Goal: Task Accomplishment & Management: Manage account settings

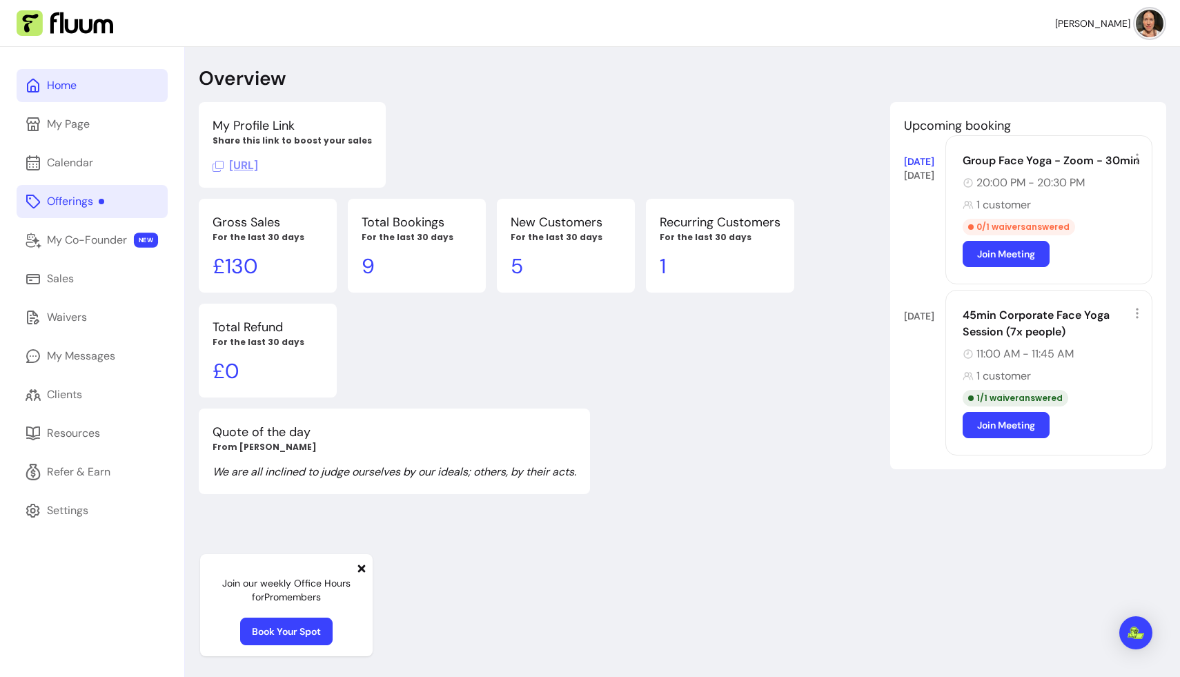
click at [75, 204] on div "Offerings" at bounding box center [75, 201] width 57 height 17
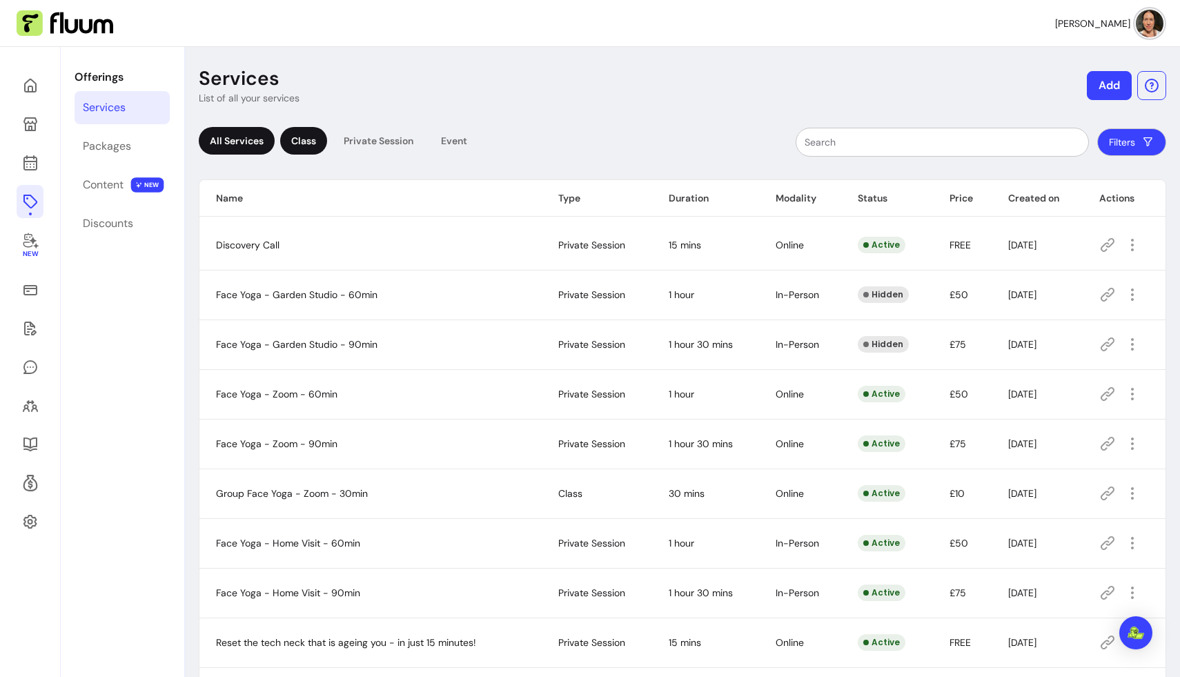
click at [309, 139] on div "Class" at bounding box center [303, 141] width 47 height 28
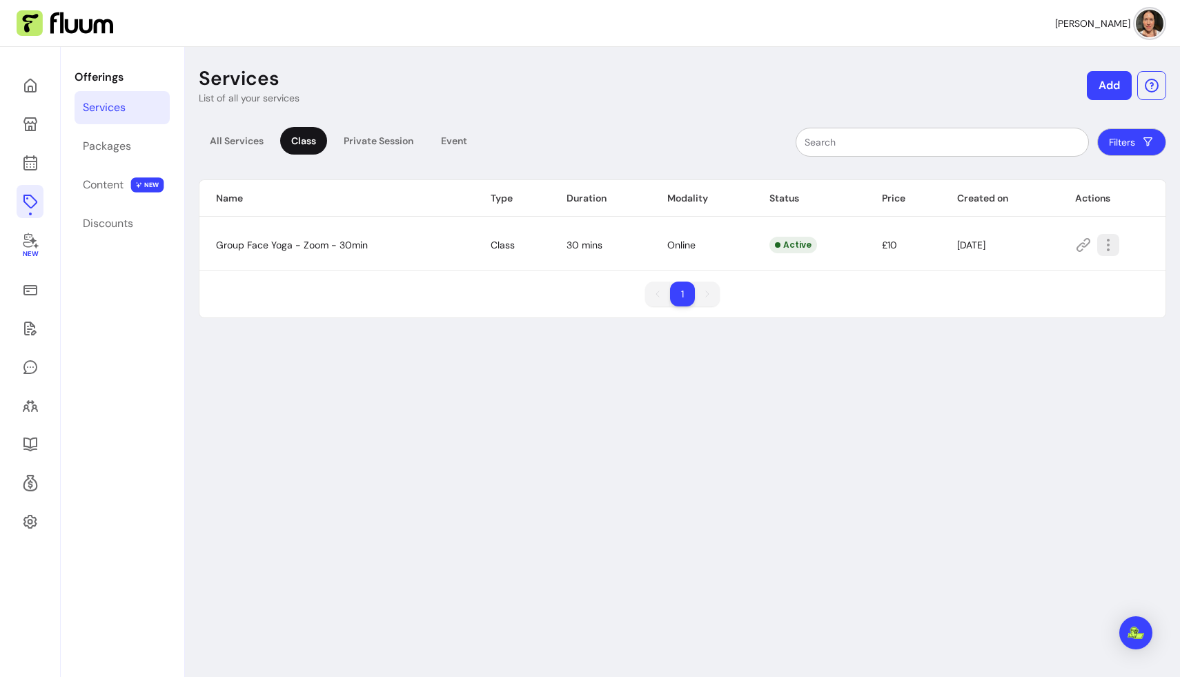
click at [738, 241] on icon "button" at bounding box center [1108, 245] width 17 height 17
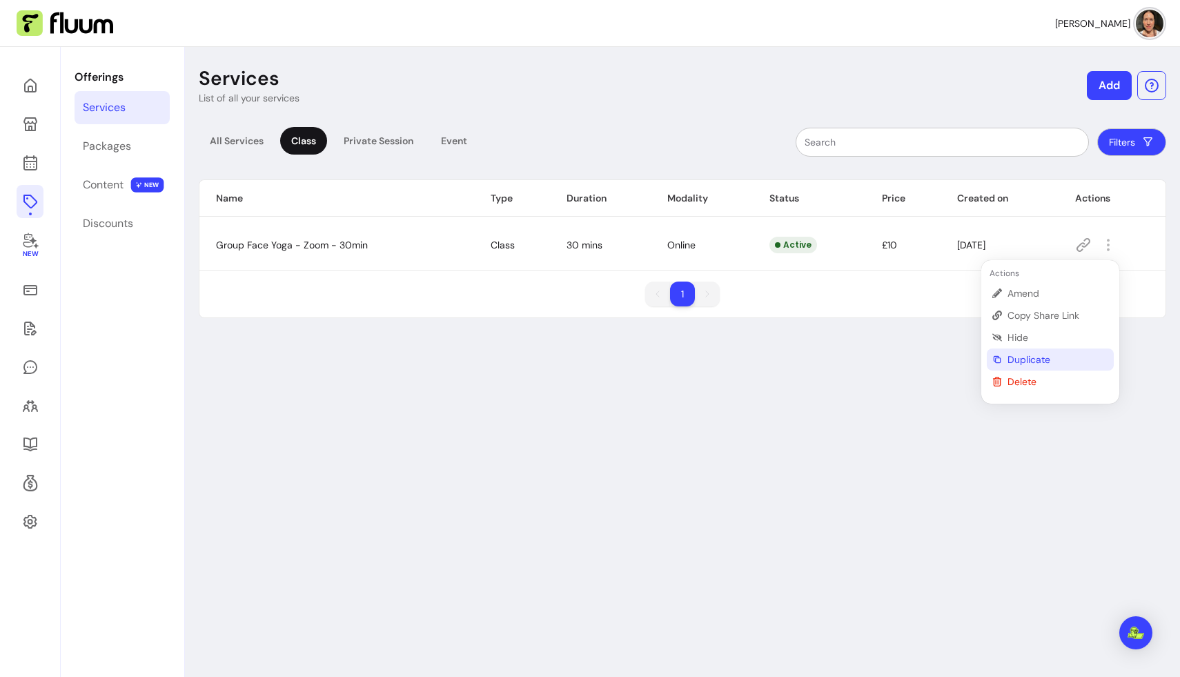
click at [738, 359] on span "Duplicate" at bounding box center [1057, 360] width 101 height 14
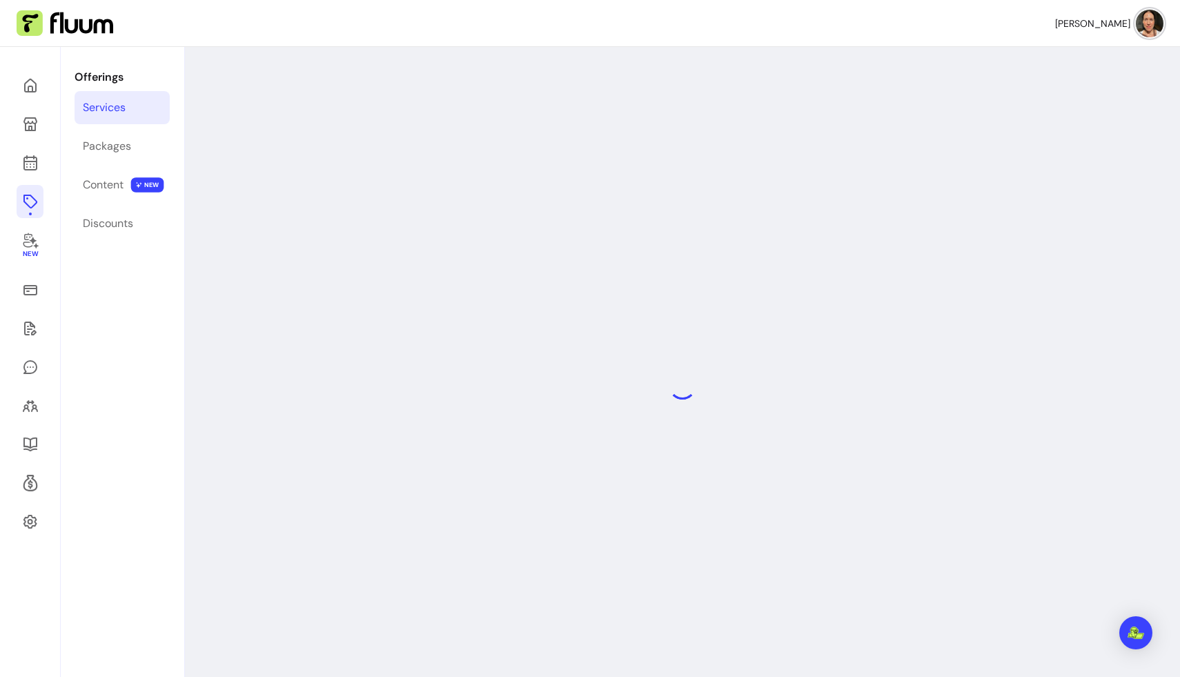
select select "**"
select select "***"
select select "******"
select select "*********"
select select "*****"
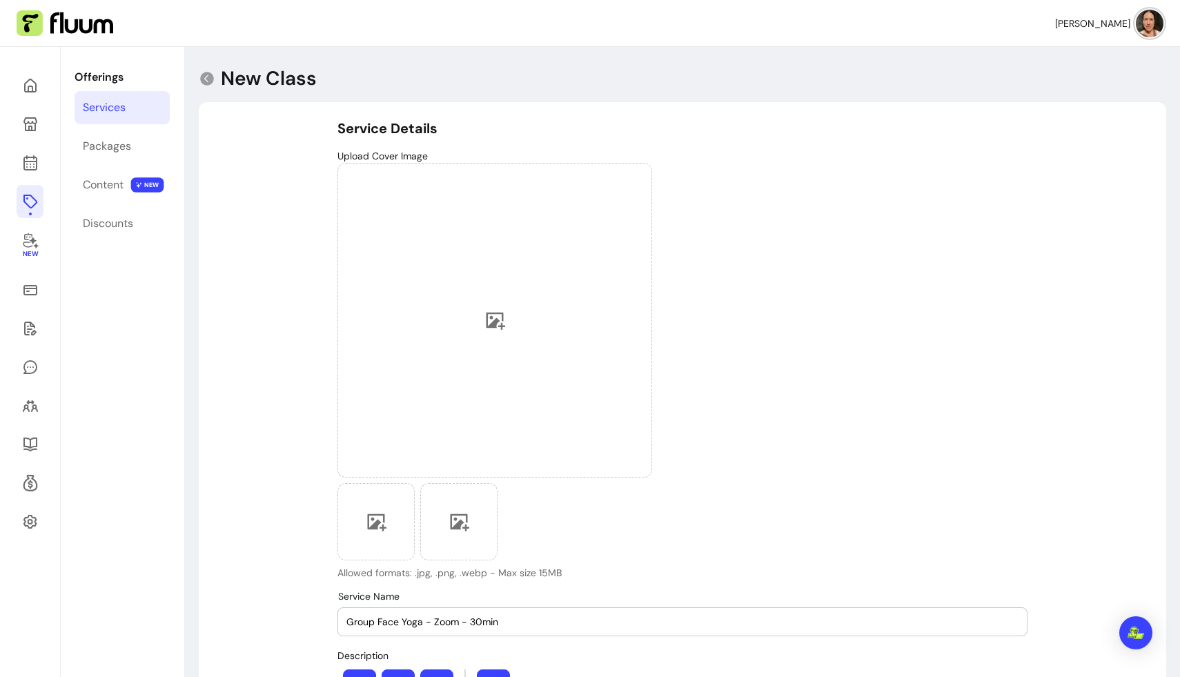
type input "**********"
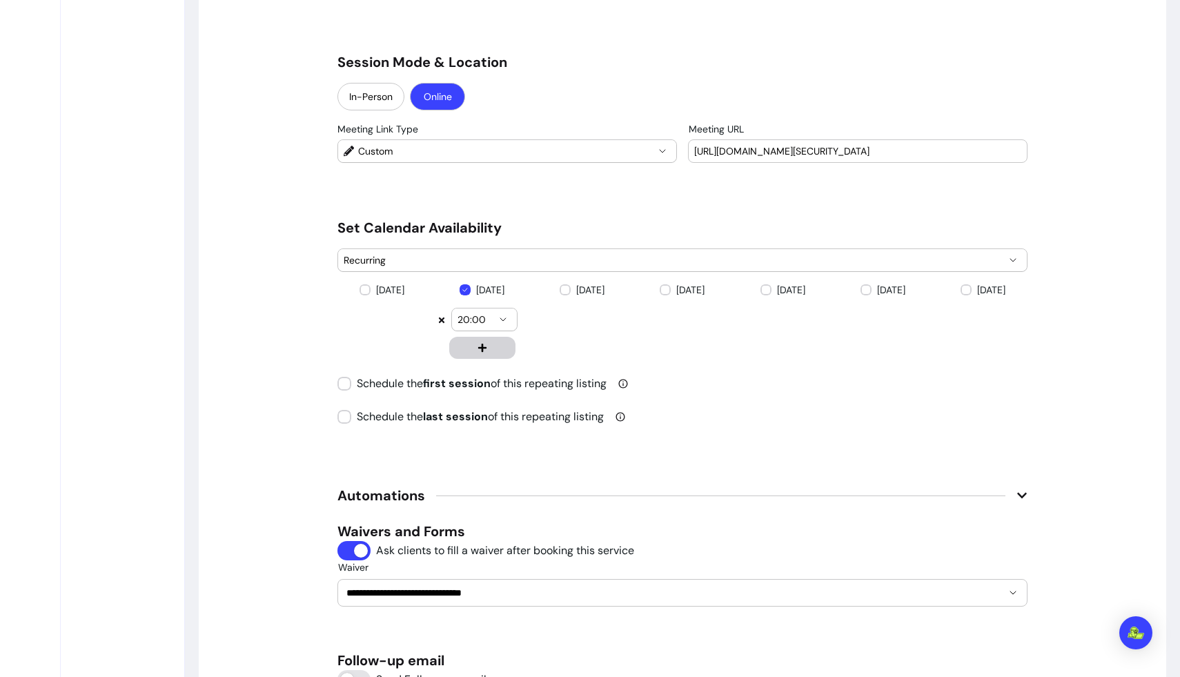
scroll to position [1232, 0]
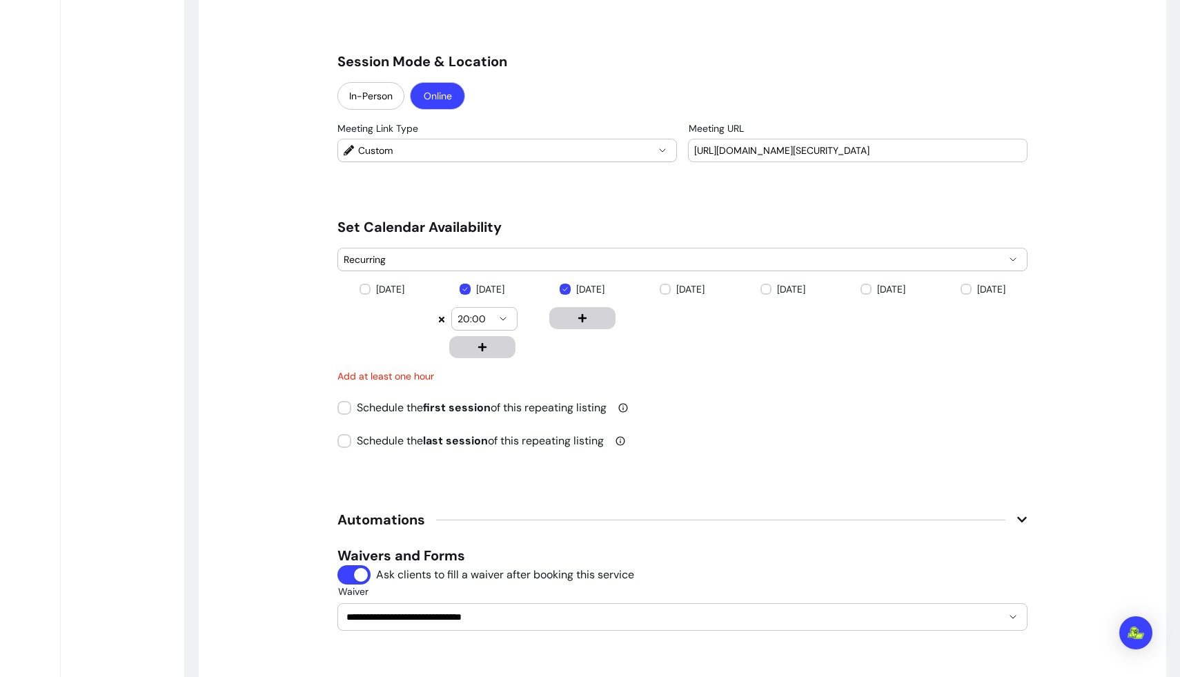
click at [571, 313] on button "button" at bounding box center [582, 318] width 66 height 22
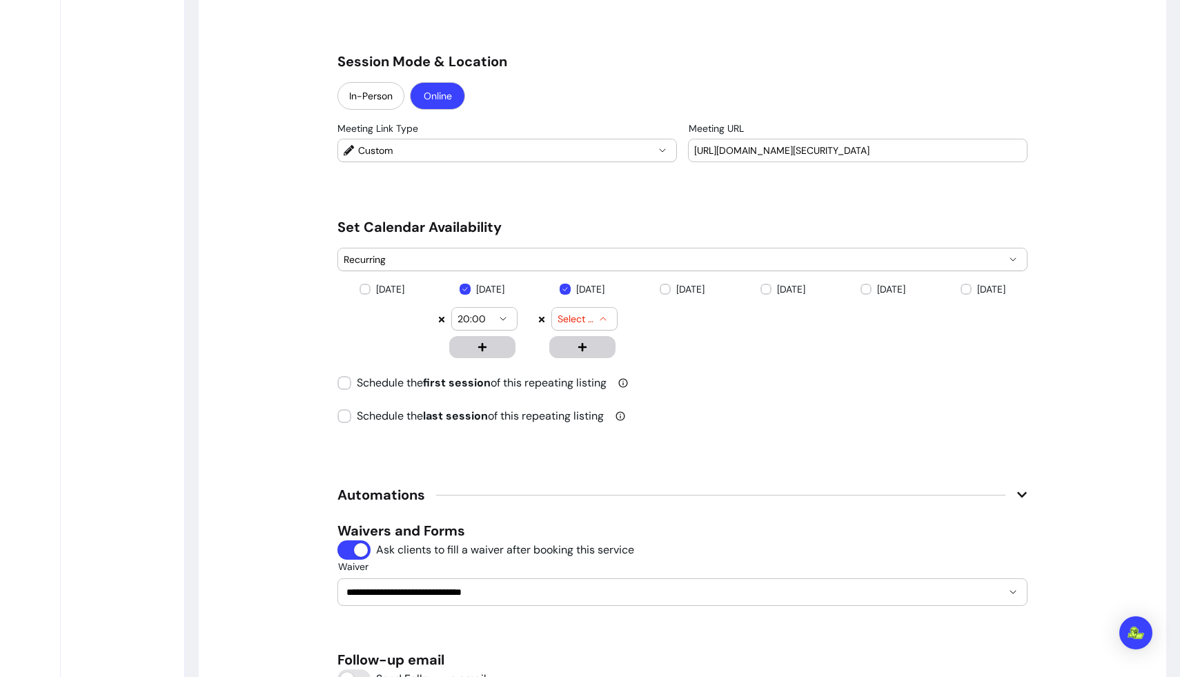
click at [606, 315] on icon "button" at bounding box center [602, 318] width 11 height 11
click at [588, 397] on li "20:00" at bounding box center [584, 406] width 54 height 34
select select "*****"
click at [605, 318] on icon "button" at bounding box center [602, 318] width 11 height 11
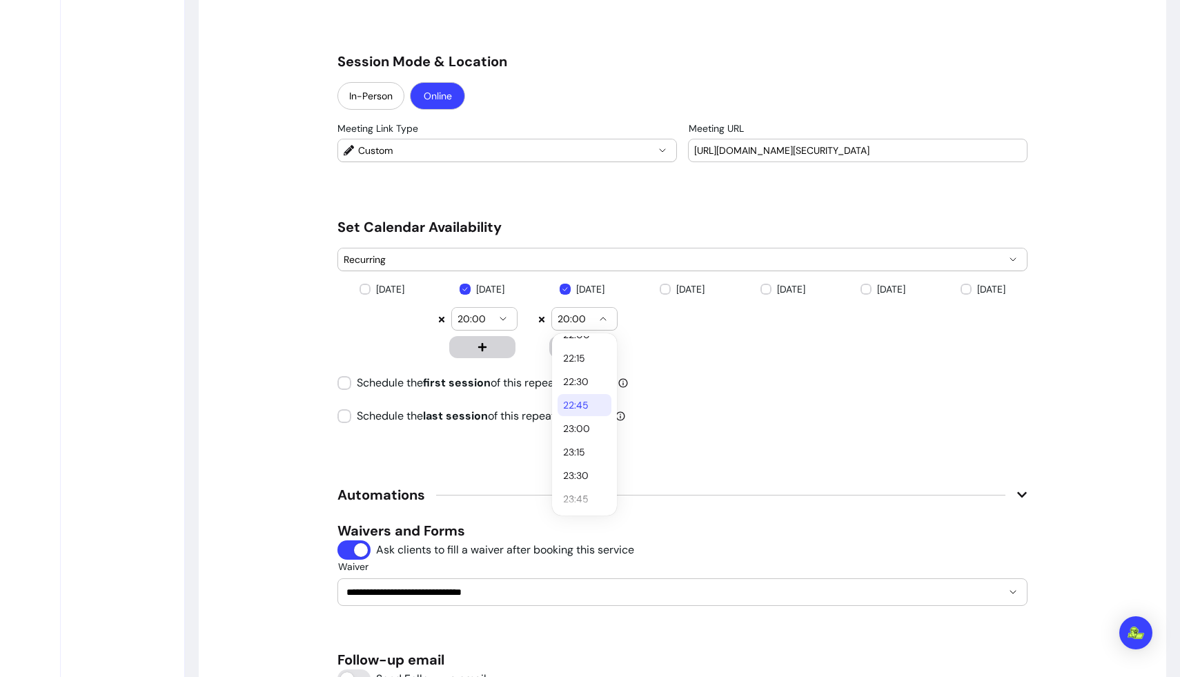
scroll to position [0, 0]
click at [604, 318] on icon "button" at bounding box center [602, 318] width 11 height 11
click at [592, 315] on span "20:00" at bounding box center [575, 319] width 37 height 14
click at [578, 316] on span "20:00" at bounding box center [575, 319] width 37 height 14
click at [566, 316] on span "20:00" at bounding box center [575, 319] width 37 height 14
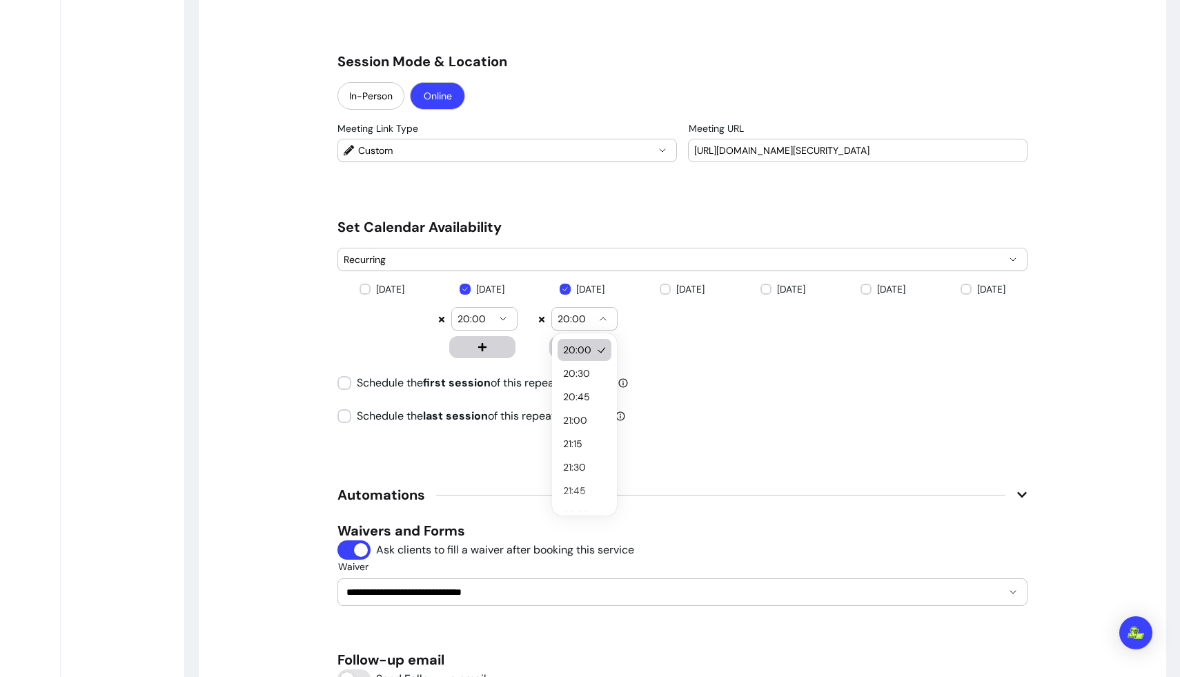
click at [568, 314] on span "20:00" at bounding box center [575, 319] width 37 height 14
click at [542, 317] on icon at bounding box center [541, 319] width 8 height 8
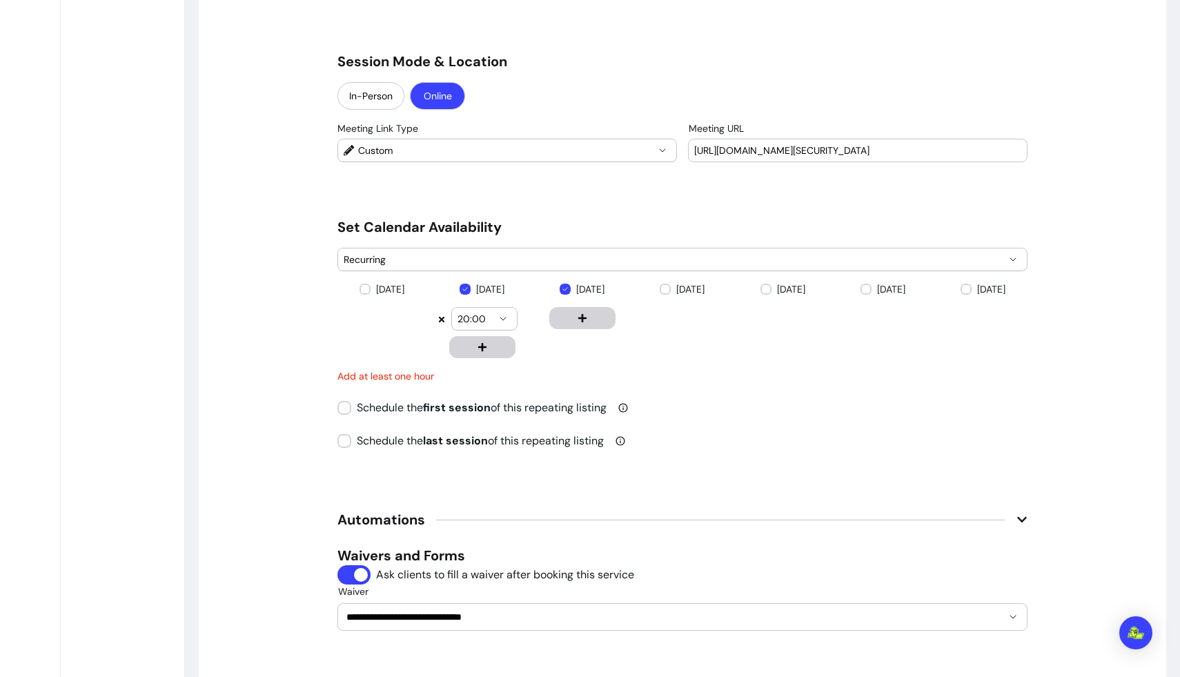
click at [583, 313] on button "button" at bounding box center [582, 318] width 66 height 22
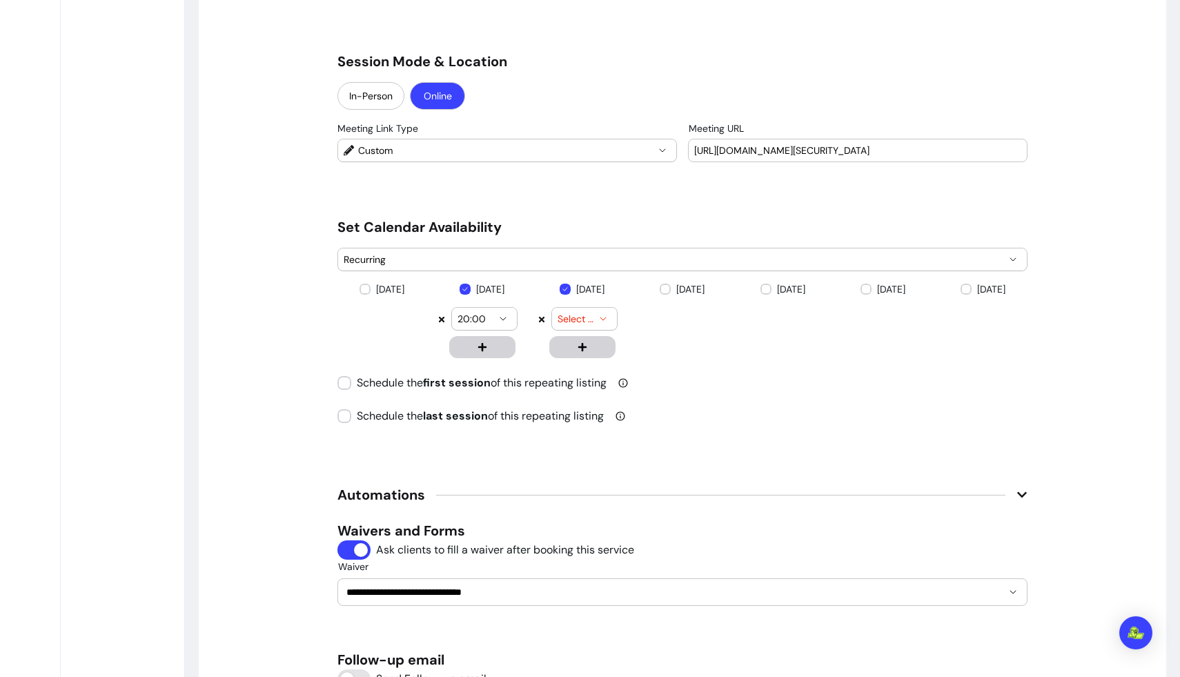
click at [607, 319] on icon "button" at bounding box center [602, 318] width 11 height 11
click at [586, 432] on span "19:00" at bounding box center [577, 433] width 29 height 14
select select "*****"
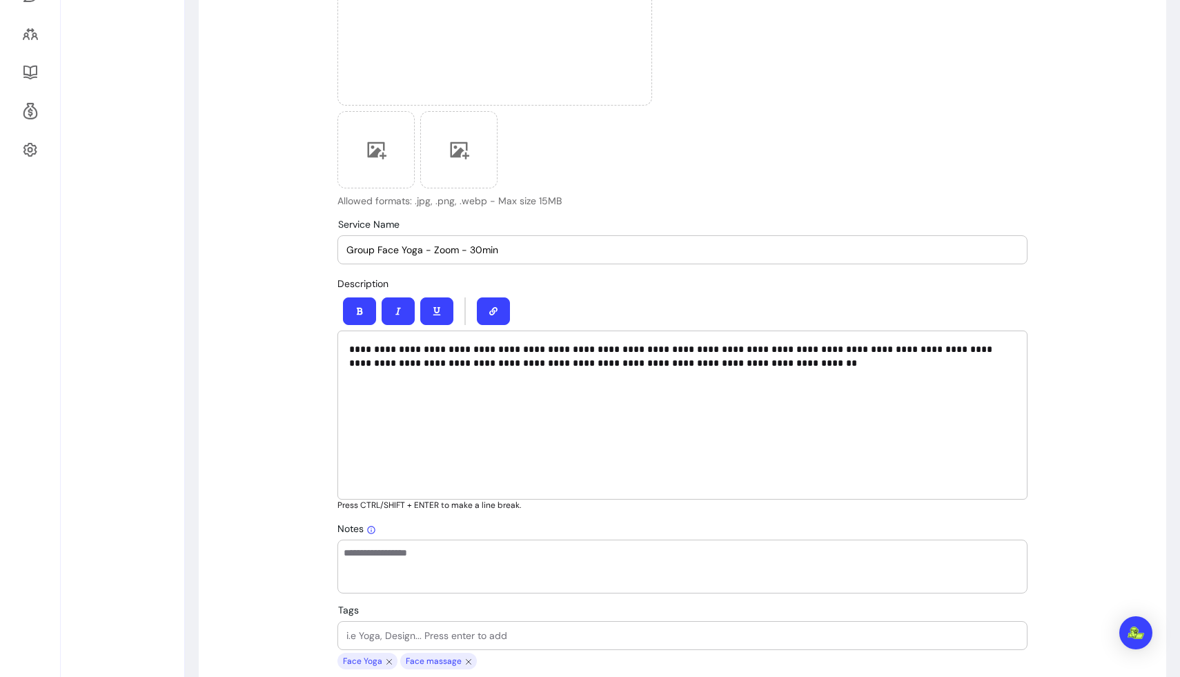
scroll to position [377, 0]
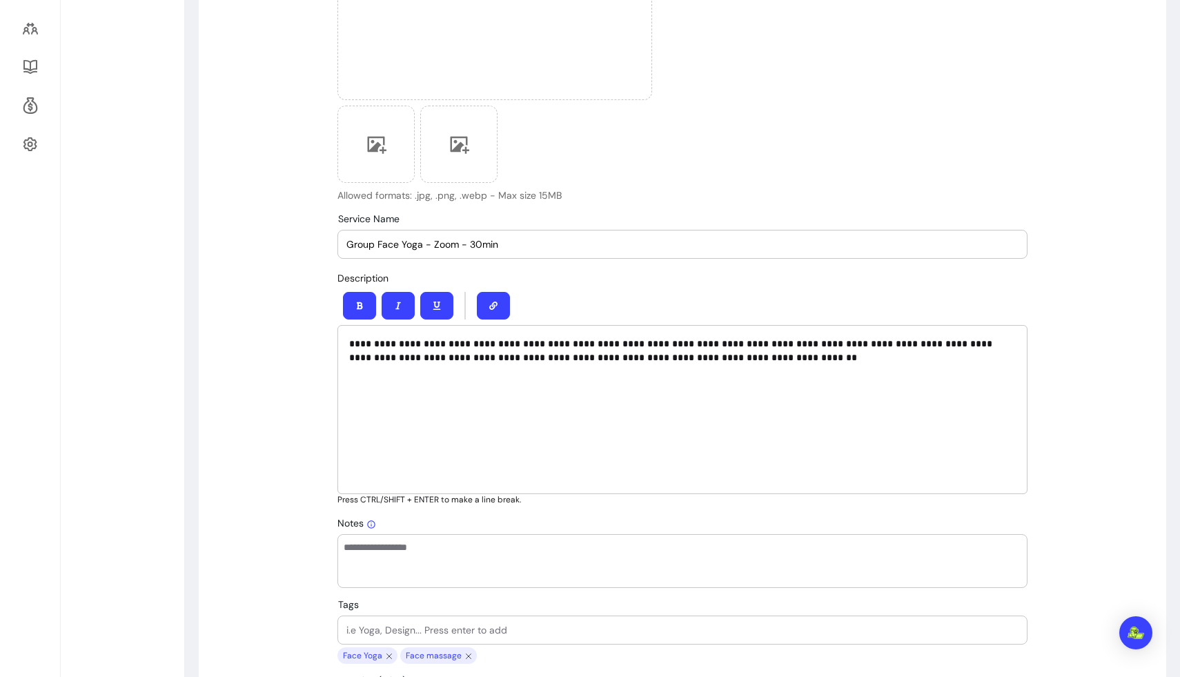
click at [515, 246] on input "Group Face Yoga - Zoom - 30min" at bounding box center [682, 244] width 672 height 14
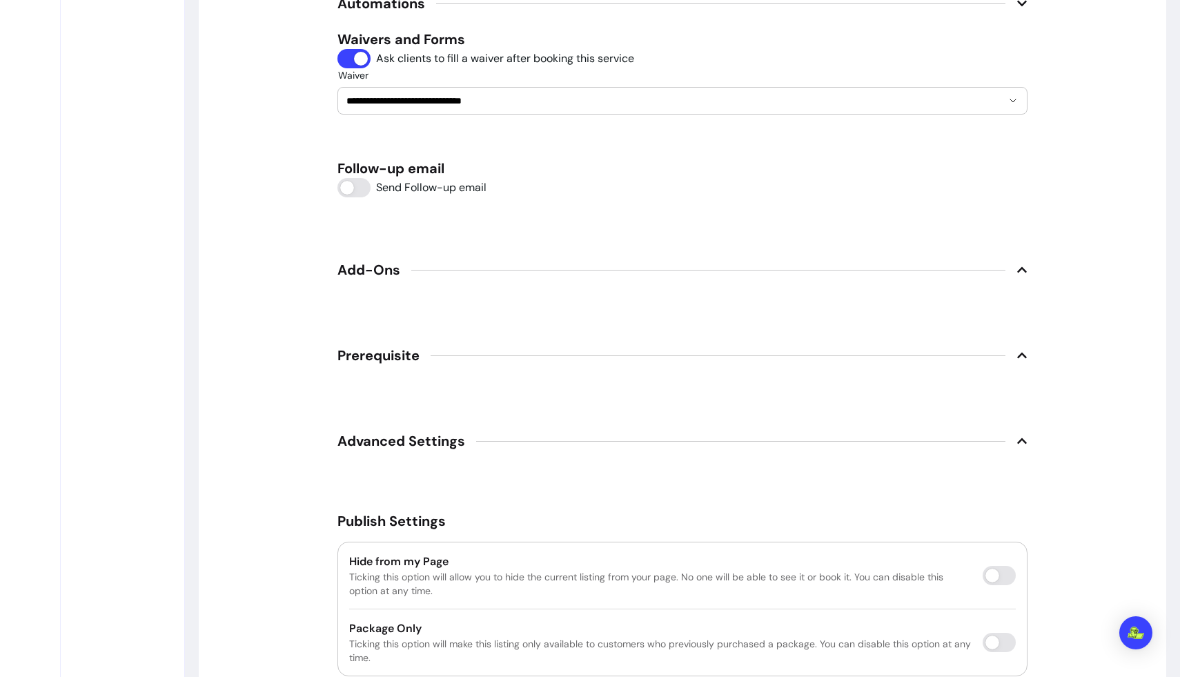
scroll to position [1802, 0]
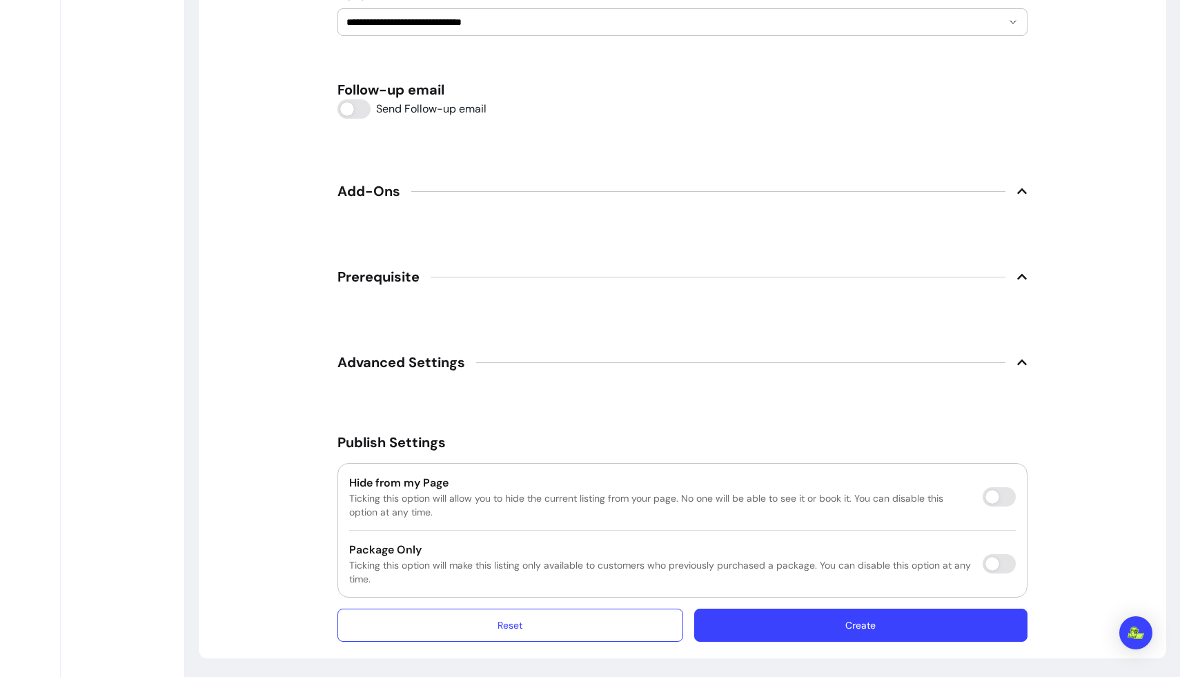
type input "Group Face Yoga - Zoom - 30min (Weds)"
click at [738, 620] on button "Create" at bounding box center [860, 625] width 333 height 33
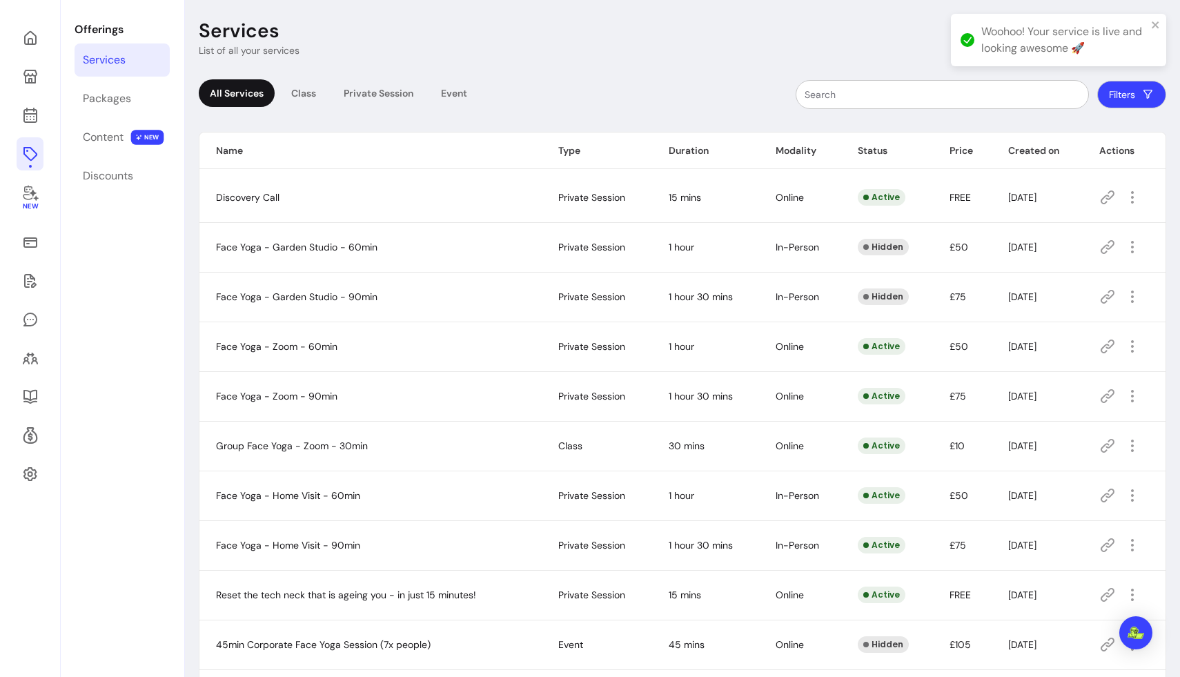
scroll to position [47, 0]
click at [302, 90] on div "Class" at bounding box center [303, 94] width 47 height 28
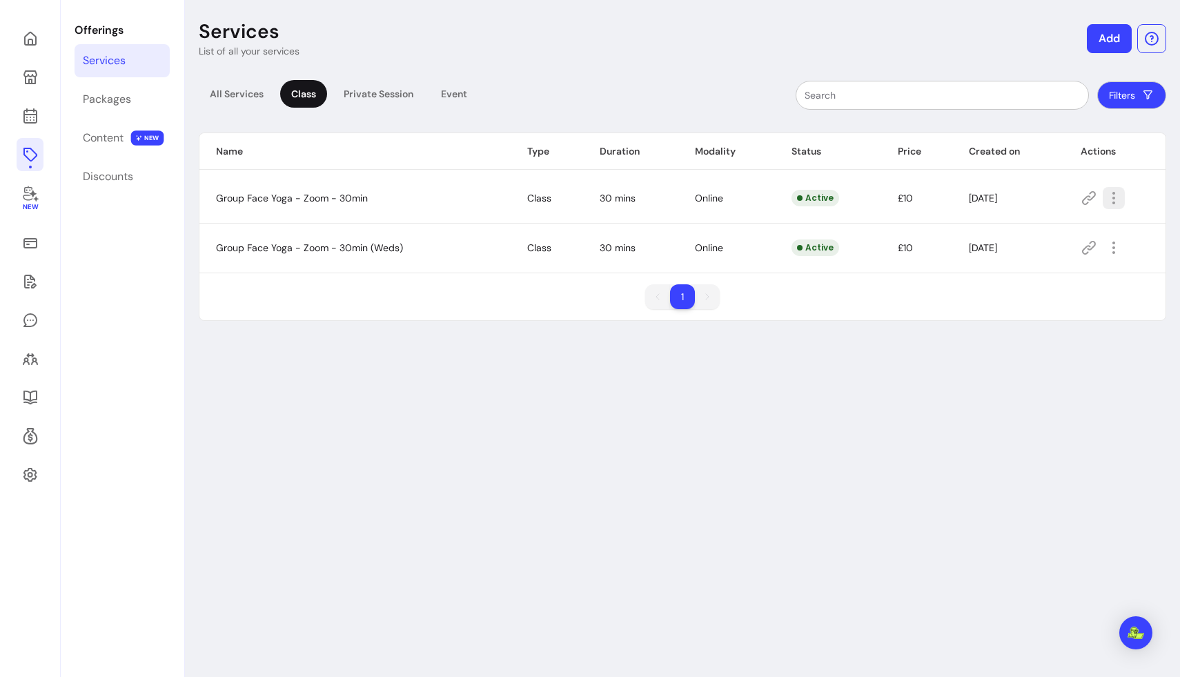
click at [738, 195] on icon "button" at bounding box center [1113, 198] width 17 height 17
click at [738, 243] on span "Amend" at bounding box center [1064, 246] width 101 height 14
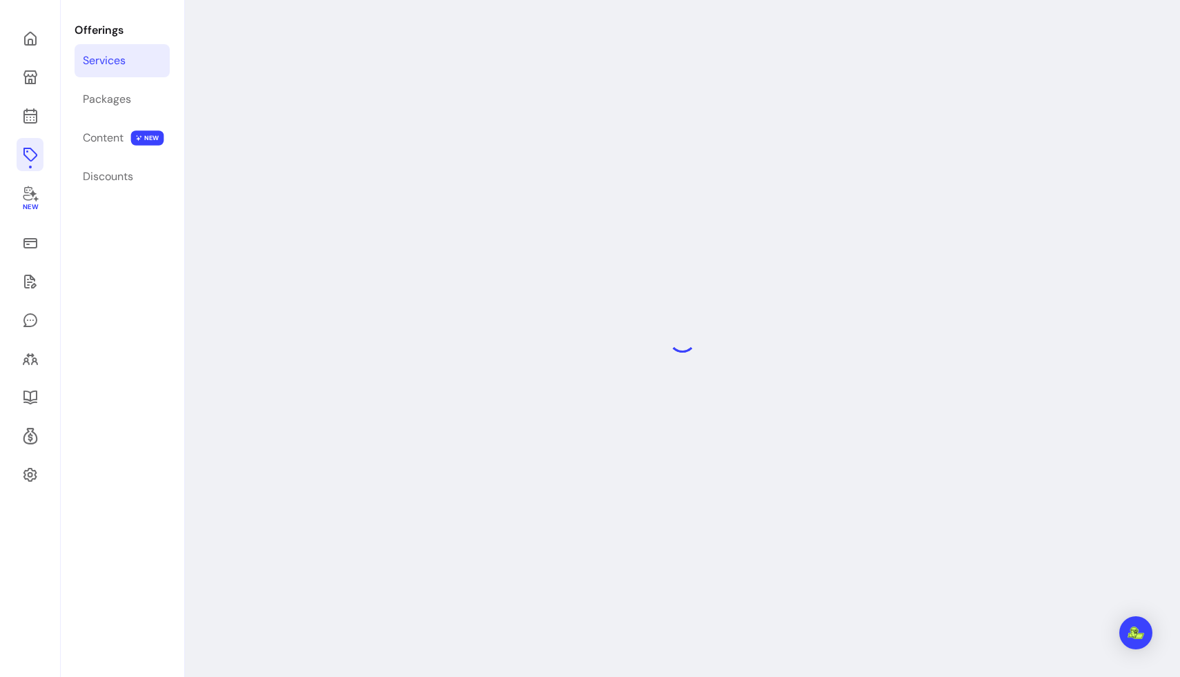
select select "**"
select select "***"
select select "******"
select select "*********"
select select "*****"
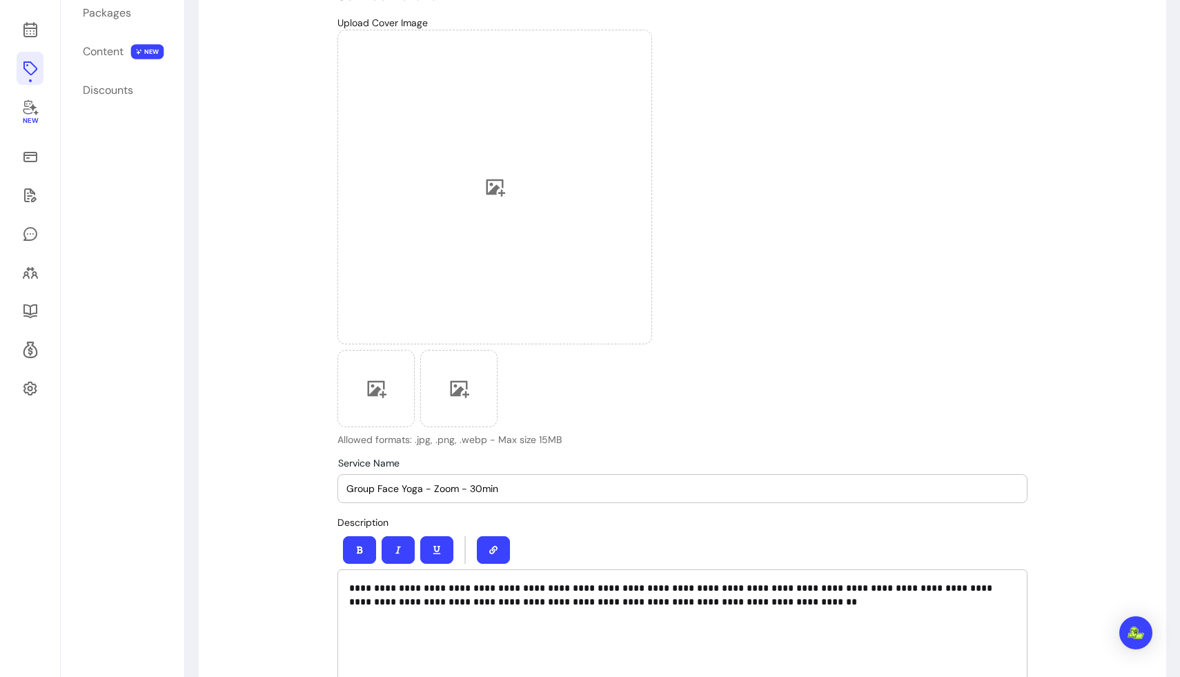
scroll to position [140, 0]
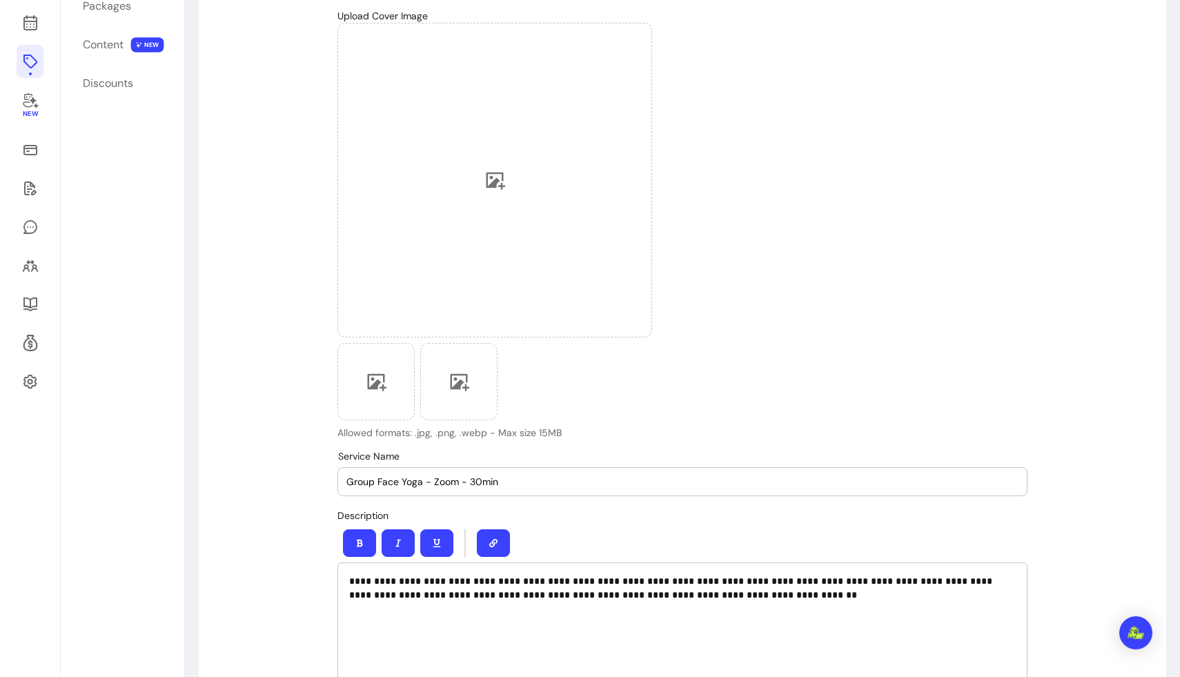
click at [557, 478] on input "Group Face Yoga - Zoom - 30min" at bounding box center [682, 482] width 672 height 14
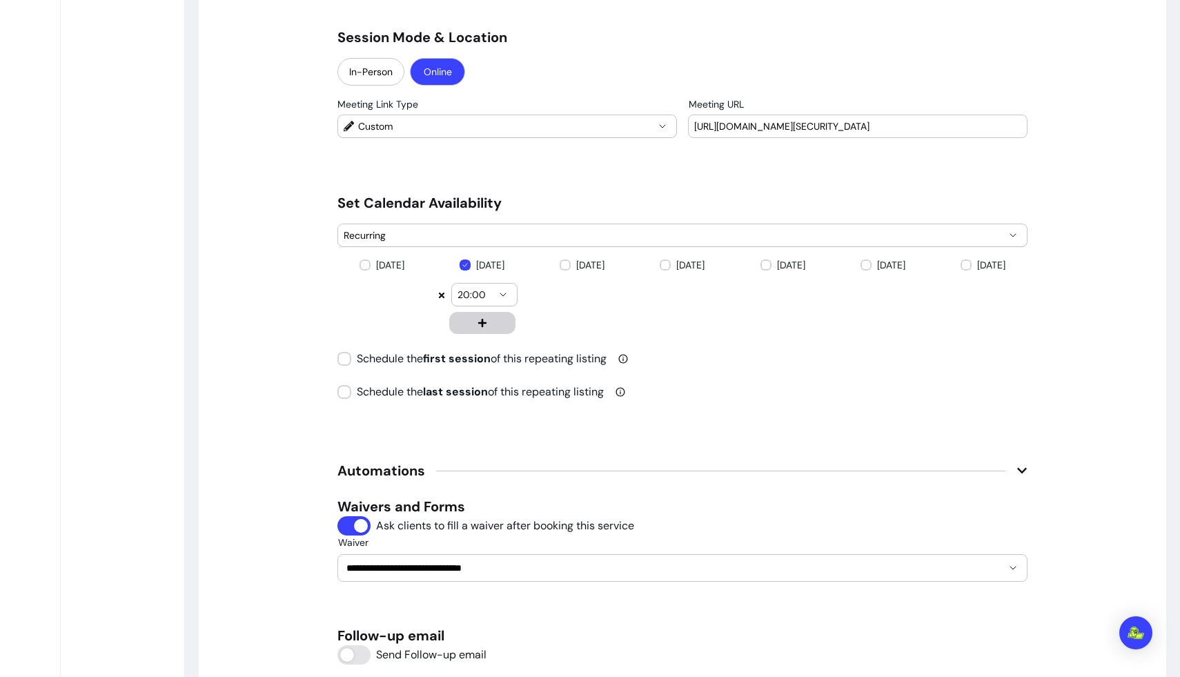
scroll to position [1802, 0]
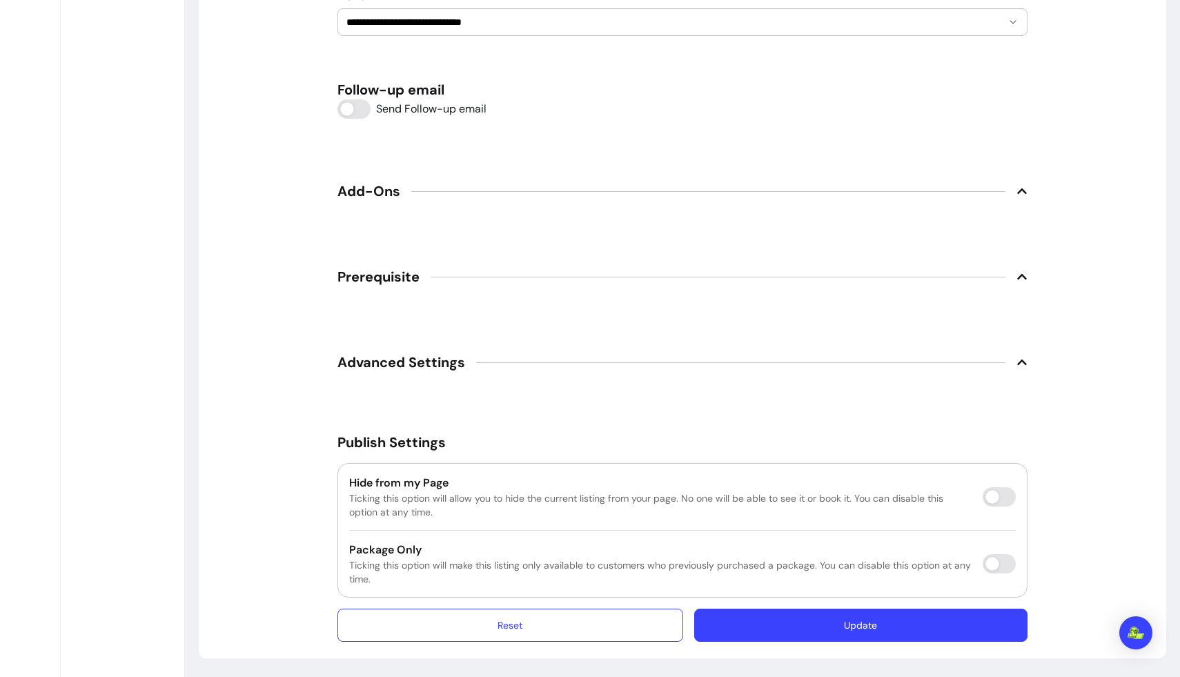
type input "Group Face Yoga - Zoom - 30min (Tues)"
click at [738, 620] on button "Update" at bounding box center [860, 625] width 333 height 33
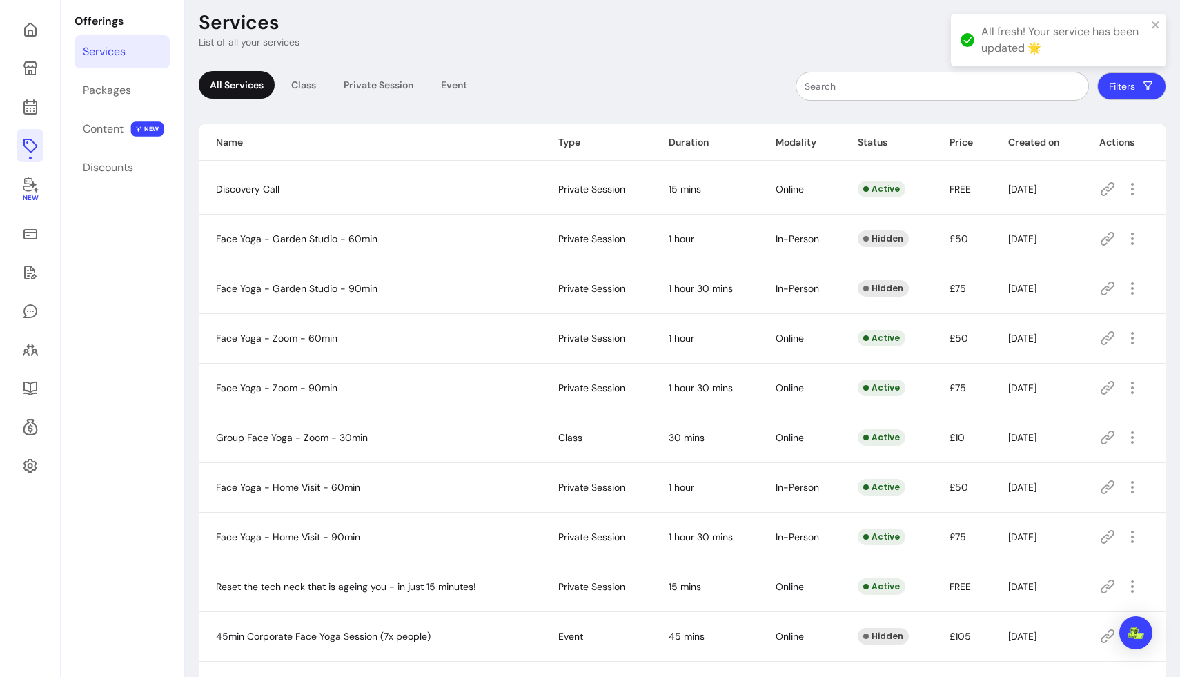
scroll to position [47, 0]
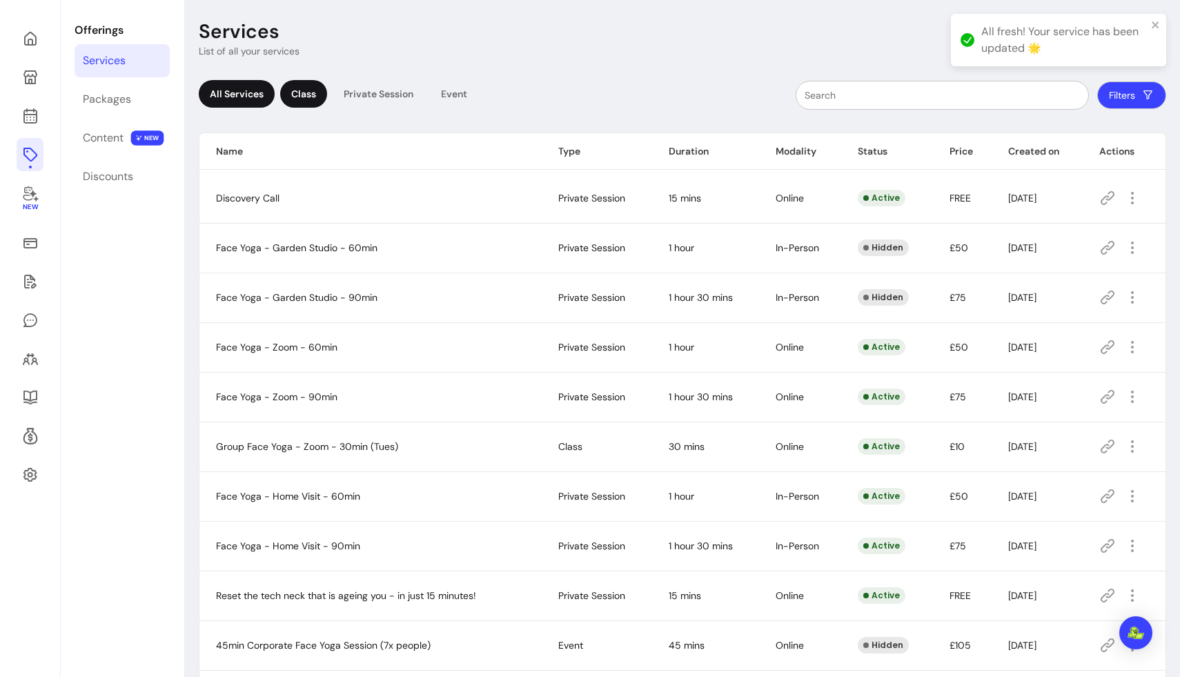
click at [312, 86] on div "Class" at bounding box center [303, 94] width 47 height 28
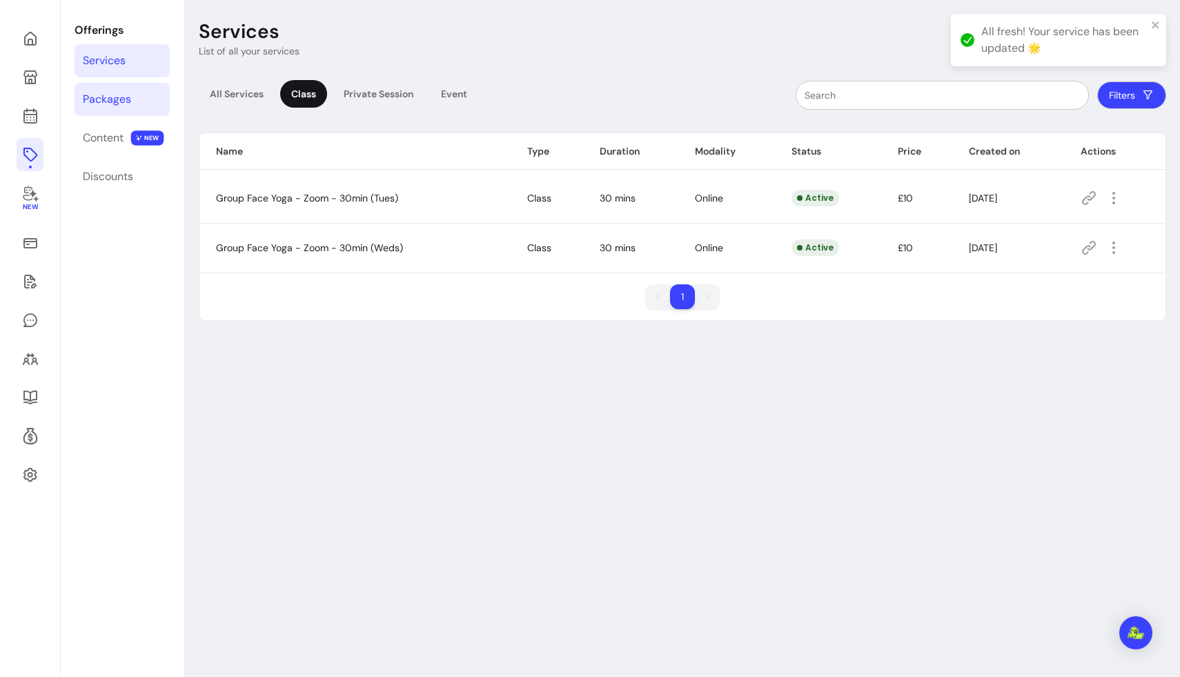
click at [106, 94] on div "Packages" at bounding box center [107, 99] width 48 height 17
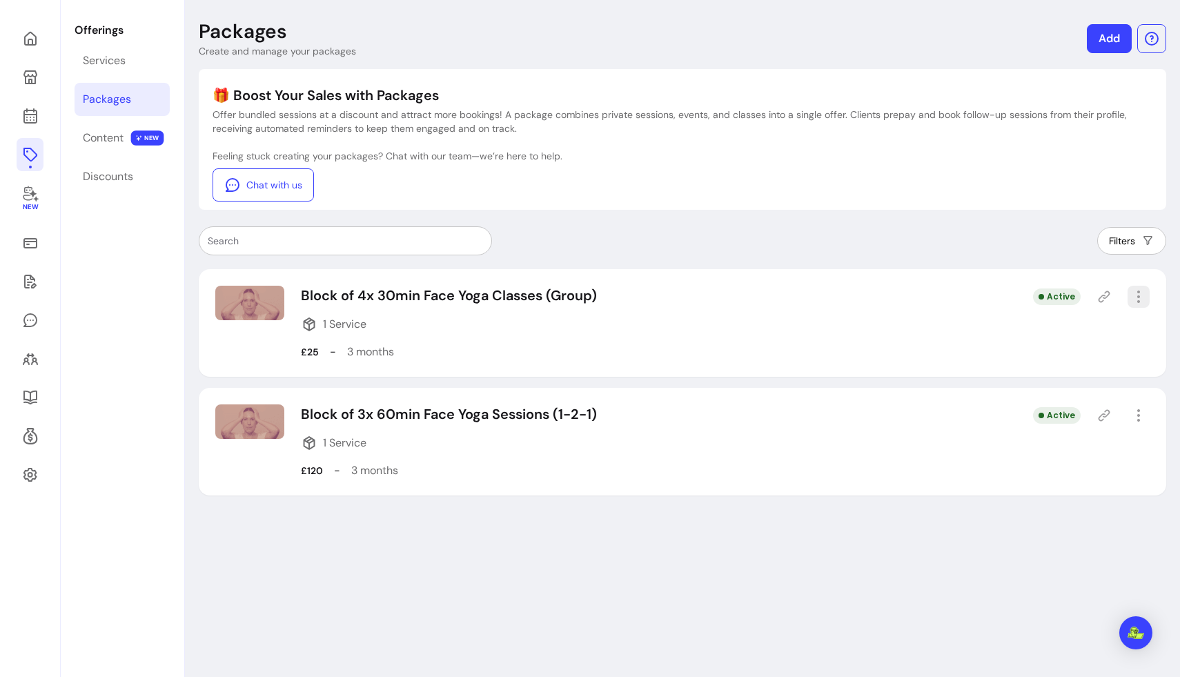
click at [738, 295] on icon "button" at bounding box center [1138, 296] width 17 height 17
click at [738, 345] on span "Amend" at bounding box center [1088, 345] width 101 height 14
select select "***"
select select "******"
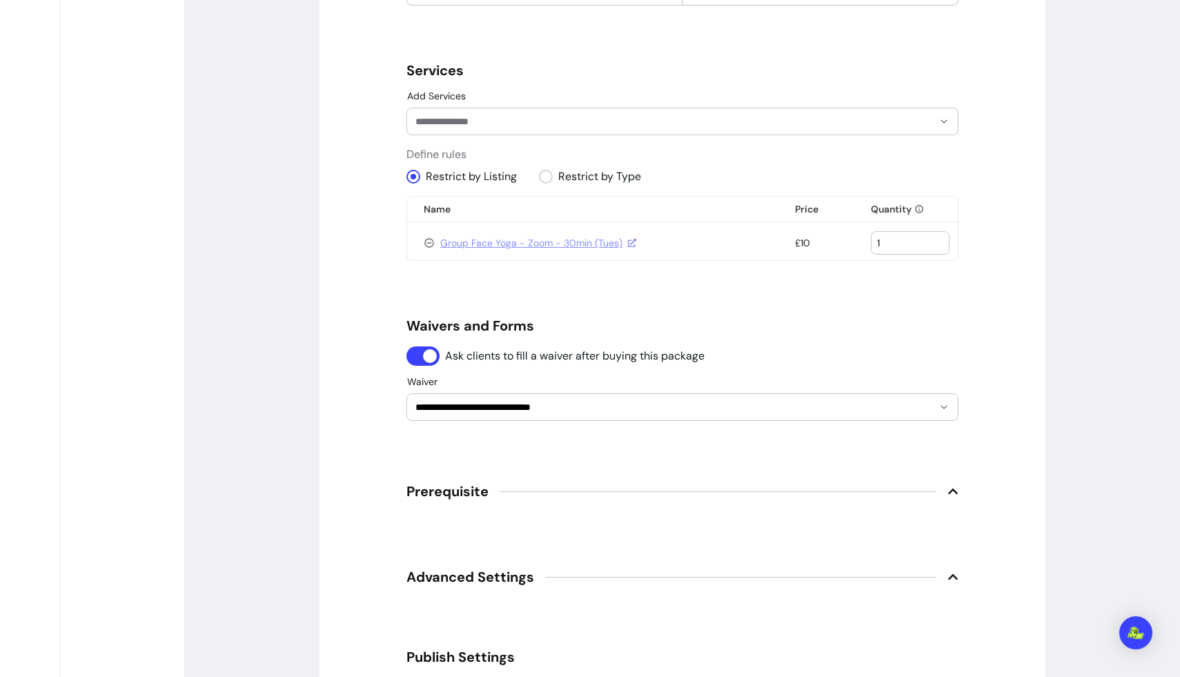
scroll to position [905, 0]
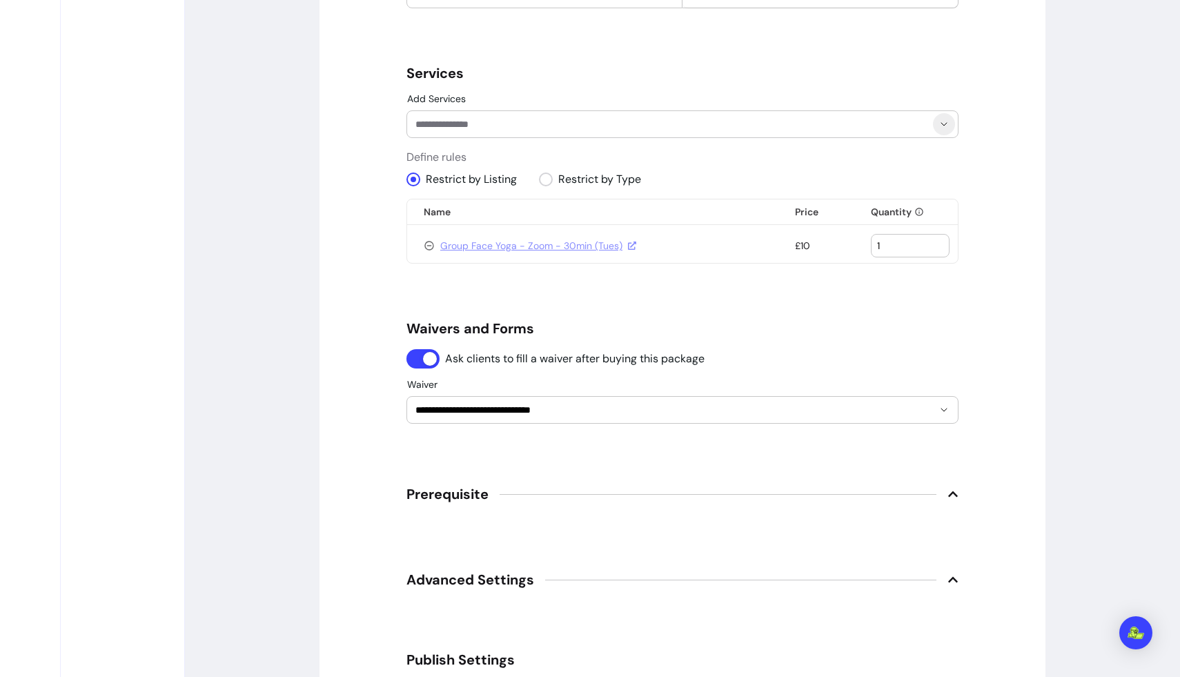
click at [738, 118] on button "Show suggestions" at bounding box center [944, 124] width 22 height 22
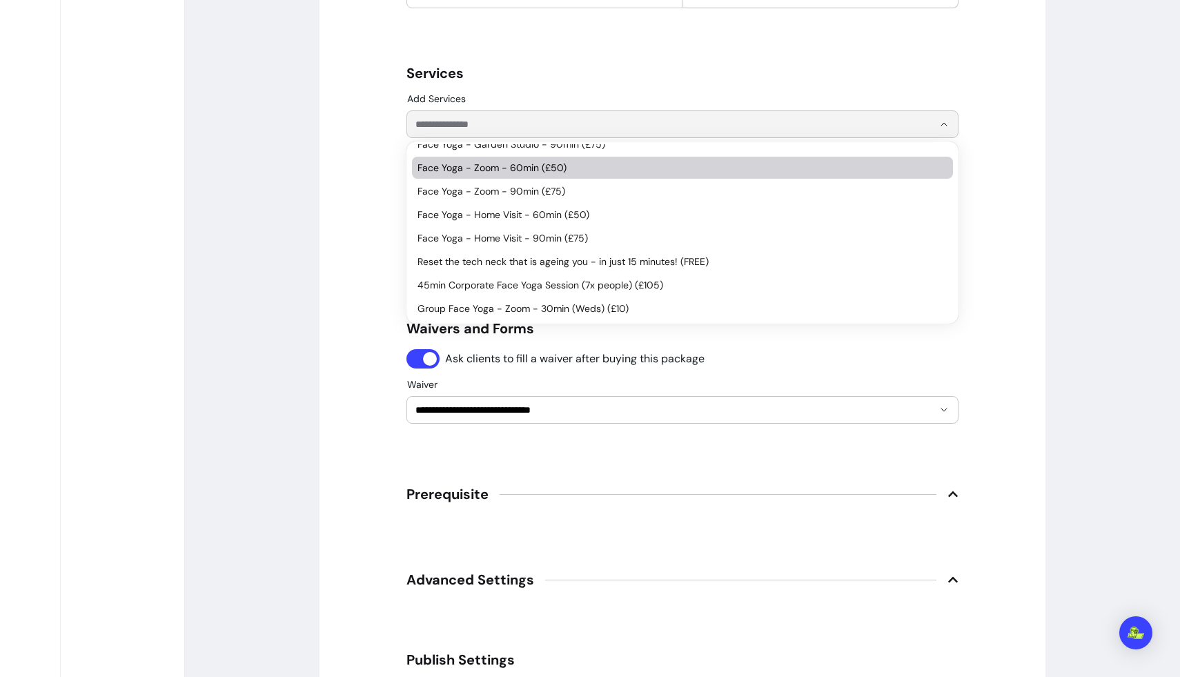
scroll to position [62, 0]
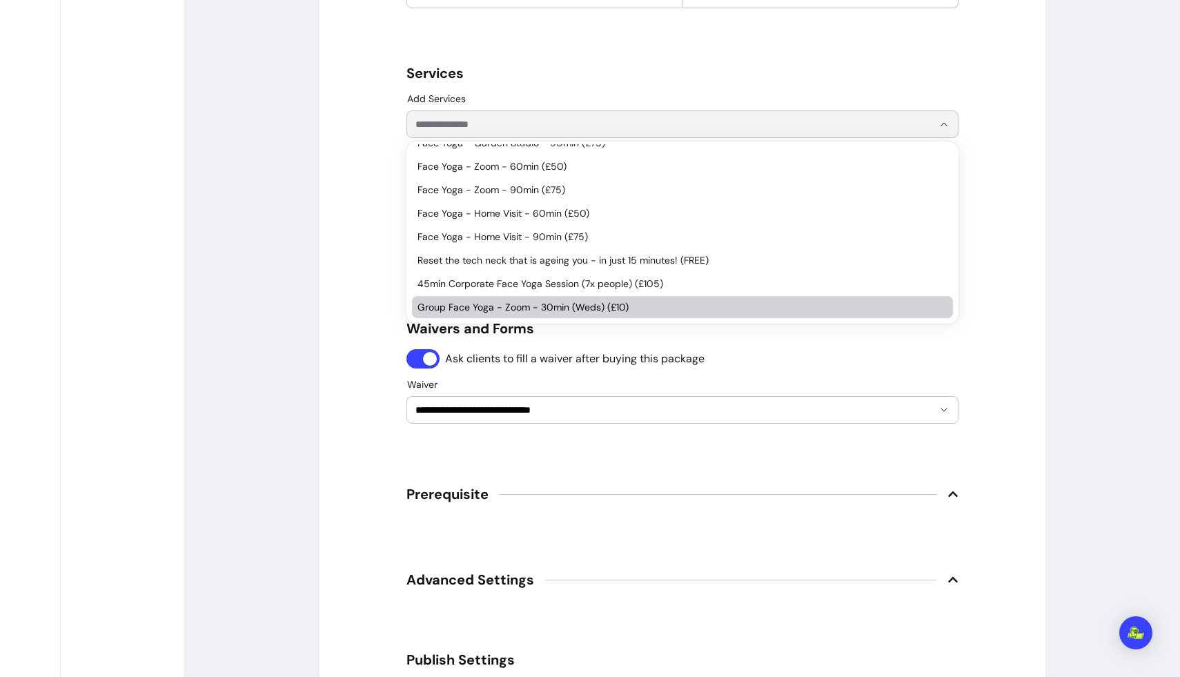
click at [605, 305] on span "Group Face Yoga - Zoom - 30min (Weds) (£10)" at bounding box center [675, 307] width 516 height 14
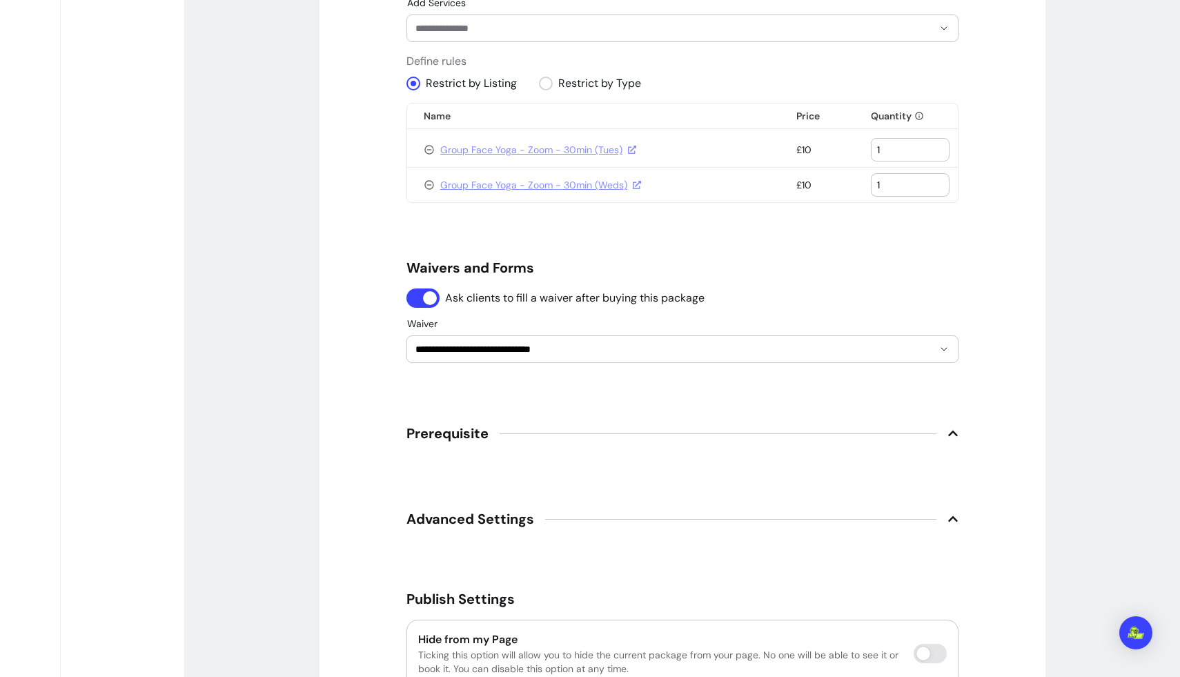
scroll to position [1085, 0]
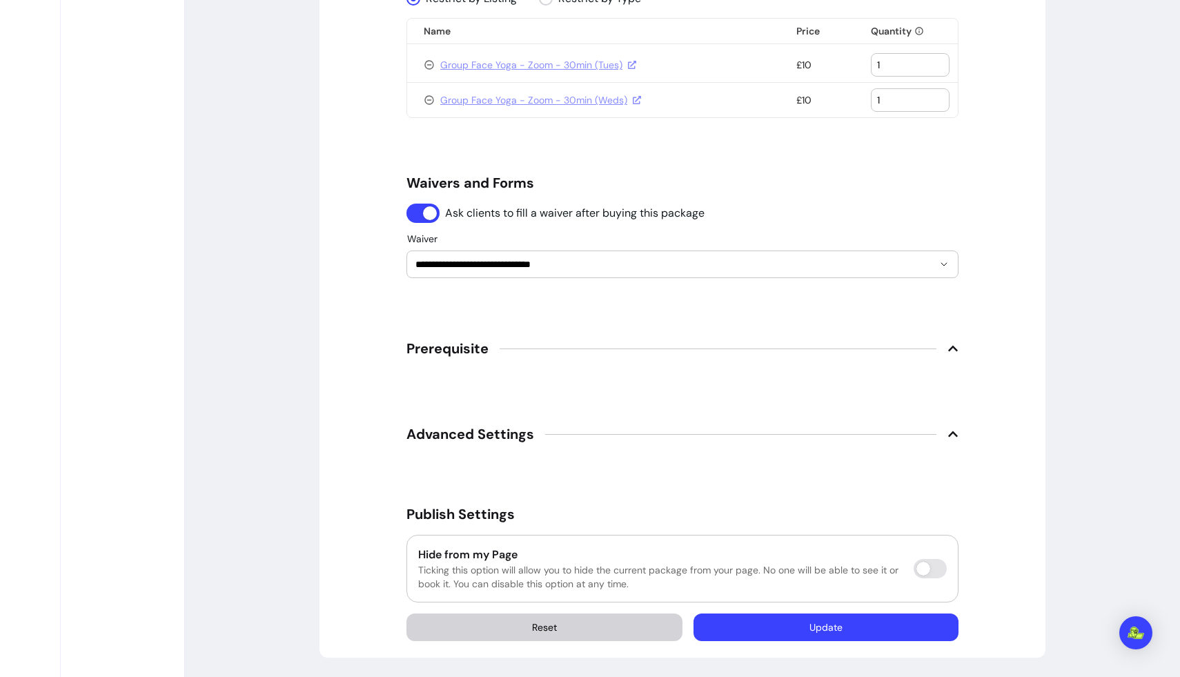
click at [738, 620] on button "Update" at bounding box center [825, 627] width 265 height 28
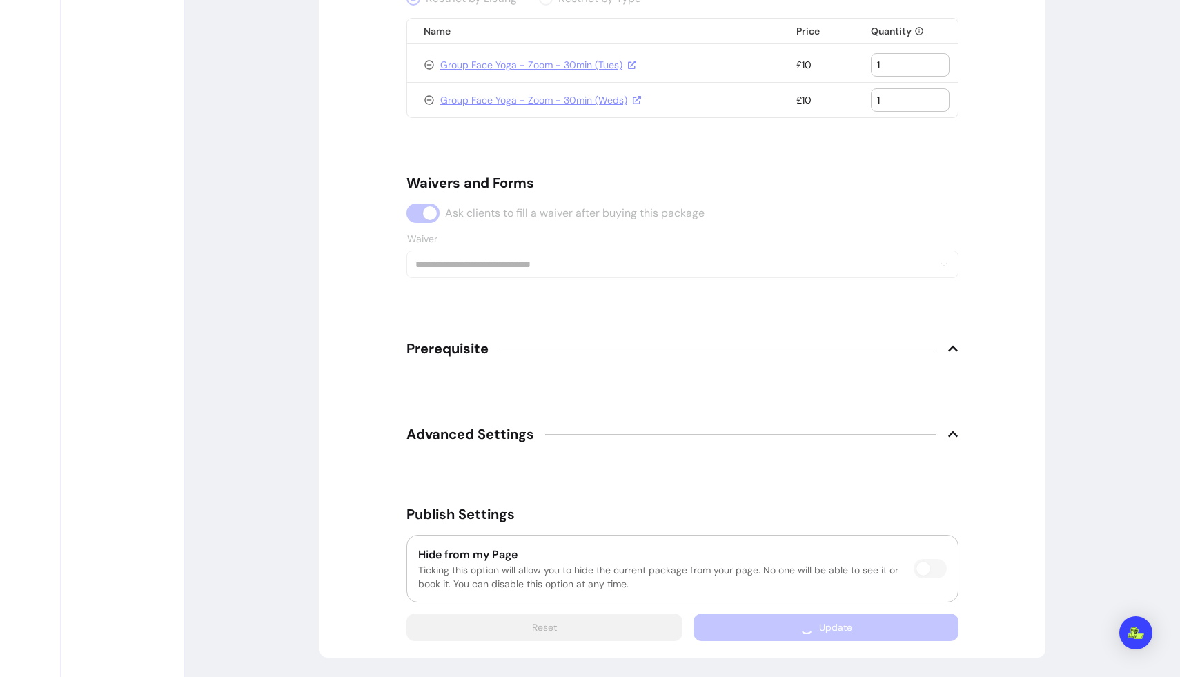
scroll to position [1047, 0]
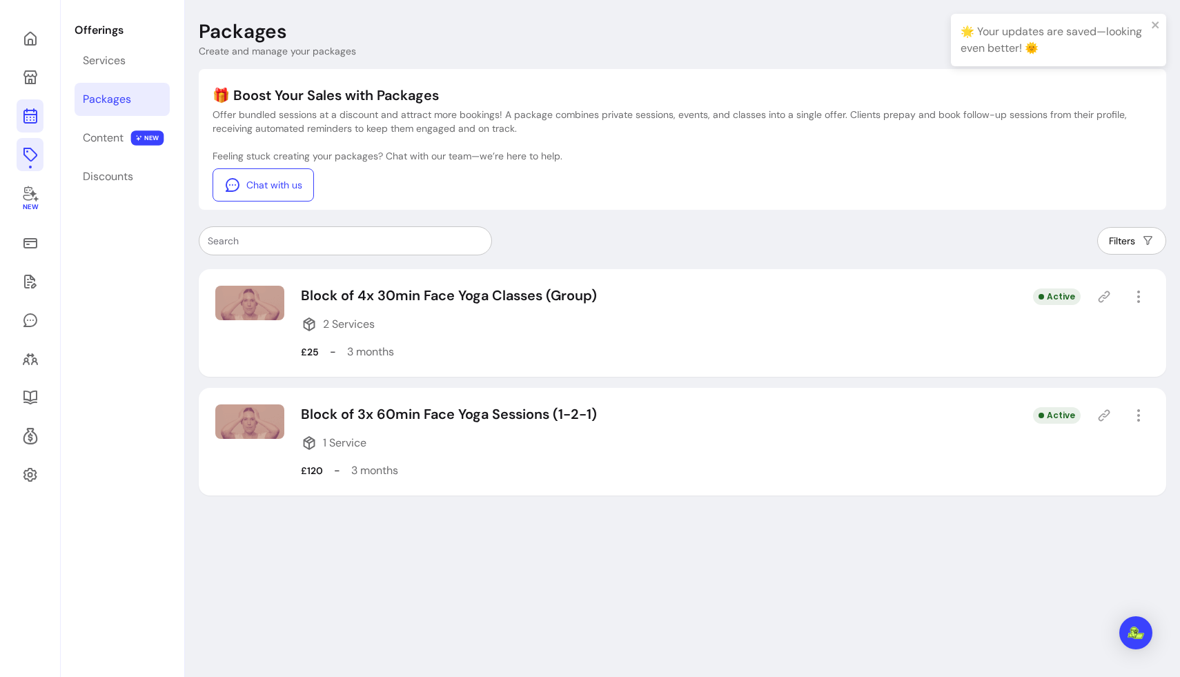
click at [28, 110] on icon at bounding box center [30, 61] width 234 height 197
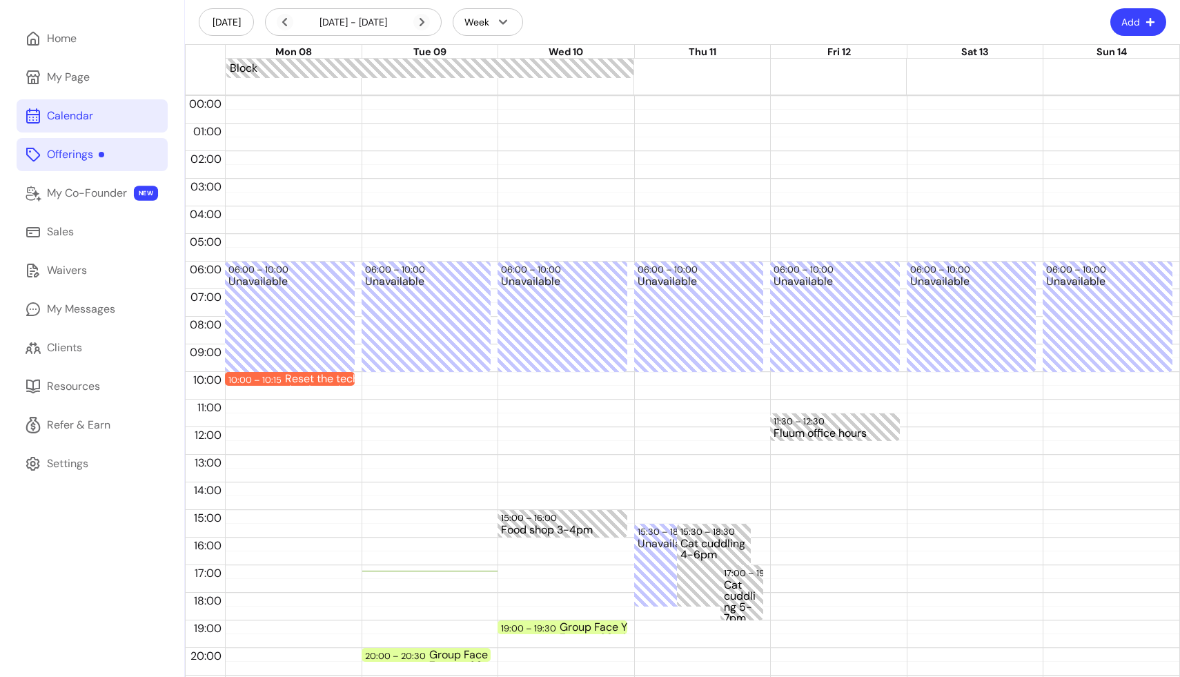
scroll to position [128, 0]
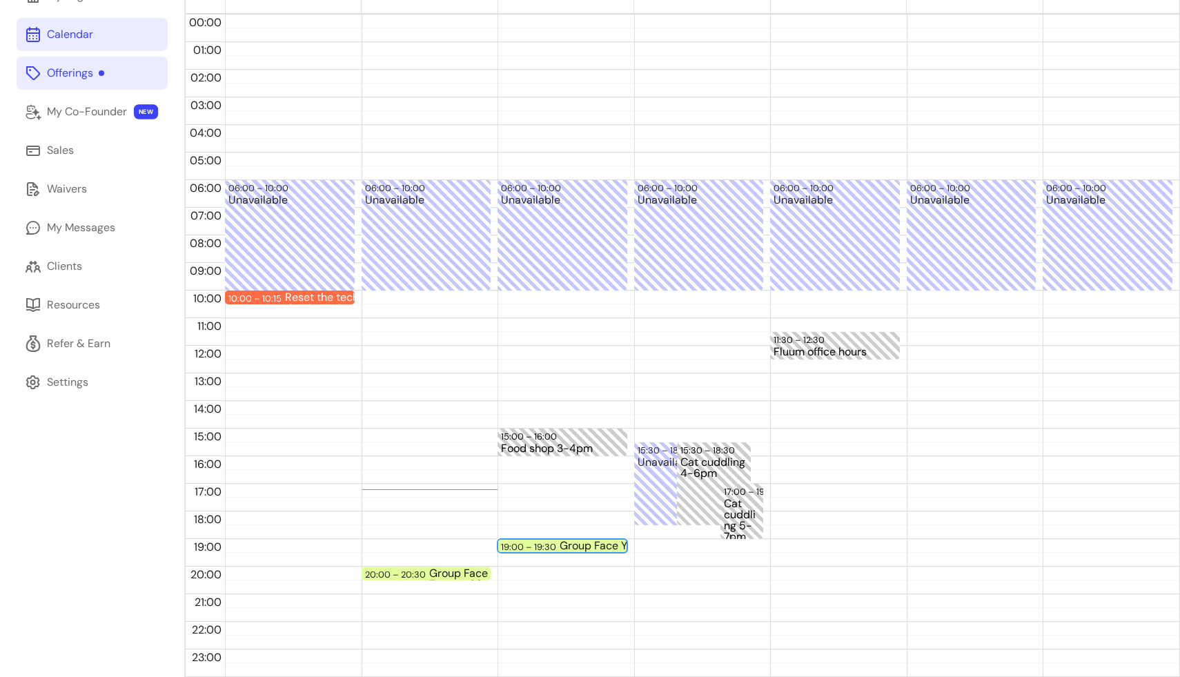
click at [578, 544] on div "Group Face Yoga - Zoom - 30min (Weds)" at bounding box center [621, 545] width 123 height 11
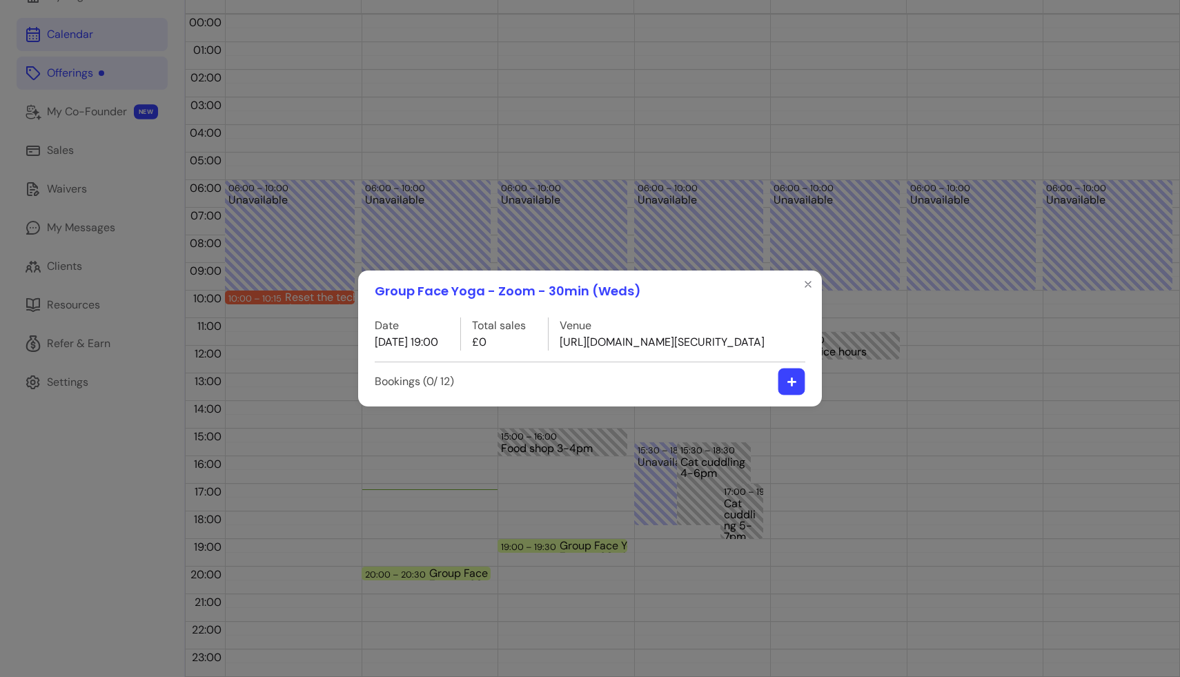
click at [738, 387] on icon "button" at bounding box center [792, 382] width 10 height 10
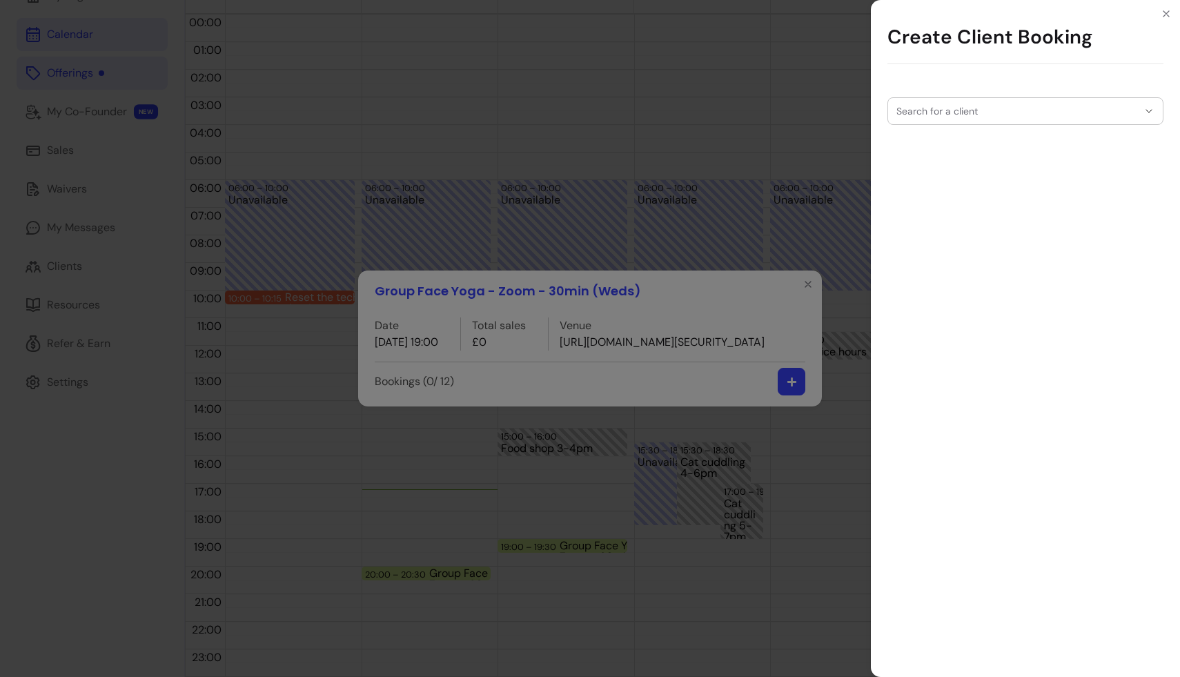
click at [738, 113] on div "Search for a client" at bounding box center [1025, 111] width 276 height 28
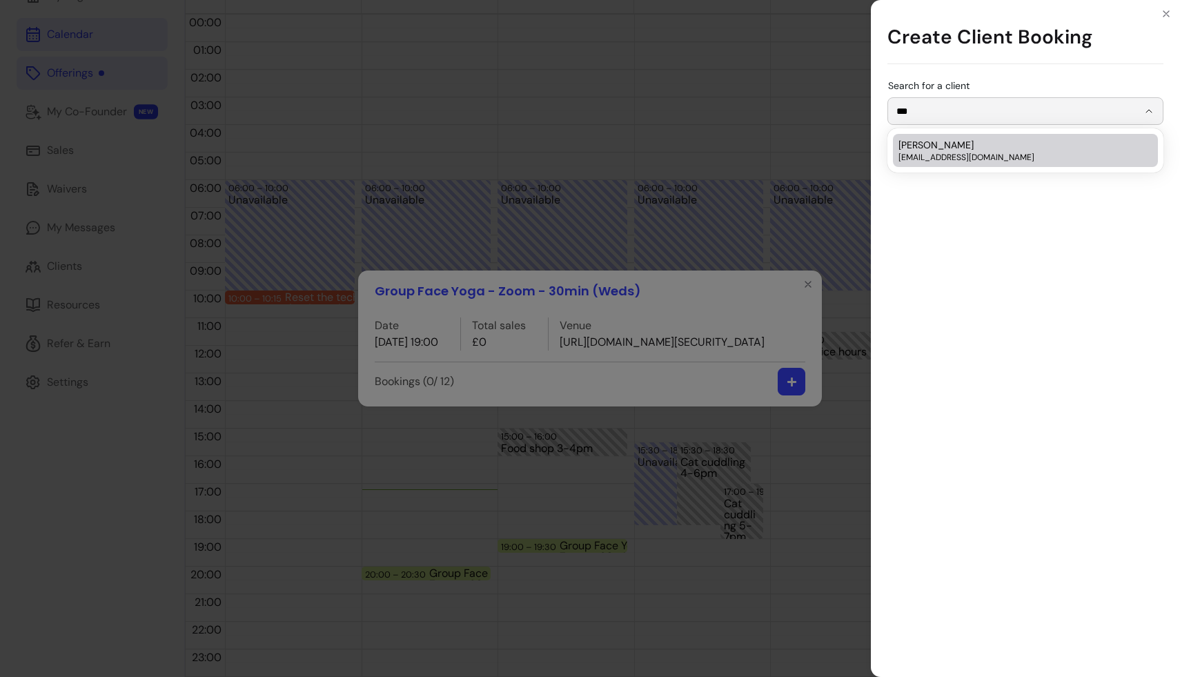
click at [738, 152] on span "[EMAIL_ADDRESS][DOMAIN_NAME]" at bounding box center [1018, 157] width 240 height 11
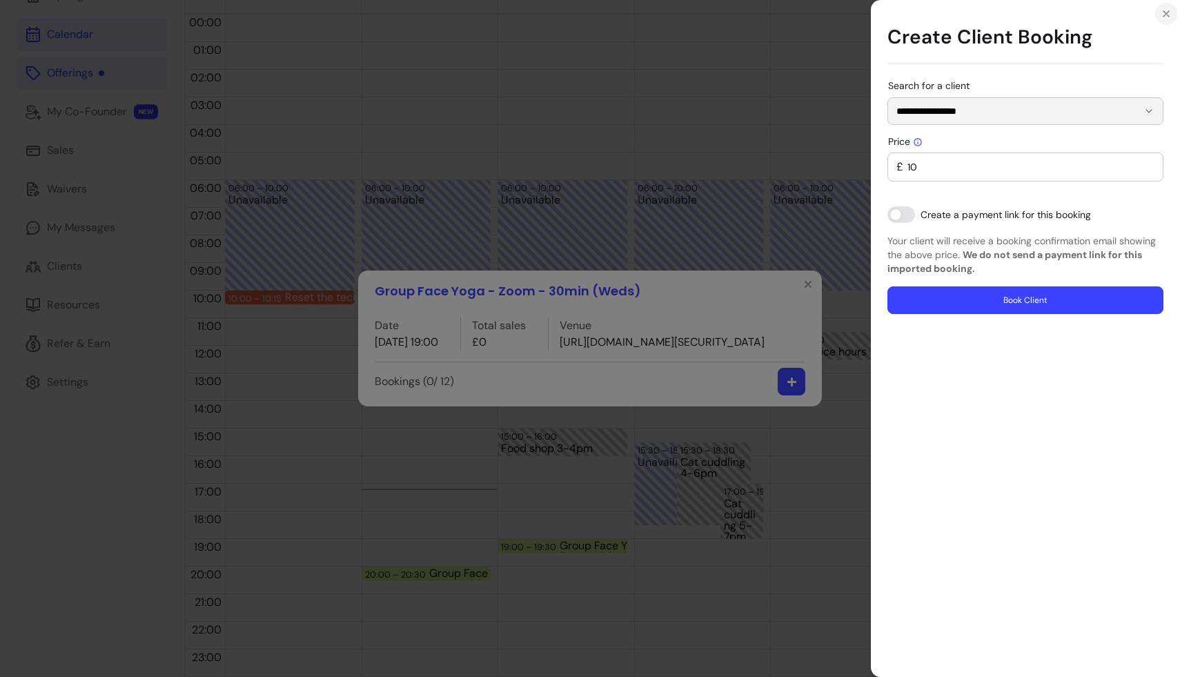
type input "**********"
click at [738, 14] on icon "Close" at bounding box center [1166, 13] width 11 height 11
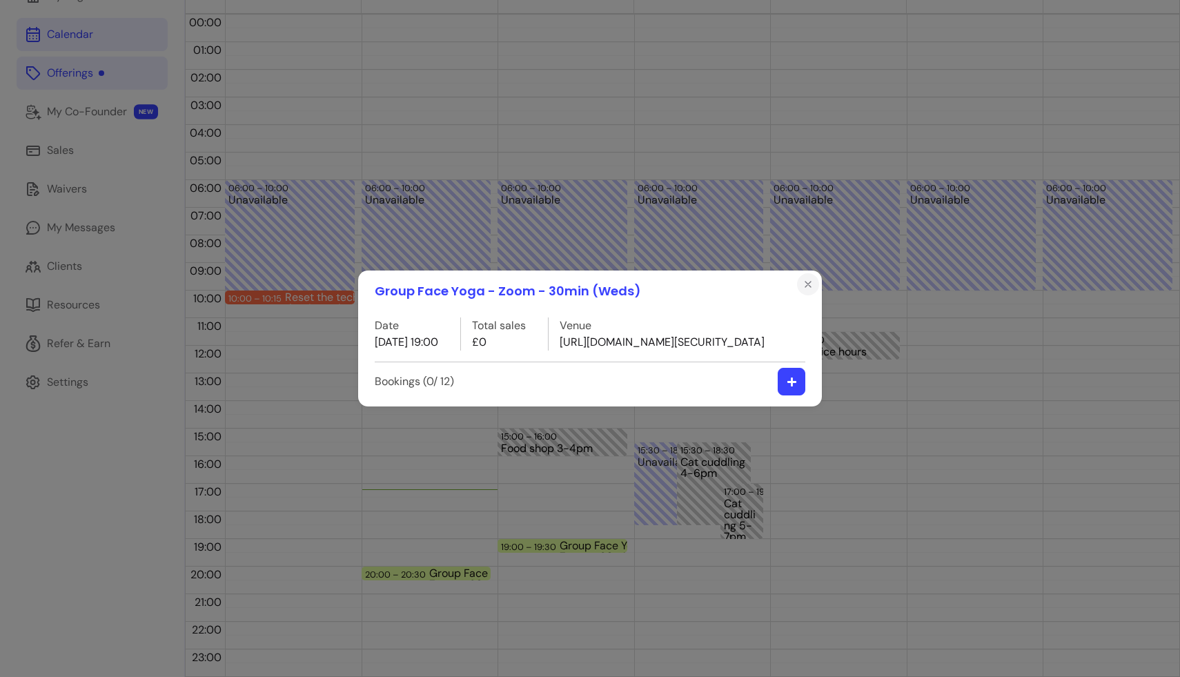
click at [738, 279] on icon "Close" at bounding box center [807, 284] width 11 height 11
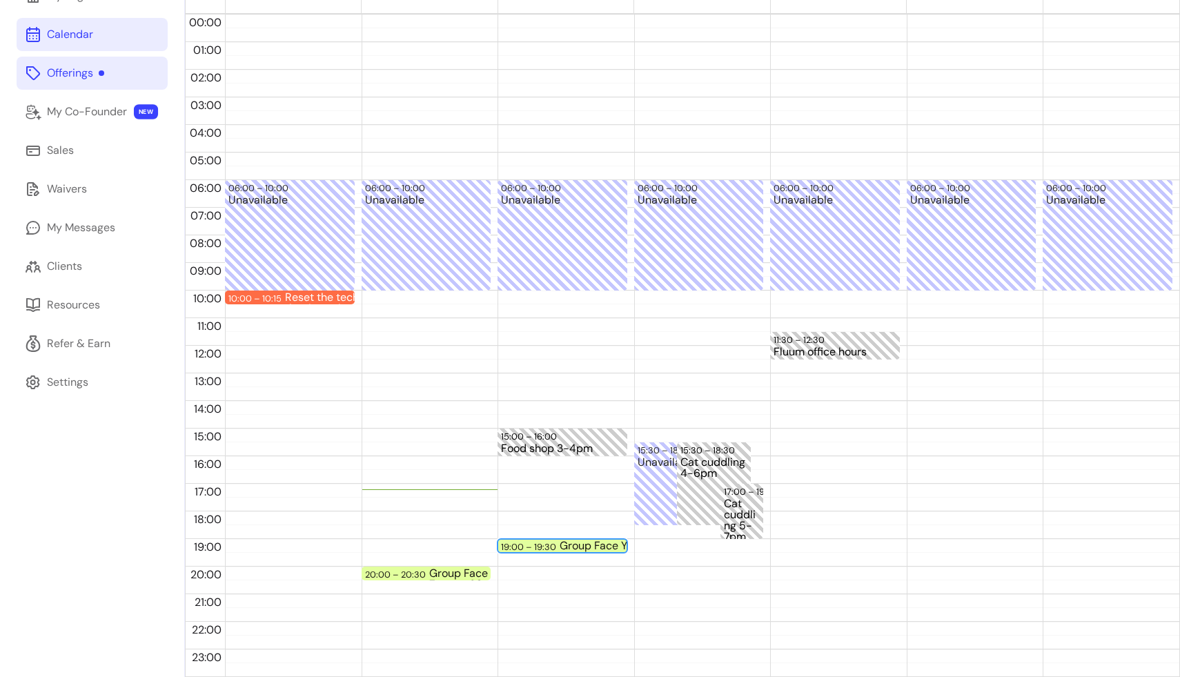
scroll to position [0, 0]
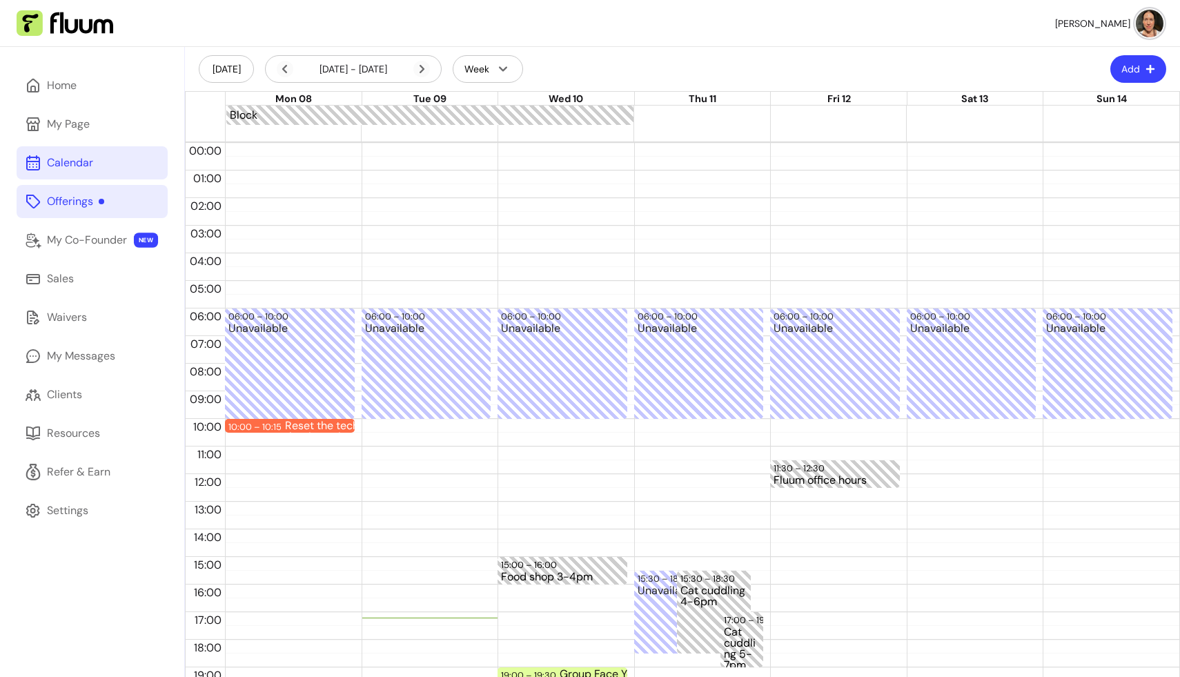
click at [76, 198] on div "Offerings" at bounding box center [75, 201] width 57 height 17
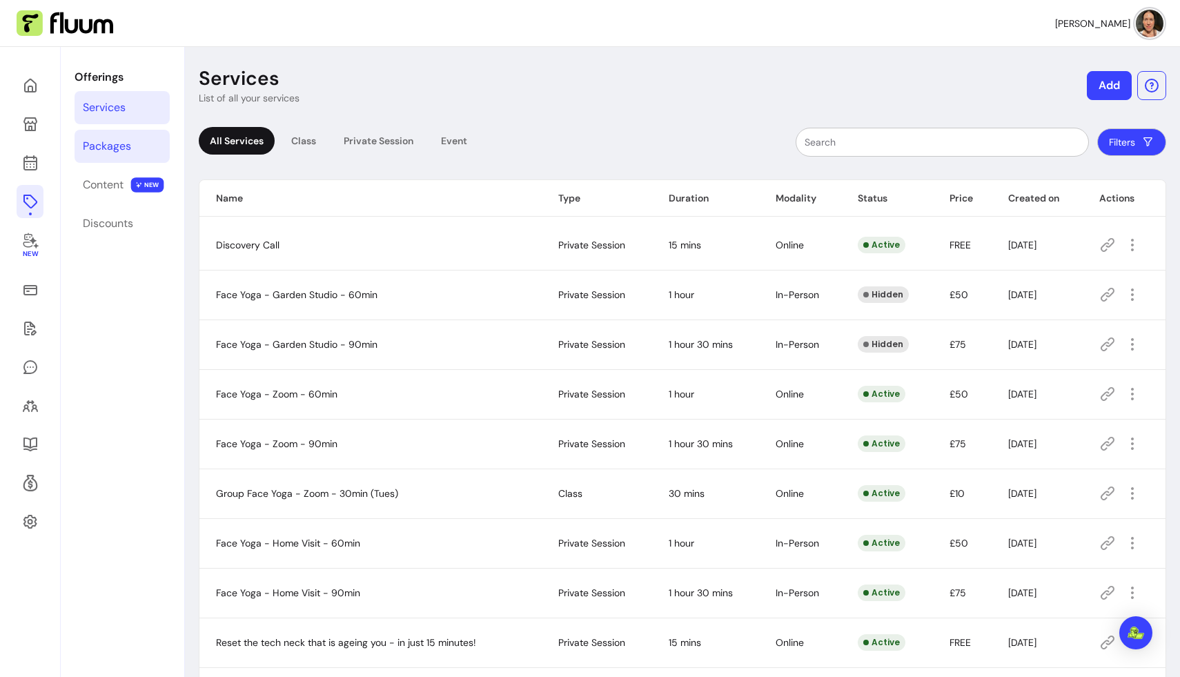
click at [110, 141] on div "Packages" at bounding box center [107, 146] width 48 height 17
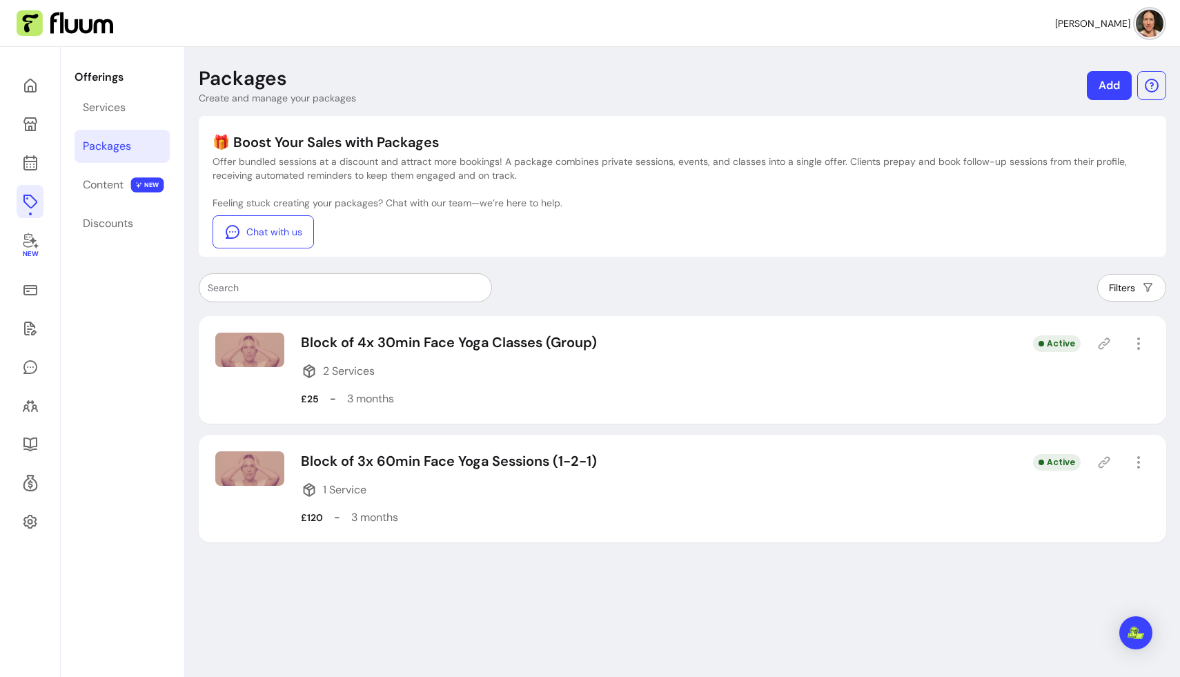
scroll to position [47, 0]
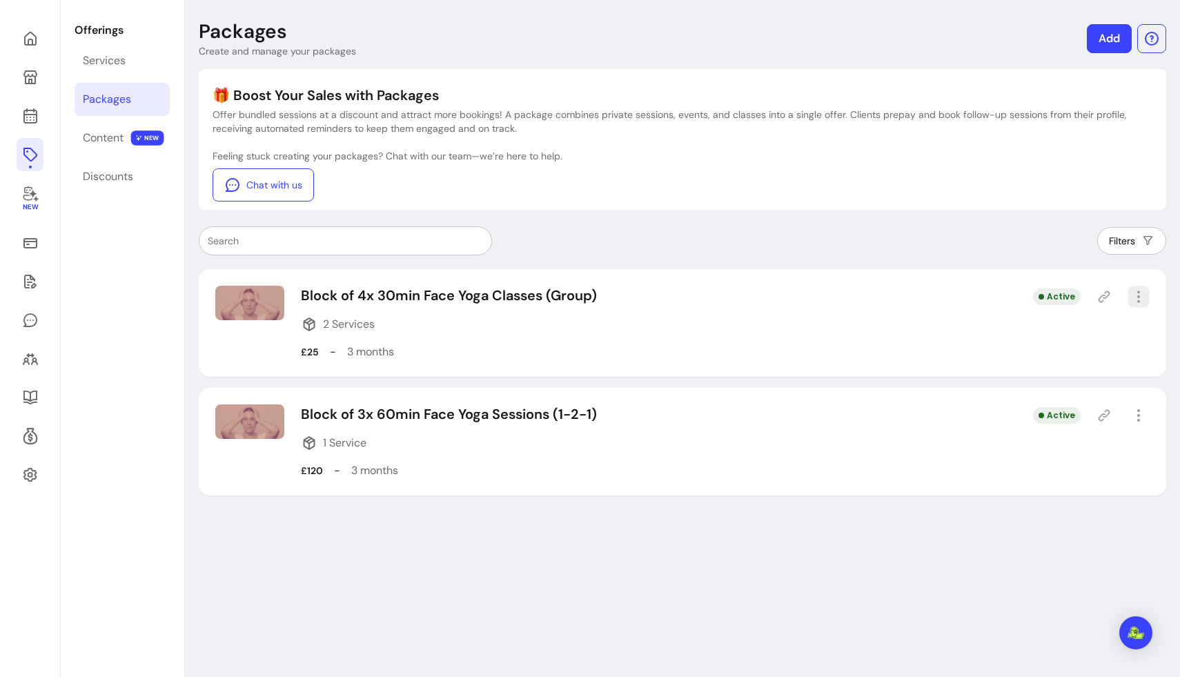
click at [738, 294] on icon "button" at bounding box center [1138, 296] width 16 height 16
click at [738, 306] on div "Block of 4x 30min Face Yoga Classes (Group) 2 Services £25 - 3 months Active" at bounding box center [682, 323] width 967 height 108
click at [738, 295] on icon "button" at bounding box center [1138, 296] width 17 height 17
click at [738, 346] on span "Amend" at bounding box center [1088, 345] width 101 height 14
select select "***"
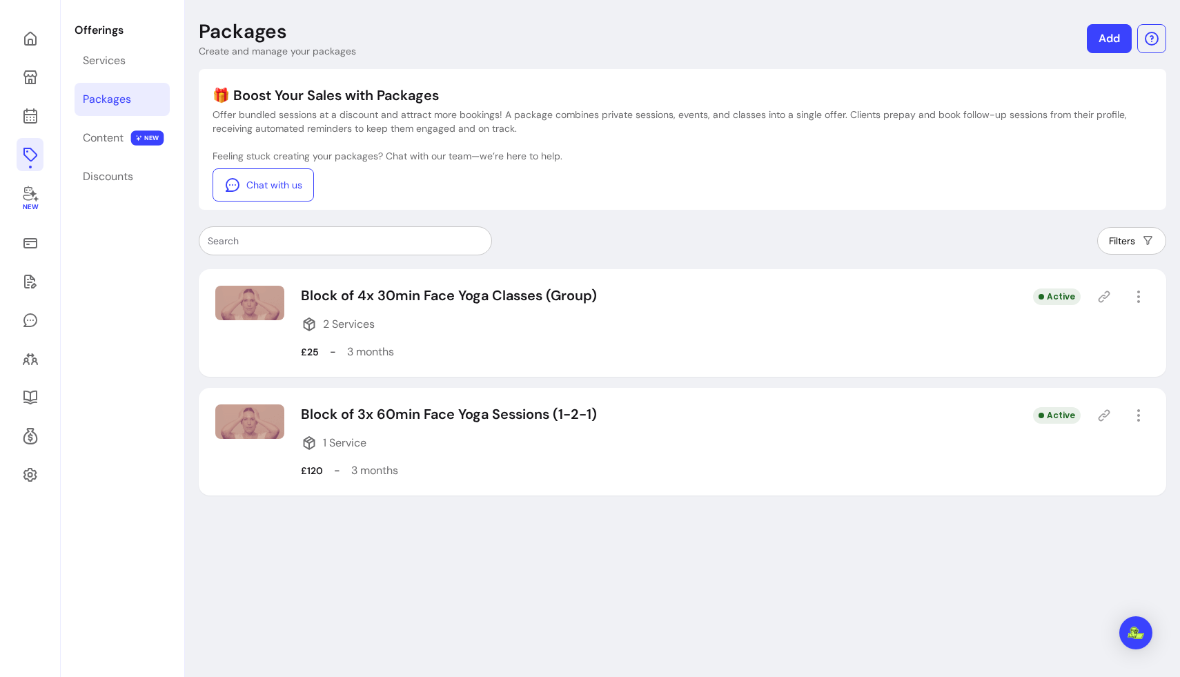
select select "******"
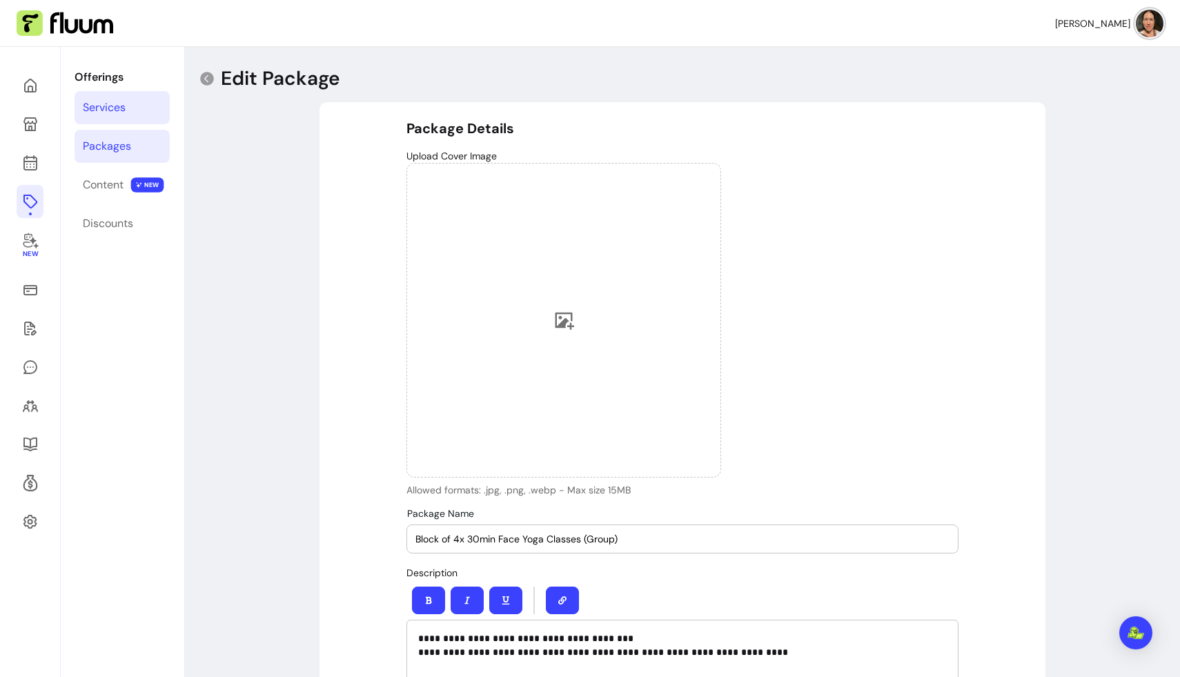
click at [103, 102] on div "Services" at bounding box center [104, 107] width 43 height 17
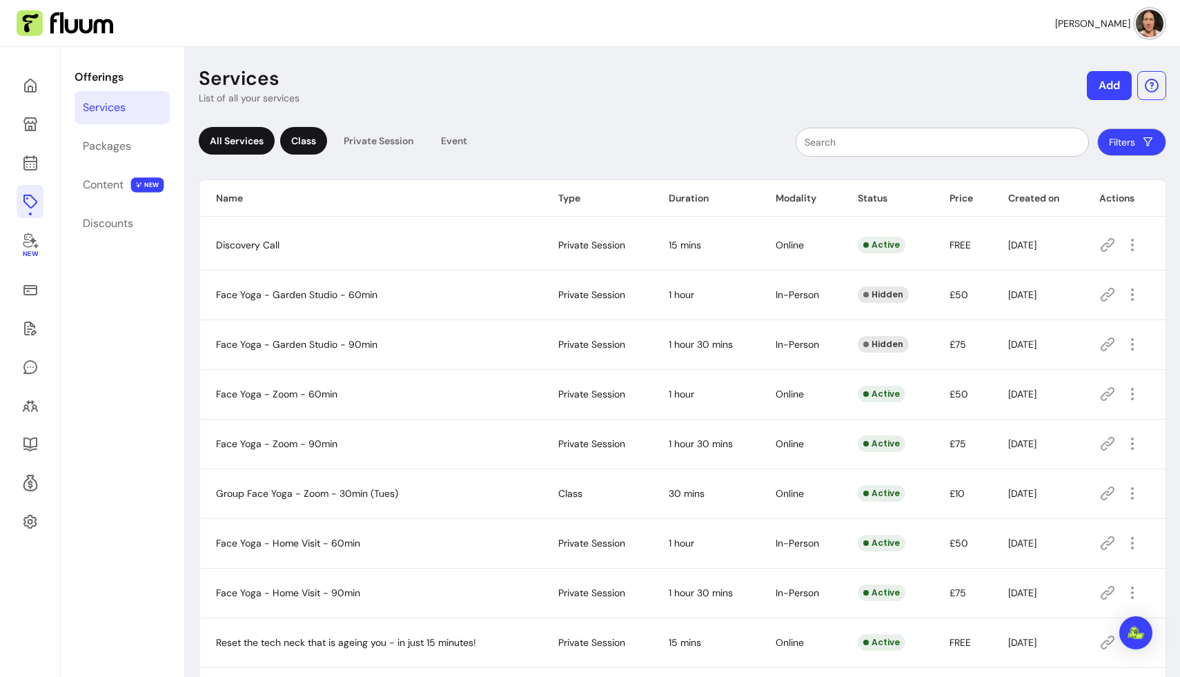
click at [308, 140] on div "Class" at bounding box center [303, 141] width 47 height 28
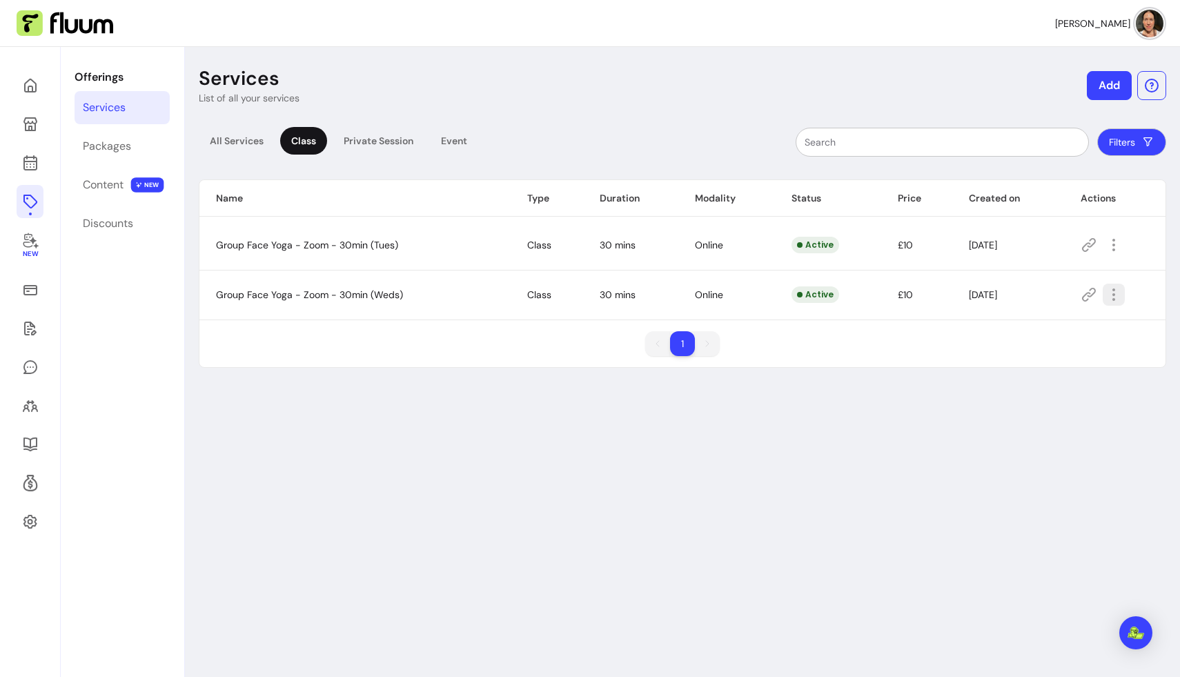
click at [738, 294] on icon "button" at bounding box center [1113, 294] width 17 height 17
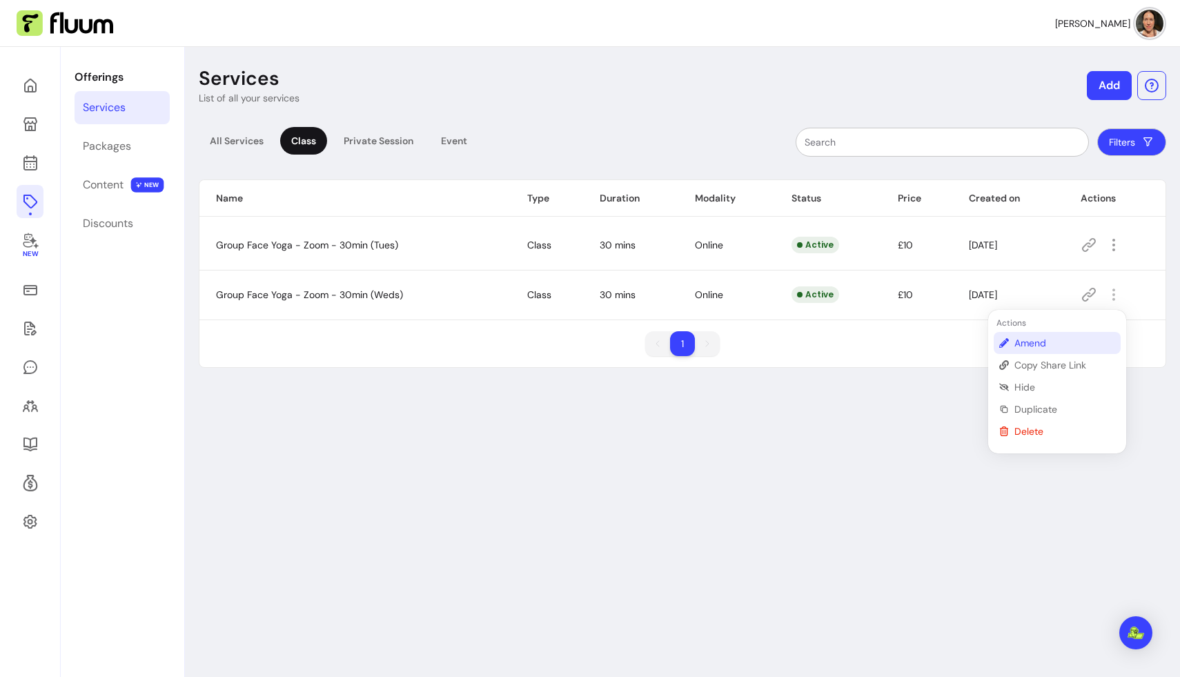
click at [738, 346] on span "Amend" at bounding box center [1064, 343] width 101 height 14
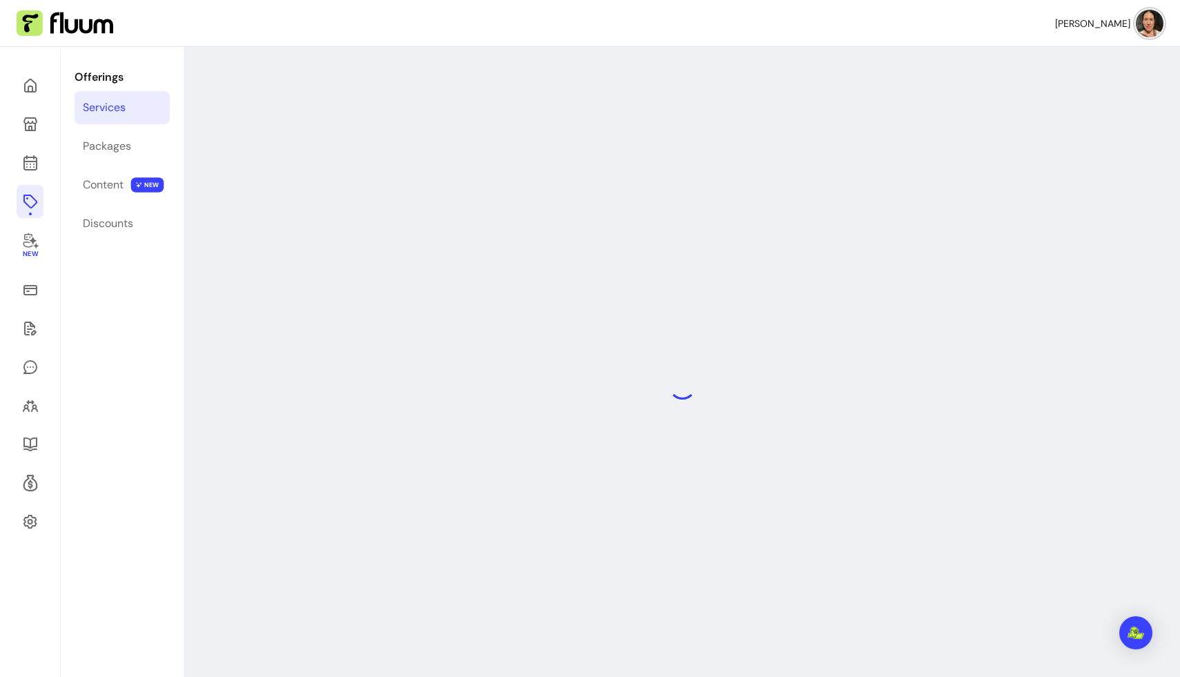
select select "**"
select select "***"
select select "******"
select select "*********"
select select "*****"
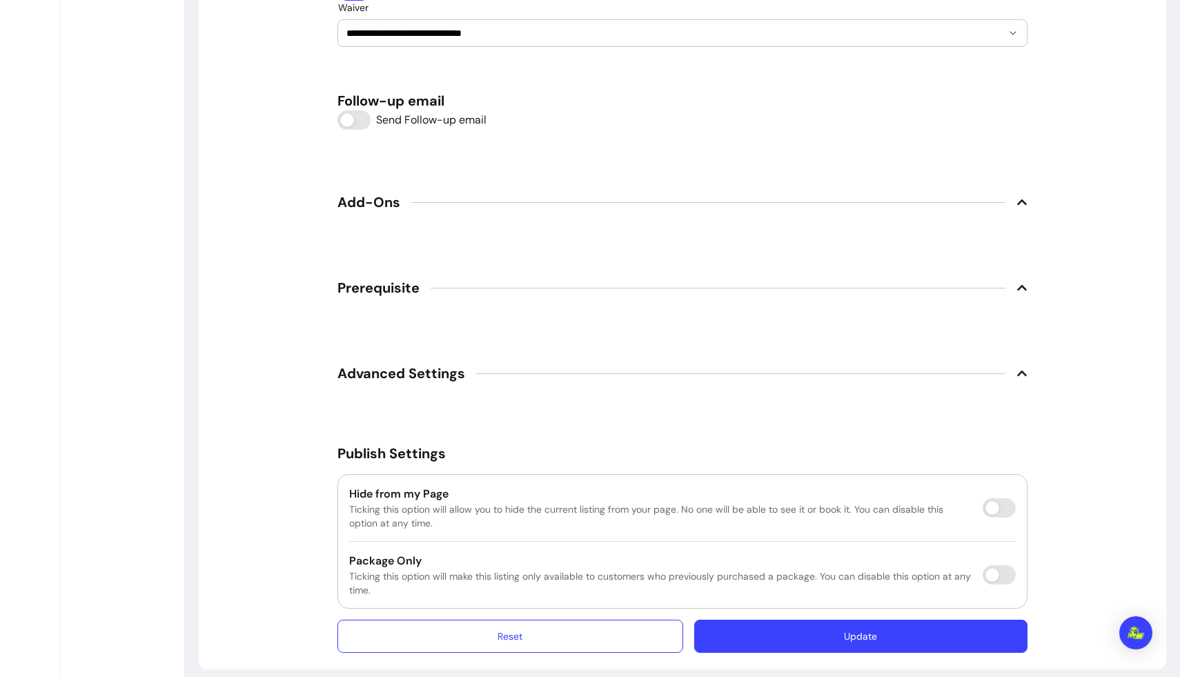
scroll to position [1802, 0]
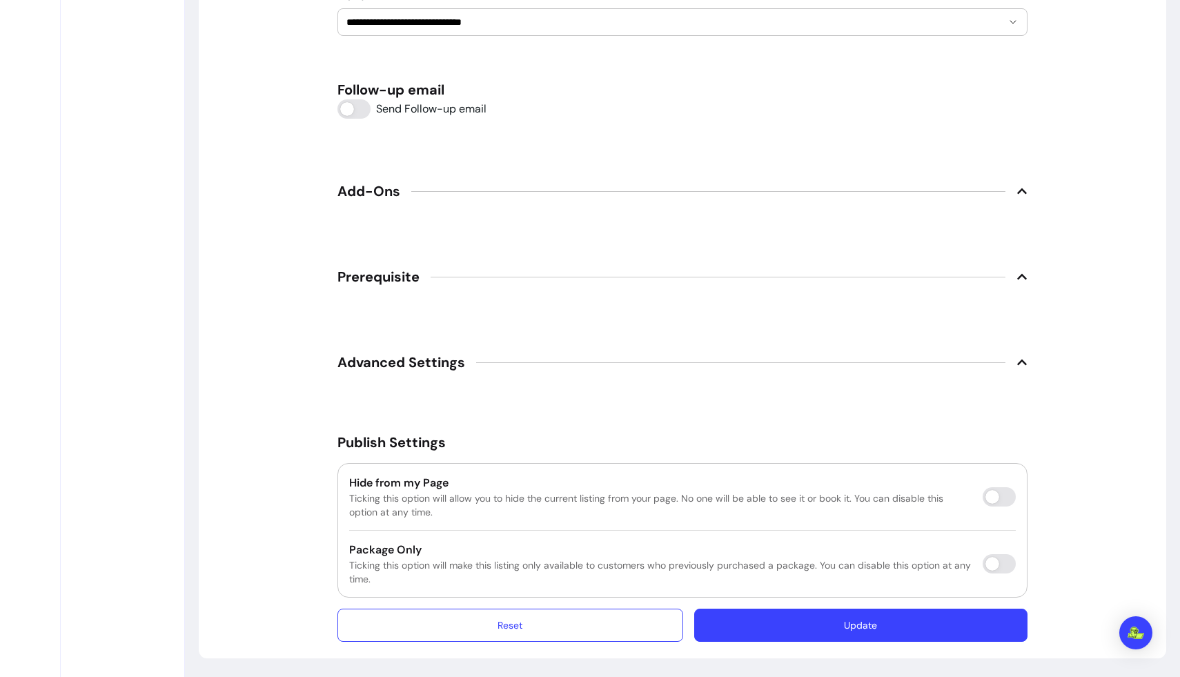
click at [738, 274] on icon at bounding box center [1021, 276] width 11 height 11
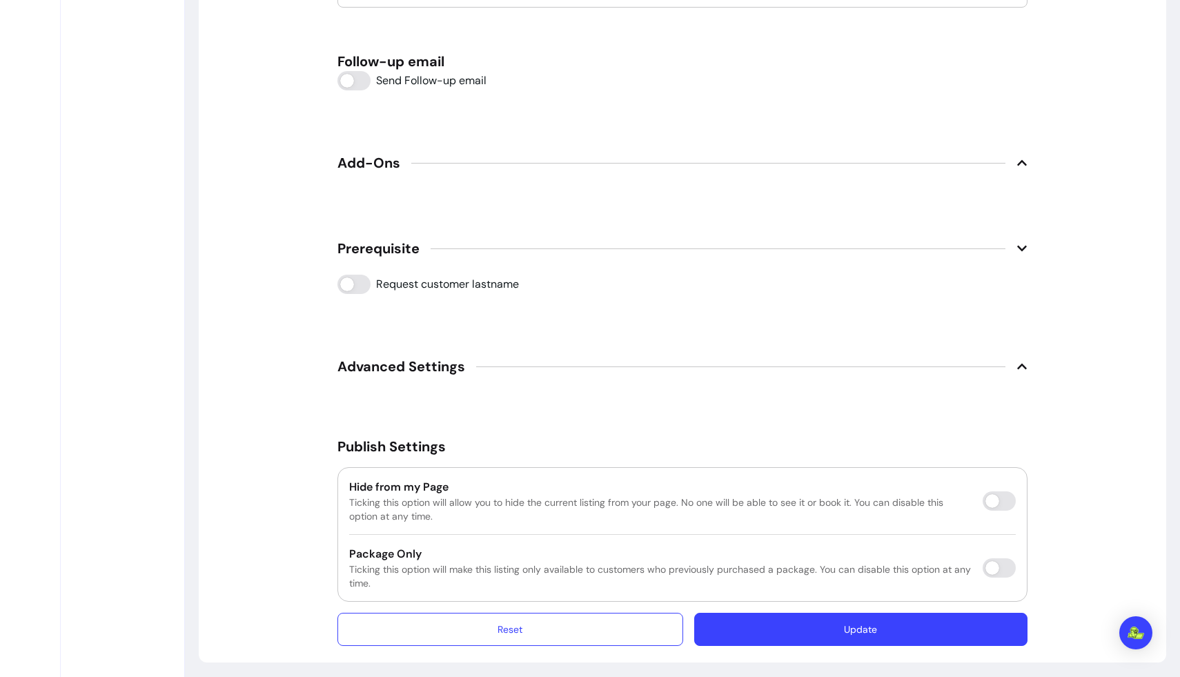
scroll to position [1835, 0]
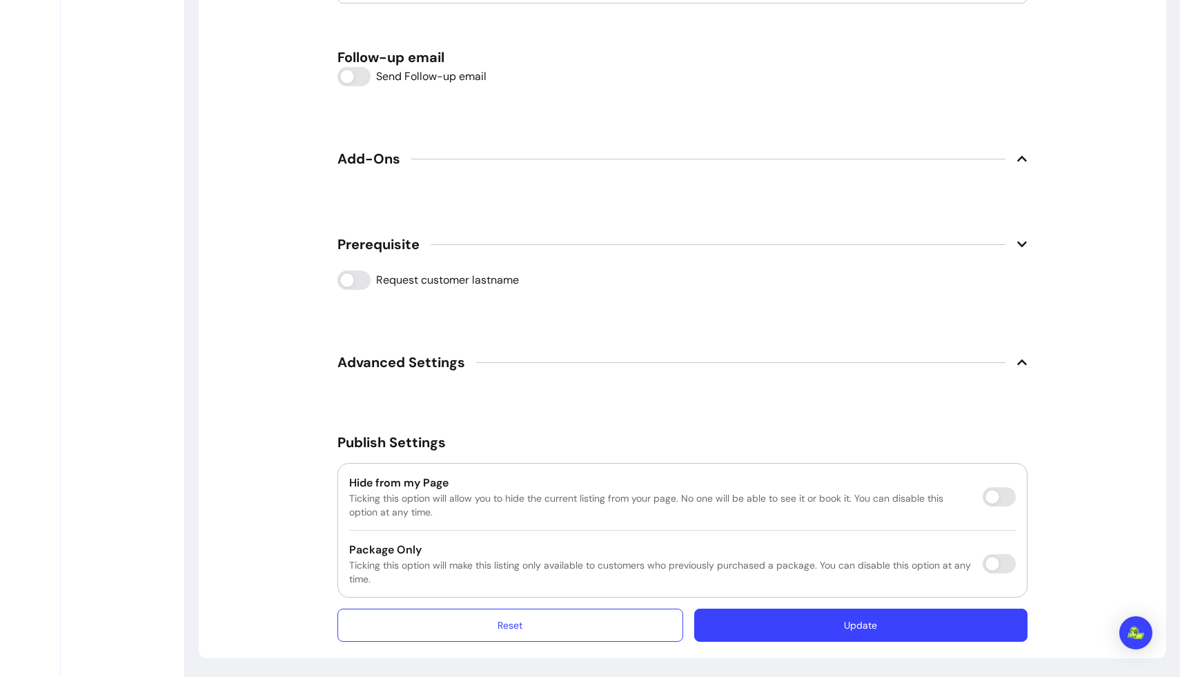
click at [738, 355] on span "Advanced Settings" at bounding box center [682, 362] width 690 height 30
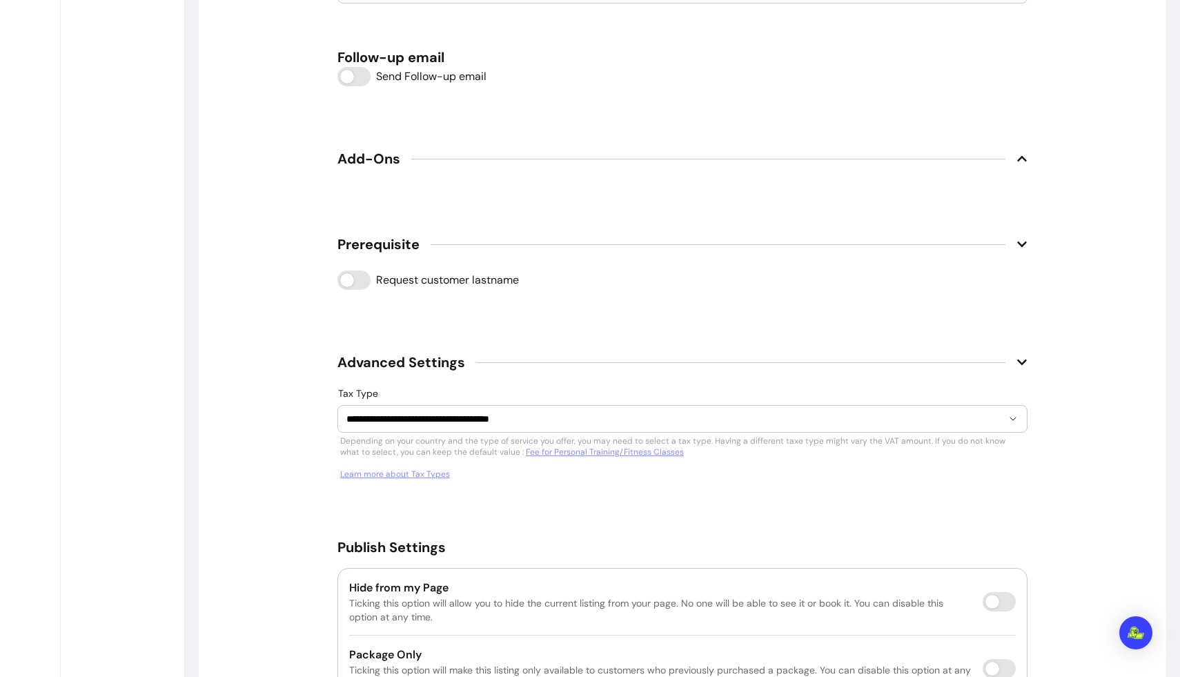
scroll to position [1939, 0]
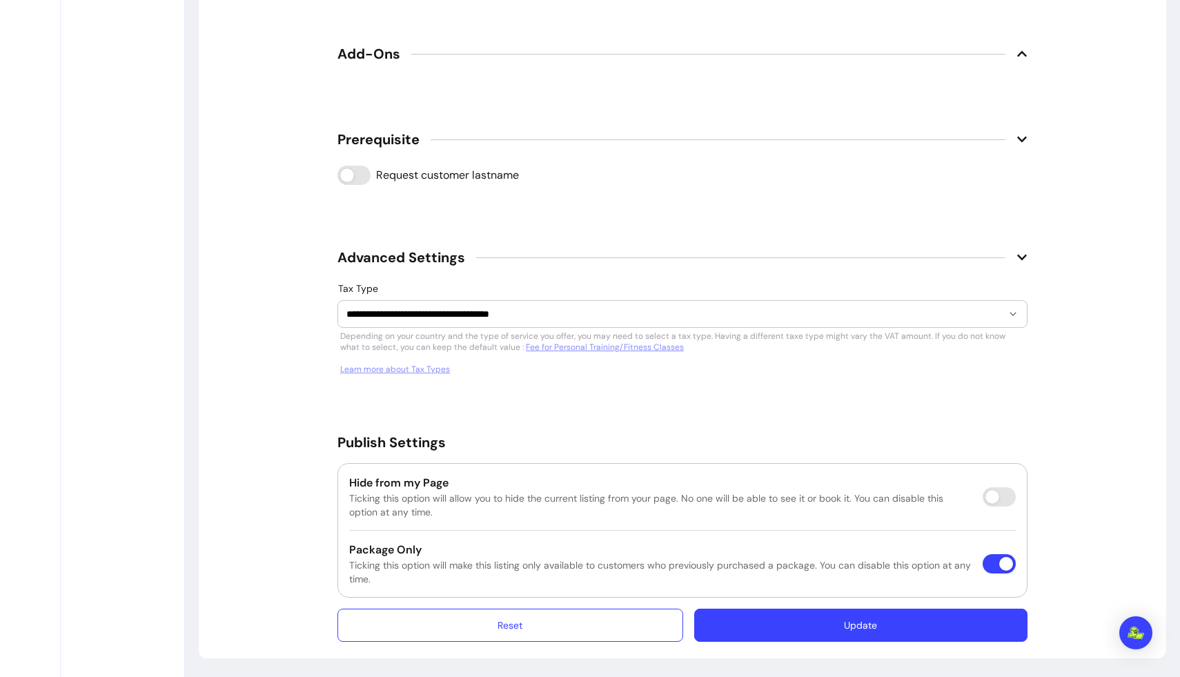
click at [738, 620] on button "Update" at bounding box center [860, 625] width 333 height 33
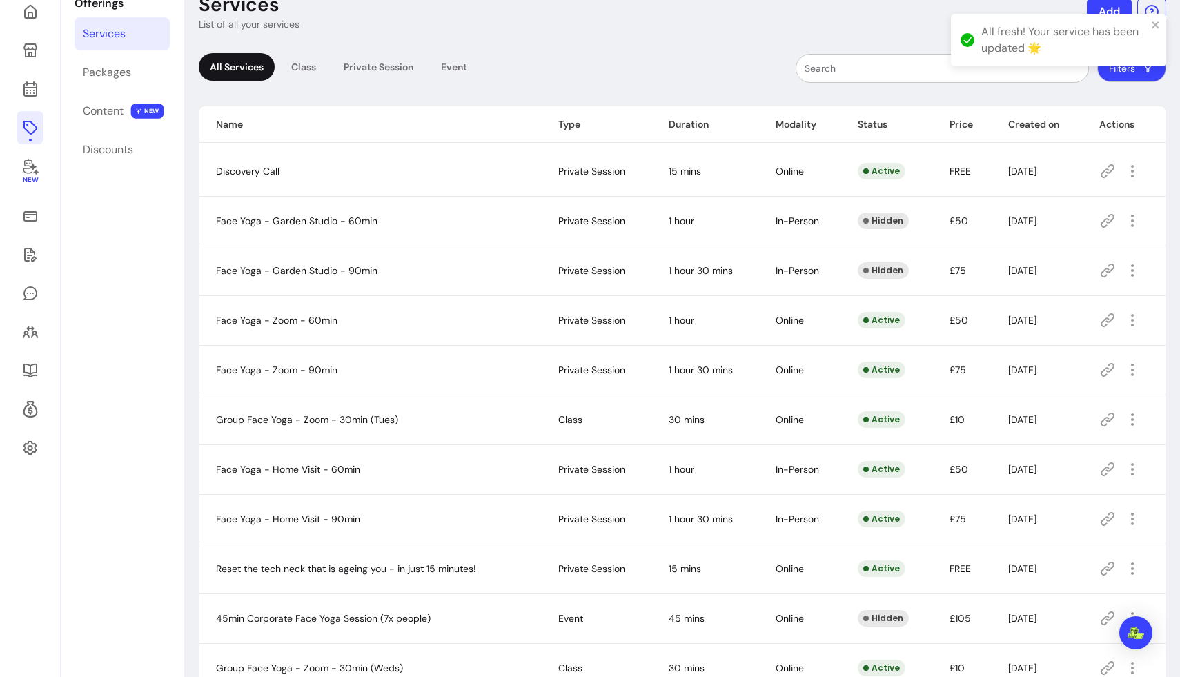
scroll to position [47, 0]
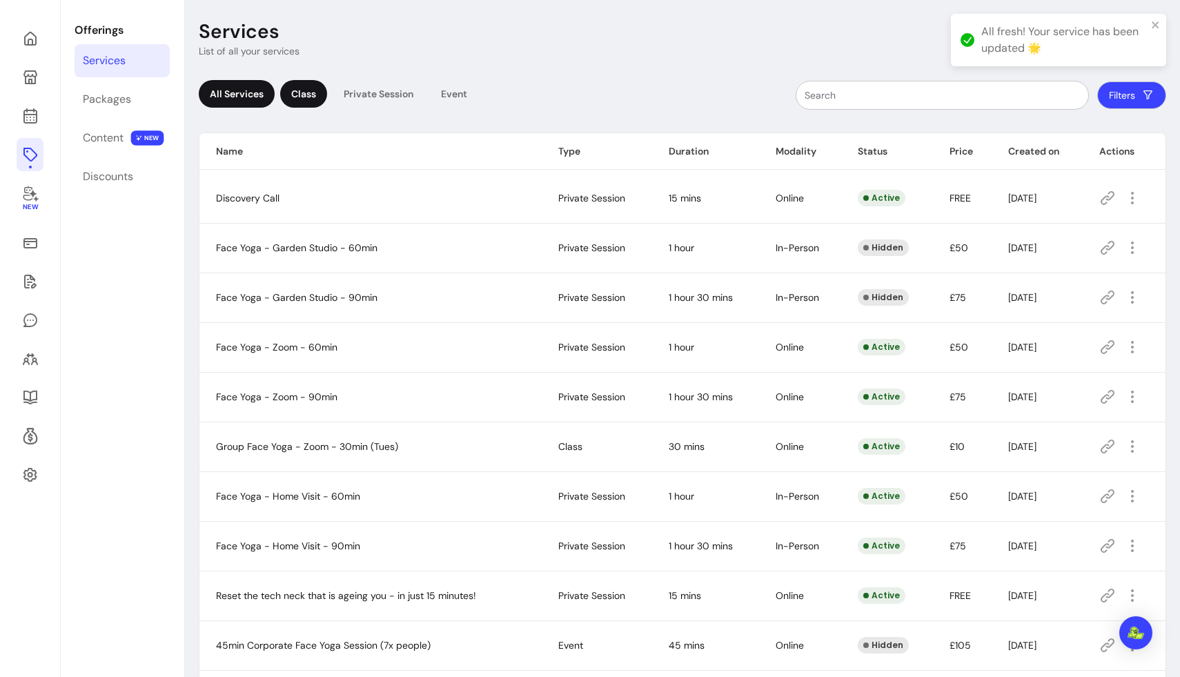
click at [306, 93] on div "Class" at bounding box center [303, 94] width 47 height 28
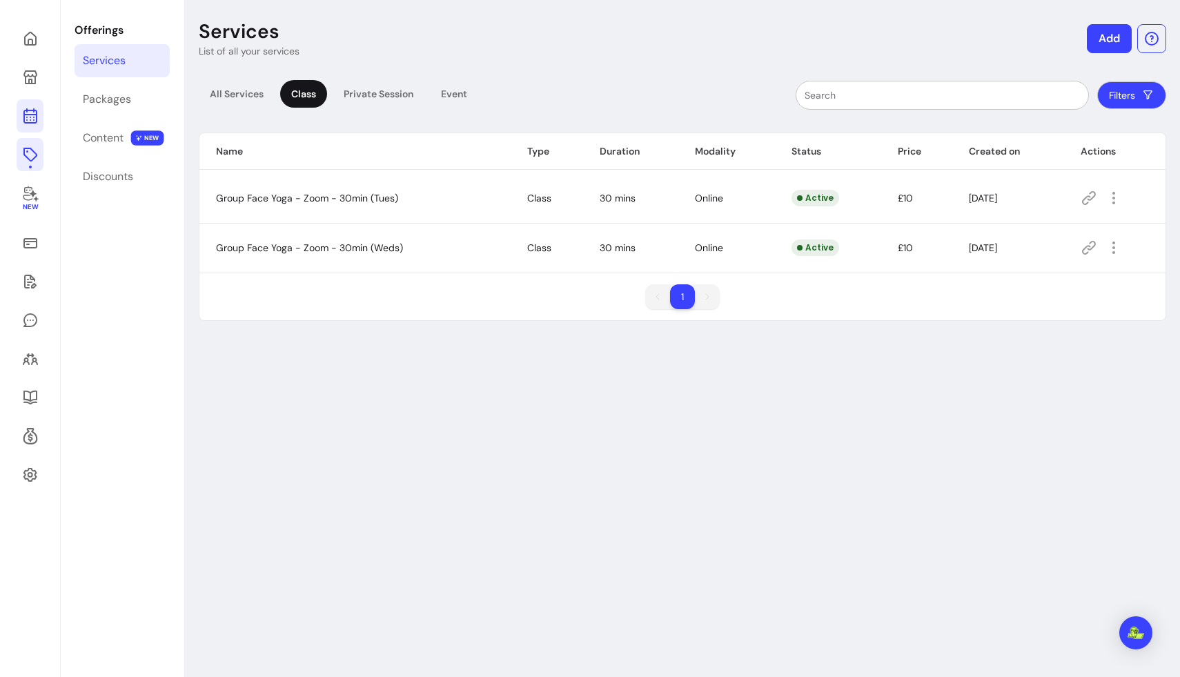
click at [30, 116] on icon at bounding box center [30, 116] width 17 height 17
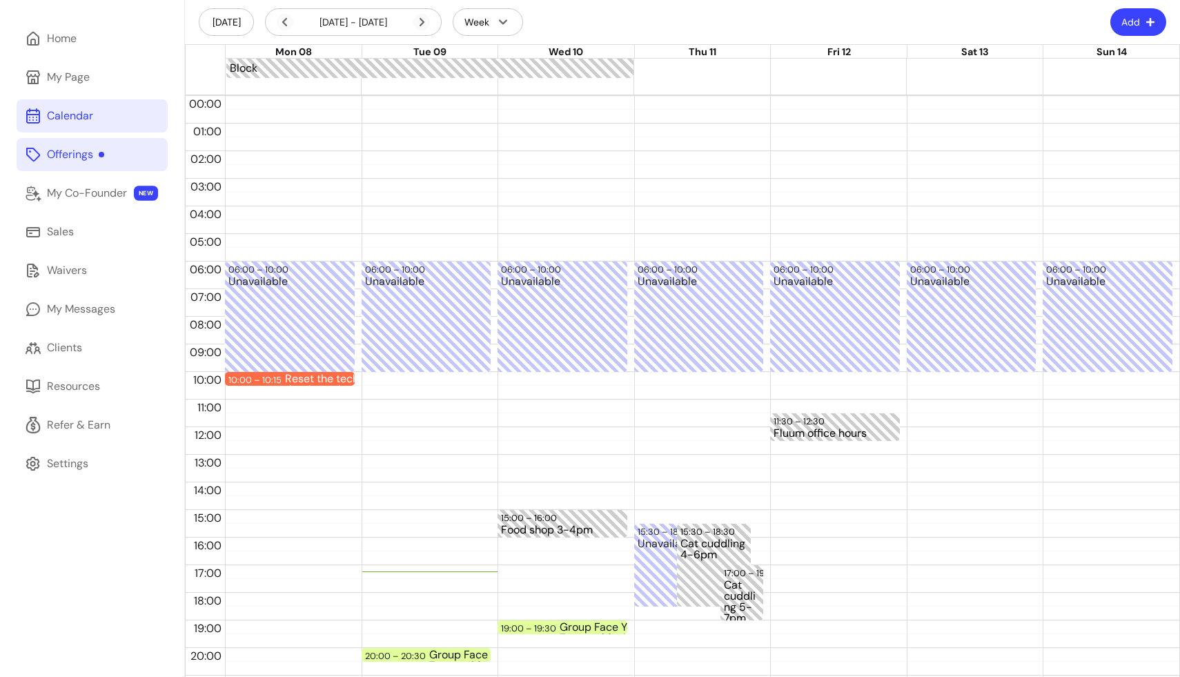
scroll to position [128, 0]
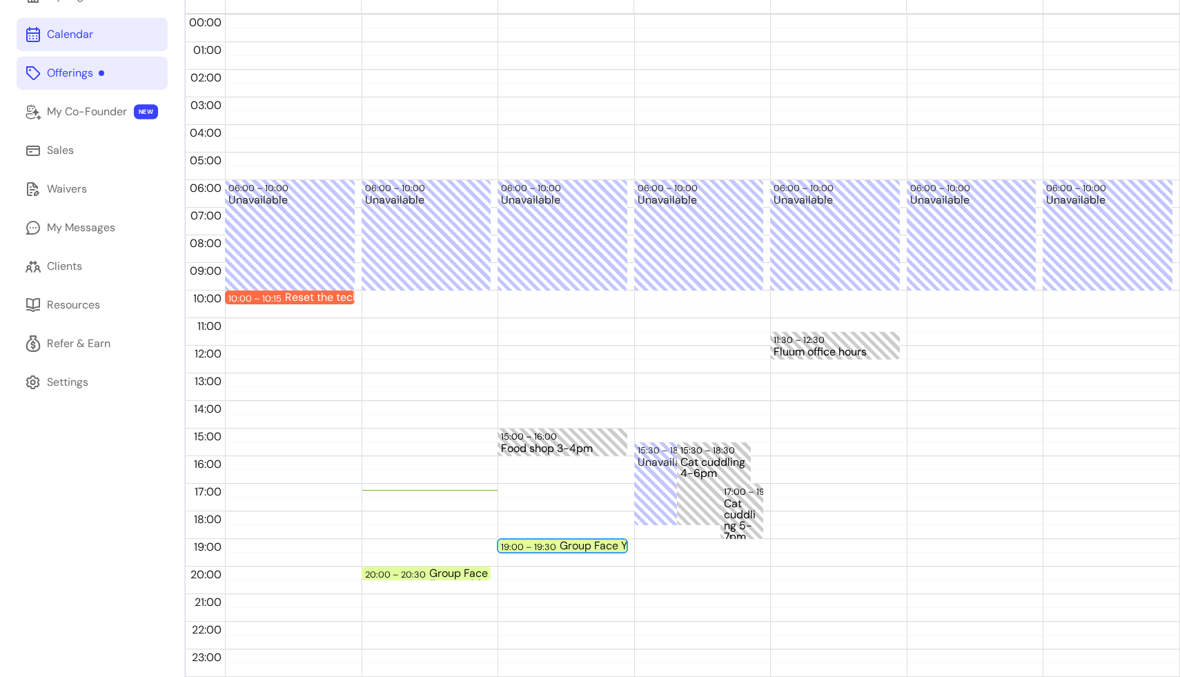
click at [576, 542] on div "Group Face Yoga - Zoom - 30min (Weds)" at bounding box center [621, 545] width 123 height 11
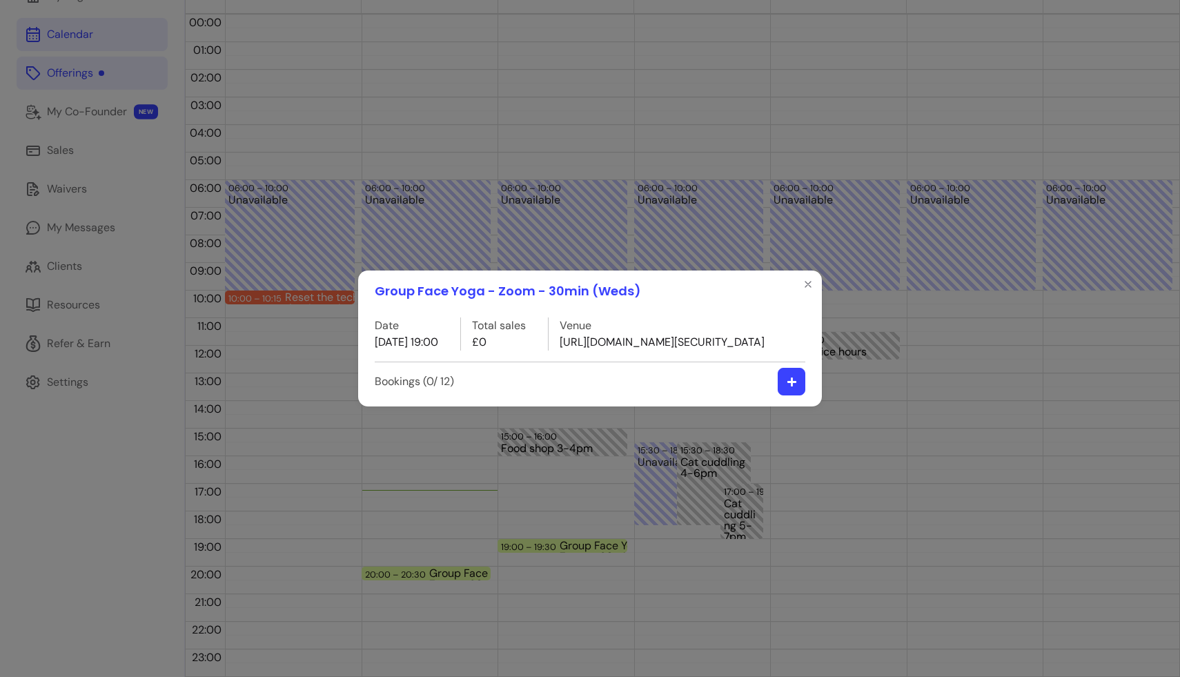
click at [738, 387] on icon "button" at bounding box center [792, 382] width 10 height 10
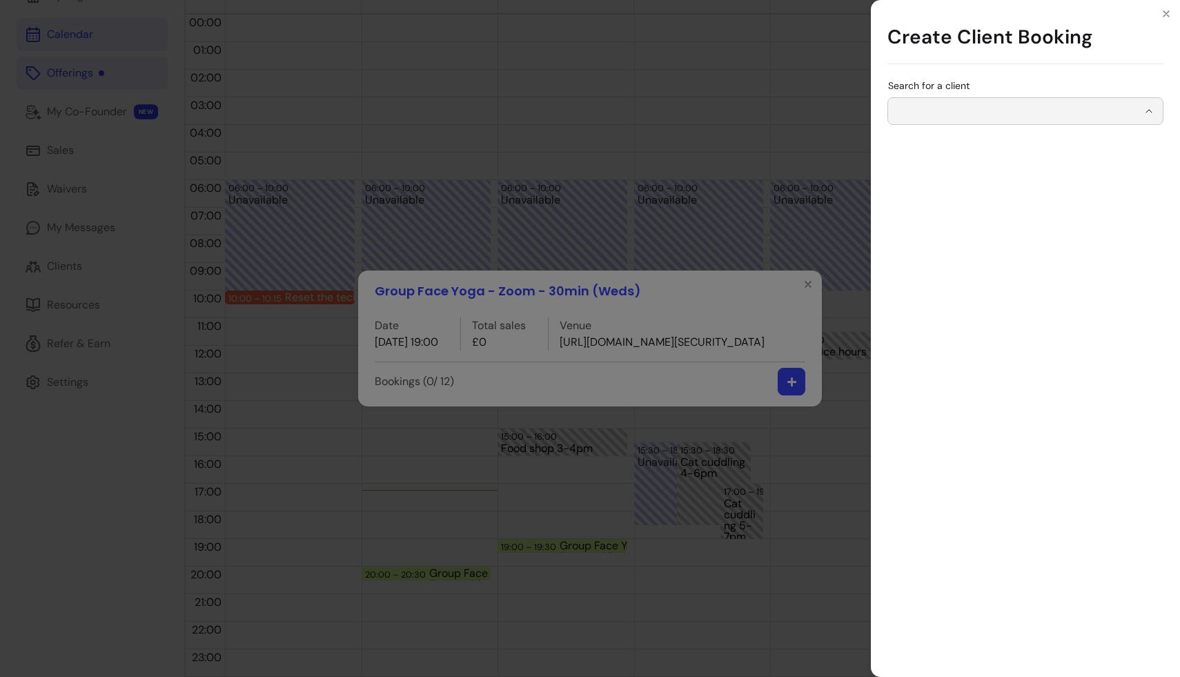
click at [738, 108] on div "Search for a client" at bounding box center [1025, 111] width 276 height 28
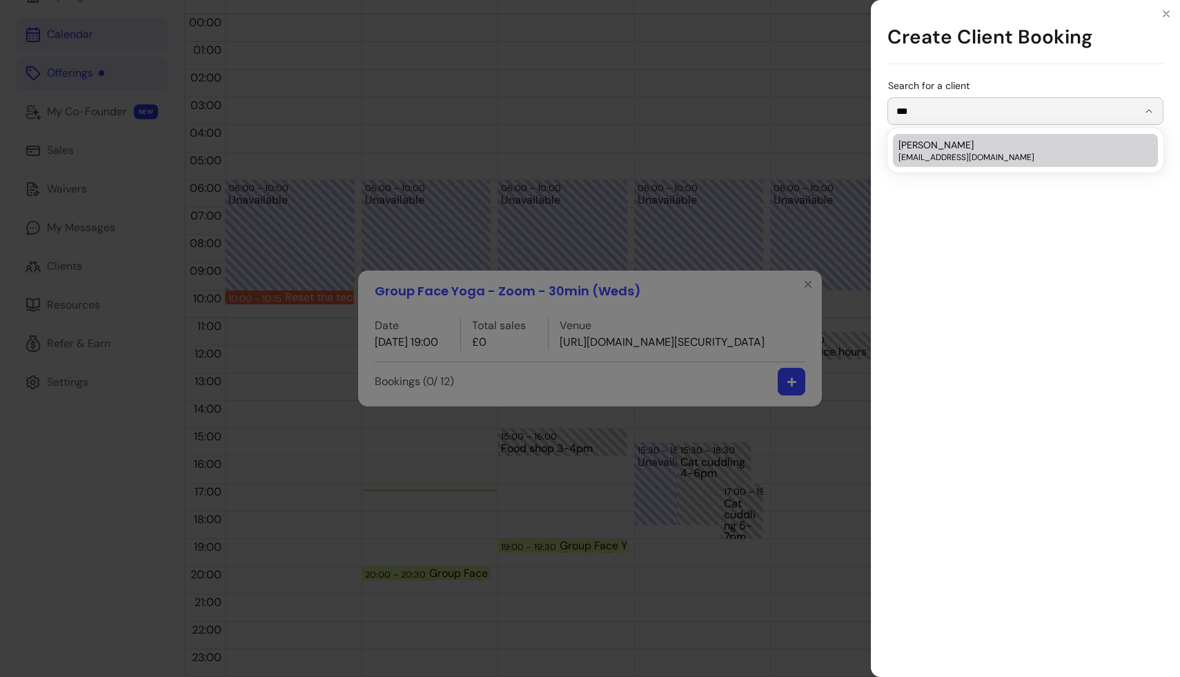
click at [738, 154] on span "[EMAIL_ADDRESS][DOMAIN_NAME]" at bounding box center [1018, 157] width 240 height 11
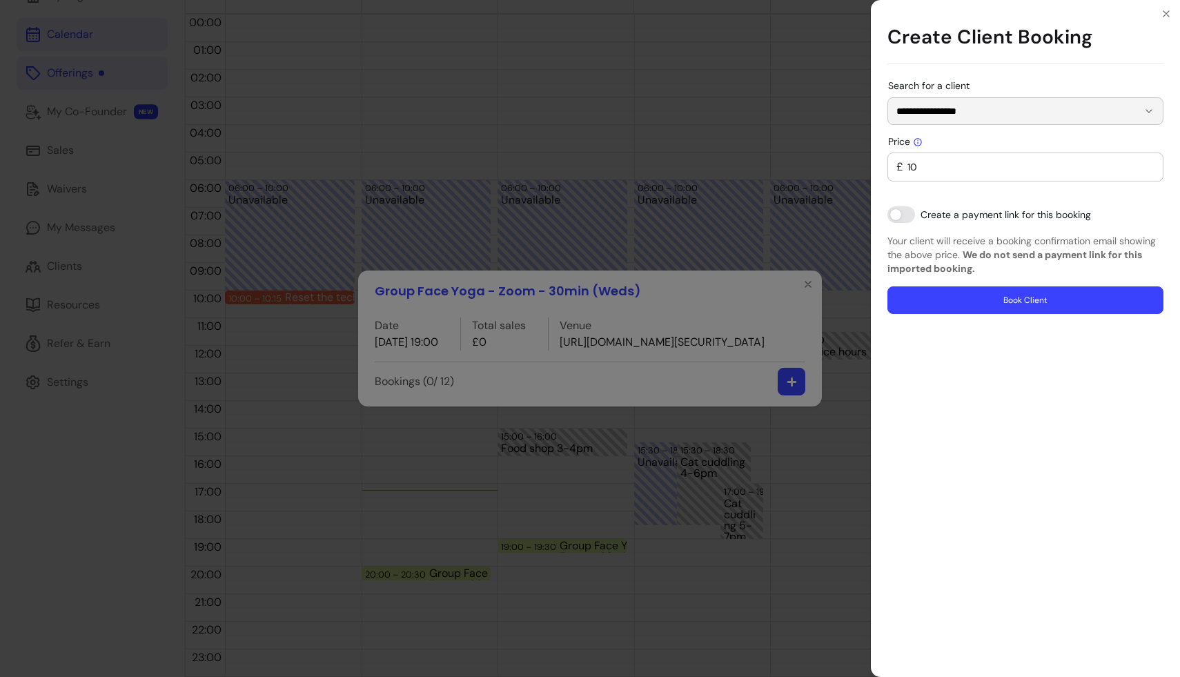
type input "**********"
click at [738, 163] on input "10" at bounding box center [1028, 167] width 251 height 14
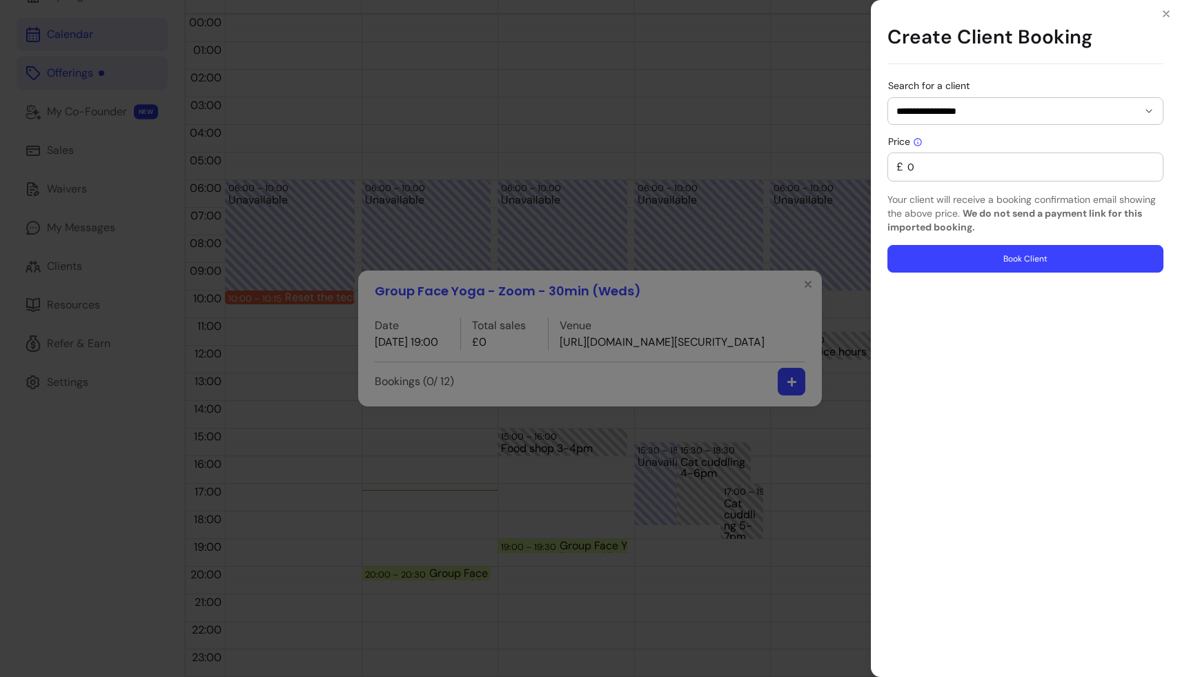
type input "0"
click at [738, 141] on icon at bounding box center [918, 142] width 10 height 10
click at [738, 160] on input "0" at bounding box center [1028, 167] width 251 height 14
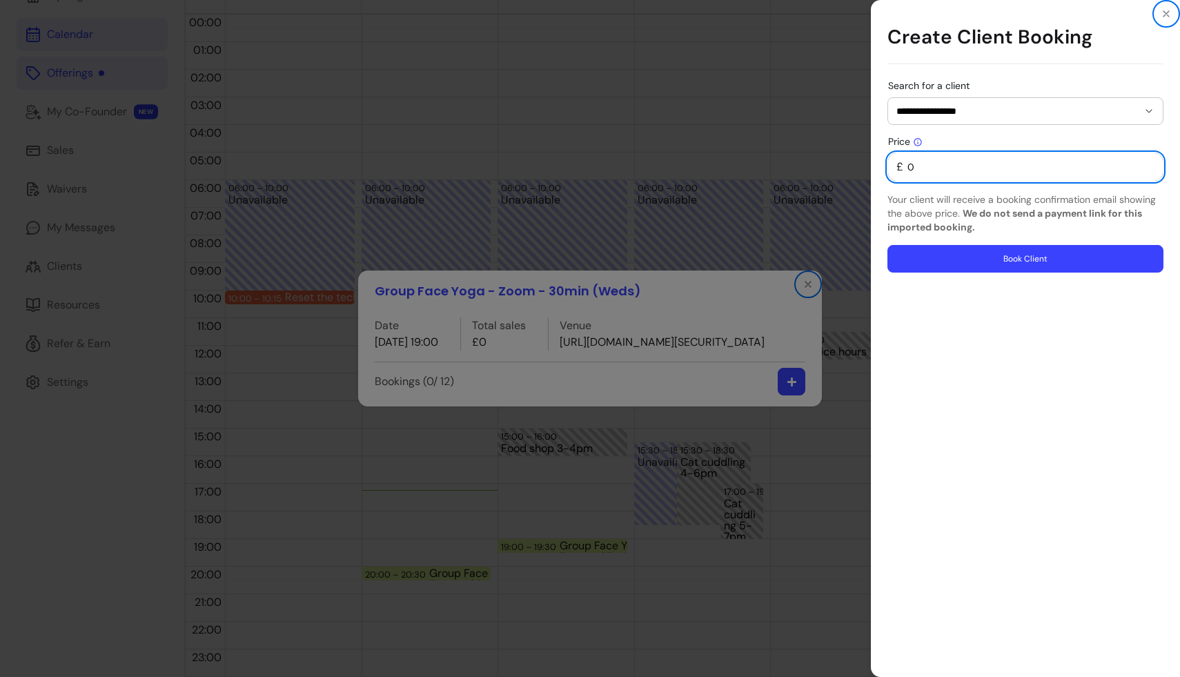
click at [738, 141] on icon at bounding box center [918, 142] width 10 height 10
click at [738, 160] on input "0" at bounding box center [1028, 167] width 251 height 14
click at [738, 12] on icon "Close" at bounding box center [1166, 13] width 11 height 11
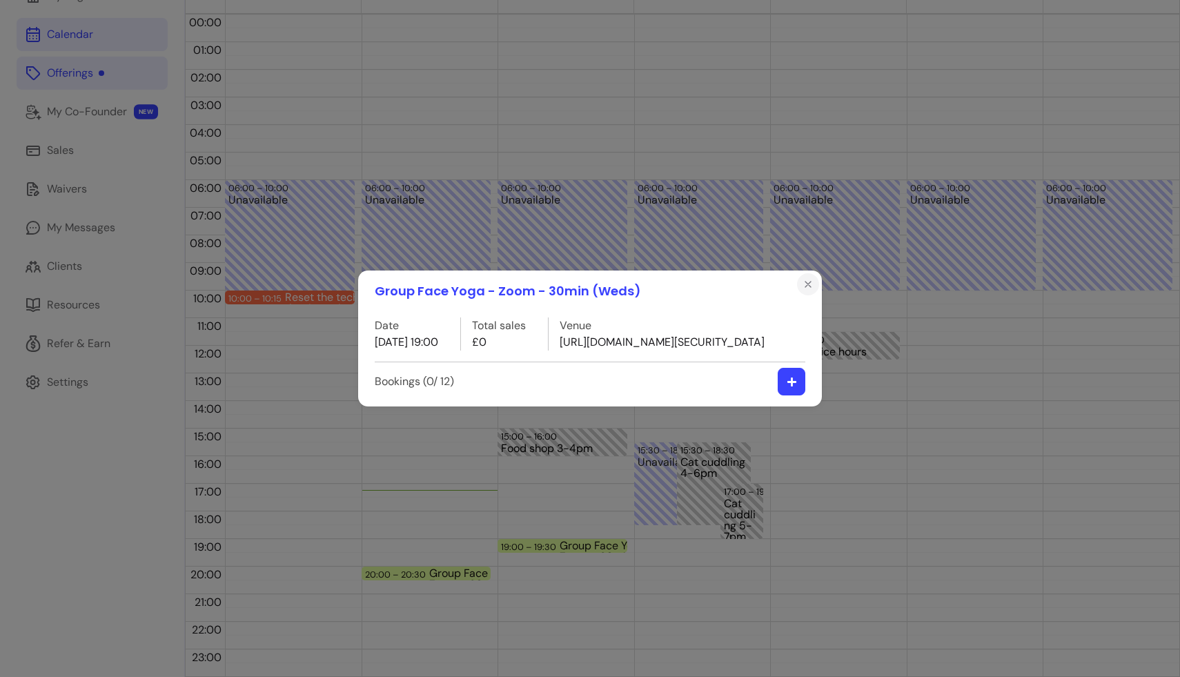
click at [738, 279] on icon "Close" at bounding box center [807, 284] width 11 height 11
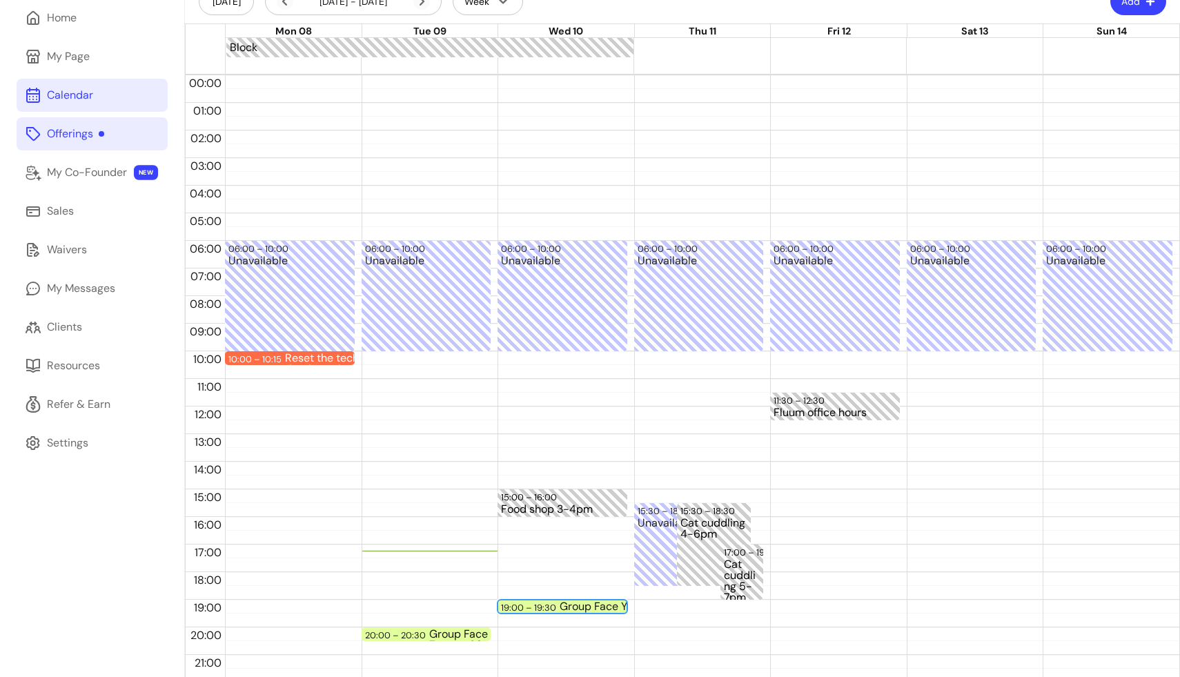
scroll to position [0, 0]
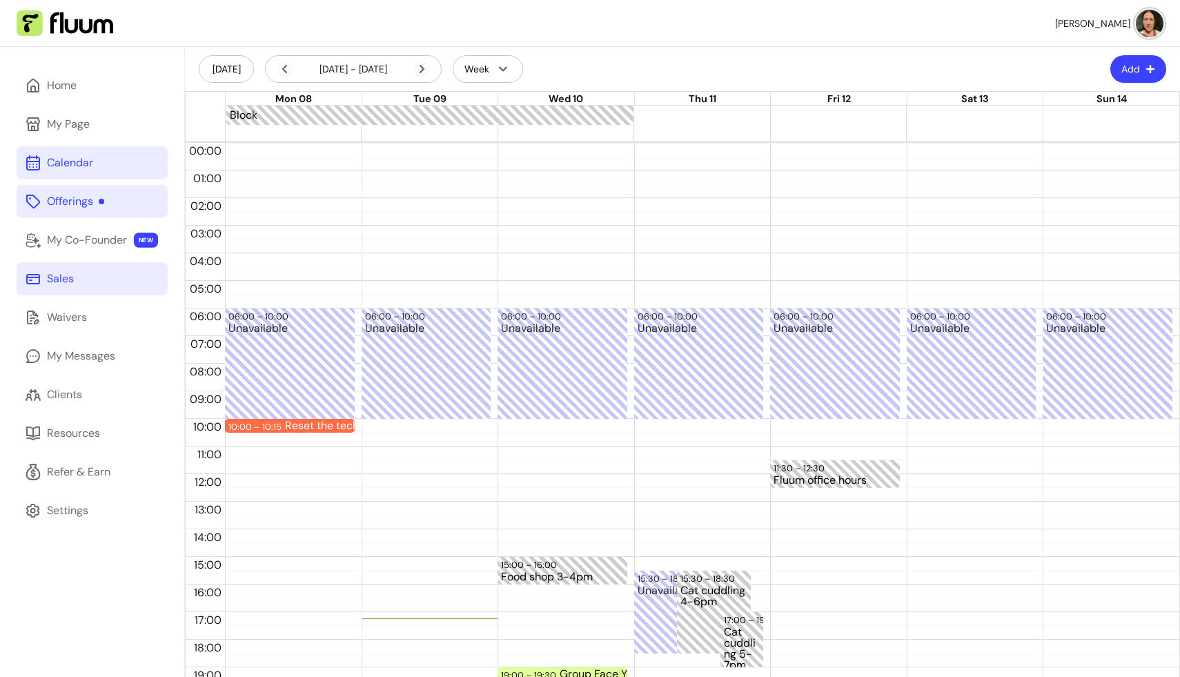
click at [66, 276] on div "Sales" at bounding box center [60, 278] width 27 height 17
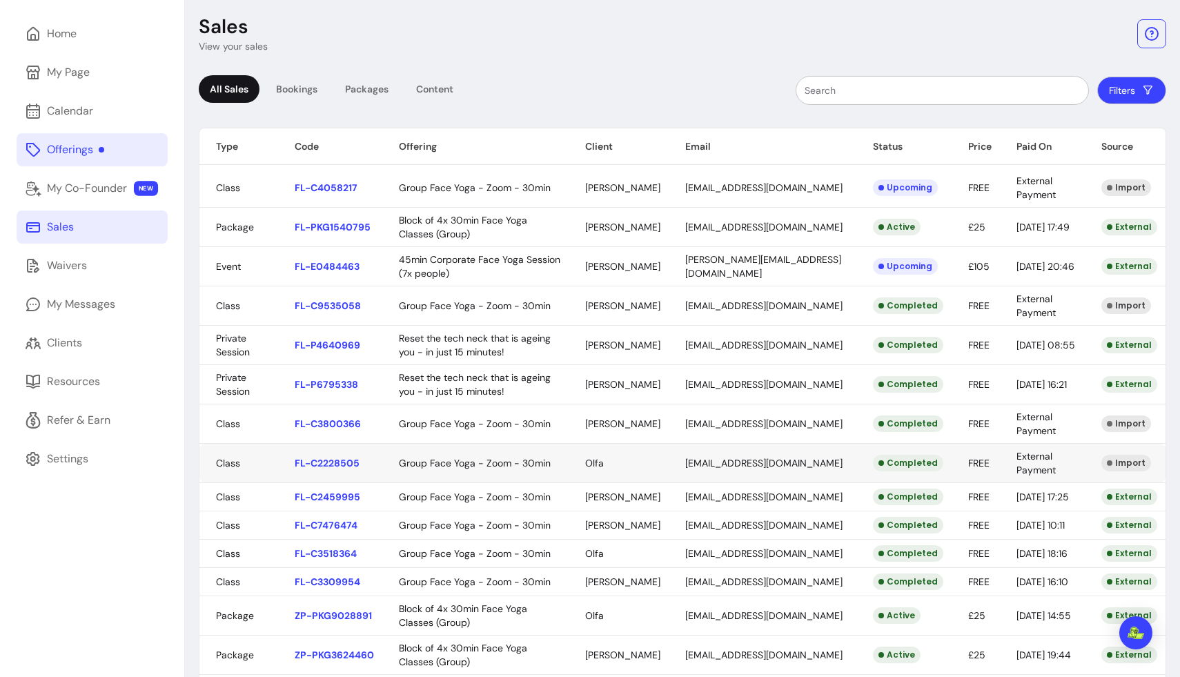
scroll to position [53, 0]
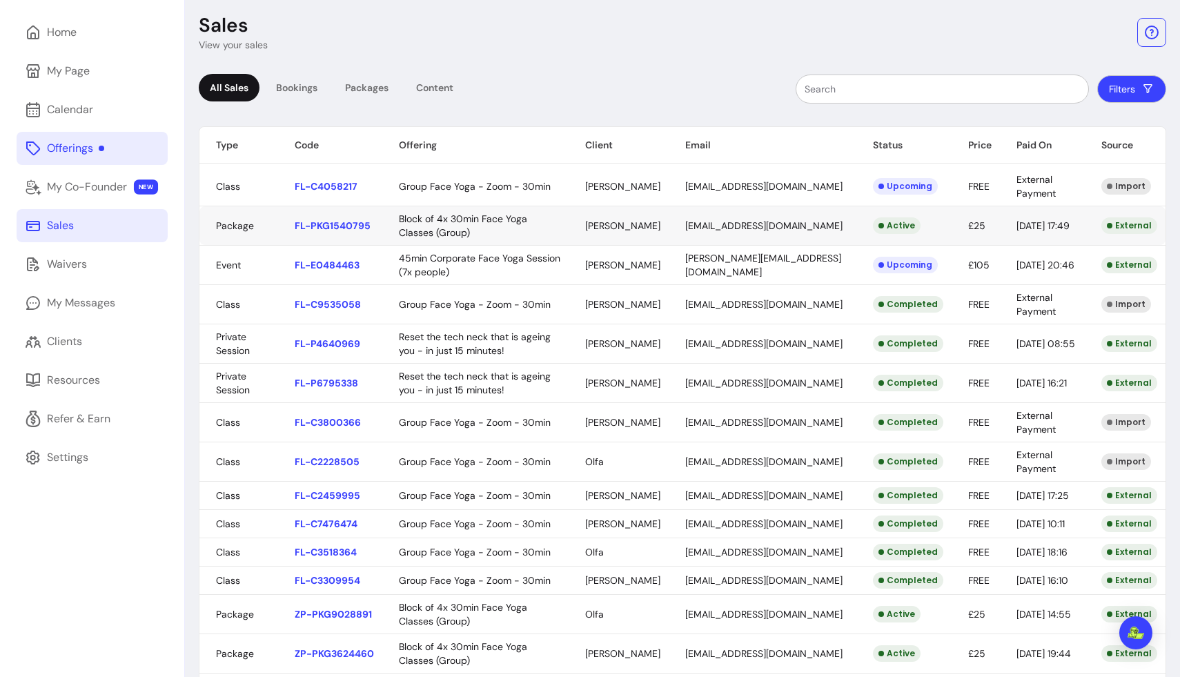
click at [606, 220] on body "[PERSON_NAME] Home My Page Calendar Offerings My Co-Founder NEW Sales Waivers M…" at bounding box center [590, 338] width 1180 height 677
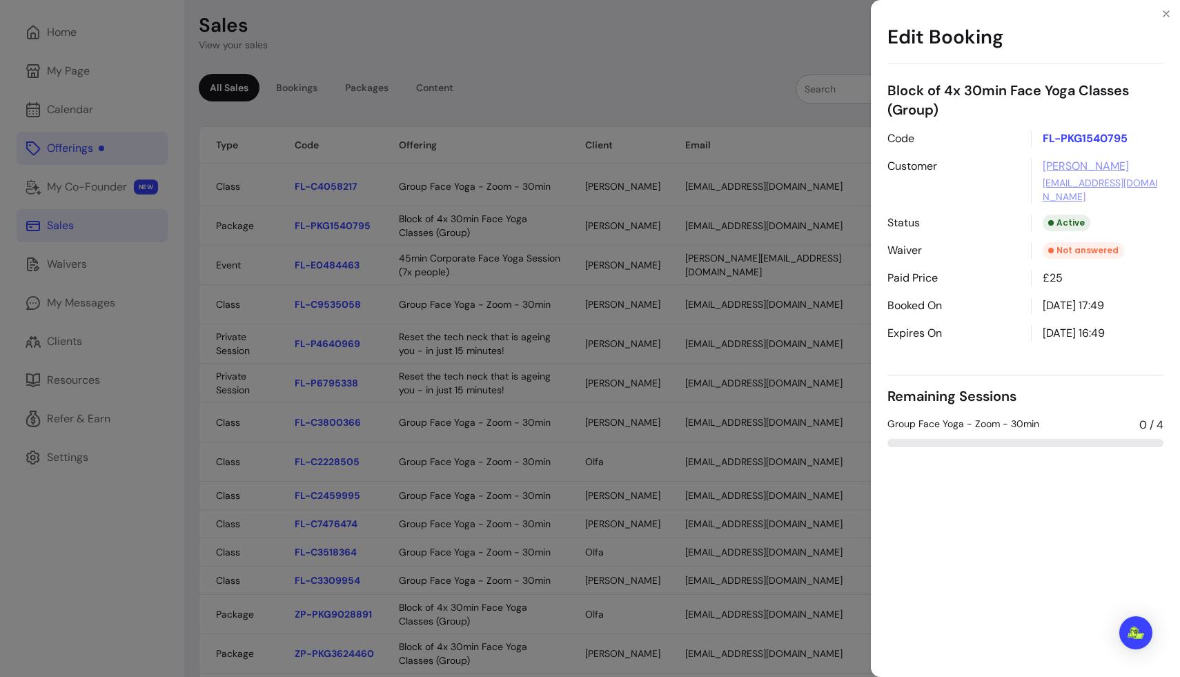
click at [738, 417] on span "Group Face Yoga - Zoom - 30min" at bounding box center [963, 425] width 152 height 17
click at [738, 426] on div "Group Face Yoga - Zoom - 30min 0 / 4" at bounding box center [1025, 425] width 276 height 17
click at [738, 139] on p "FL-PKG1540795" at bounding box center [1097, 138] width 132 height 17
click at [738, 10] on icon "Close" at bounding box center [1166, 13] width 11 height 11
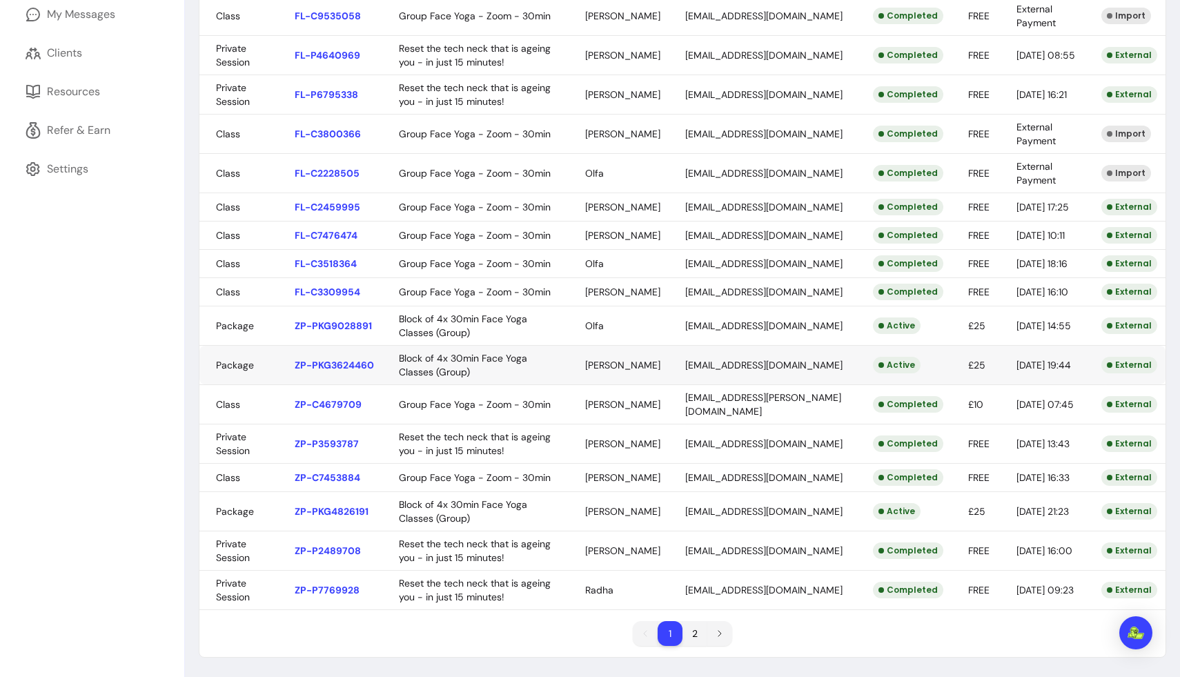
scroll to position [0, 0]
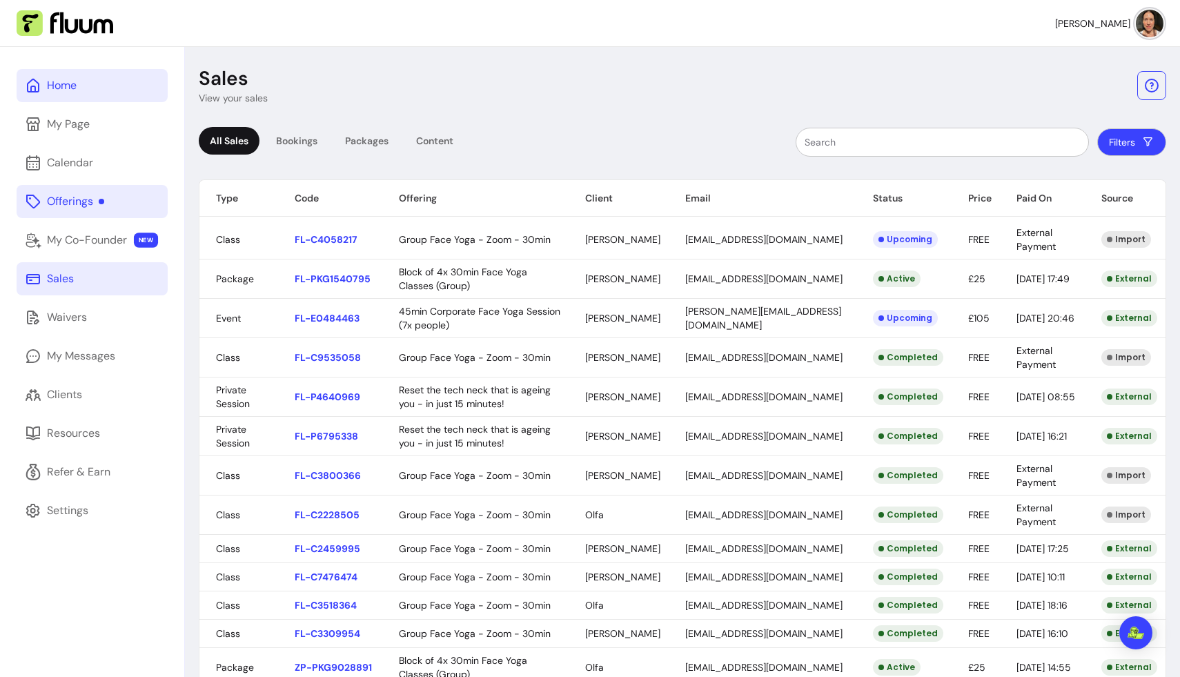
click at [87, 90] on link "Home" at bounding box center [92, 85] width 151 height 33
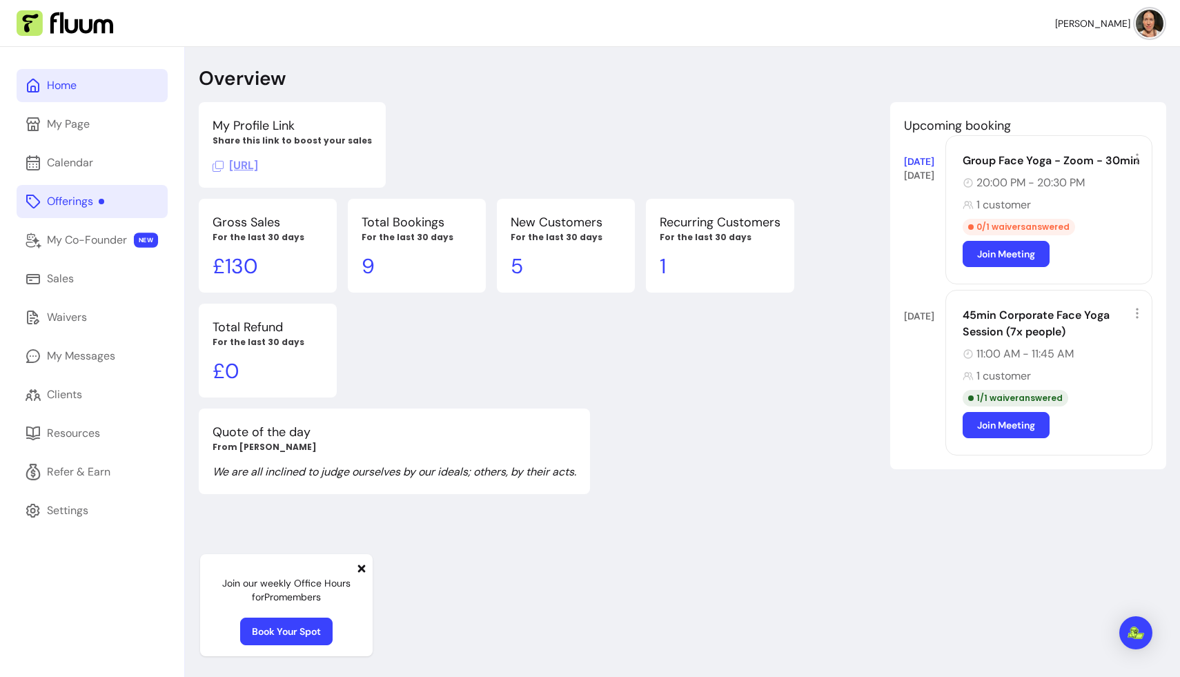
click at [79, 202] on div "Offerings" at bounding box center [75, 201] width 57 height 17
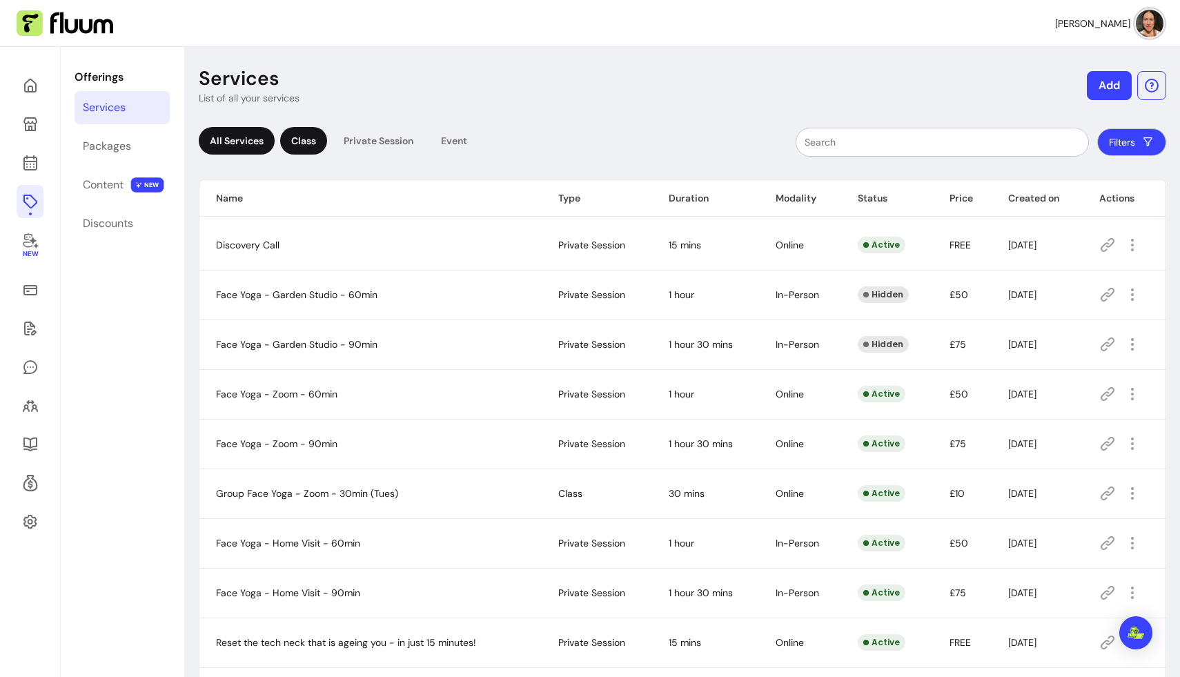
click at [307, 146] on div "Class" at bounding box center [303, 141] width 47 height 28
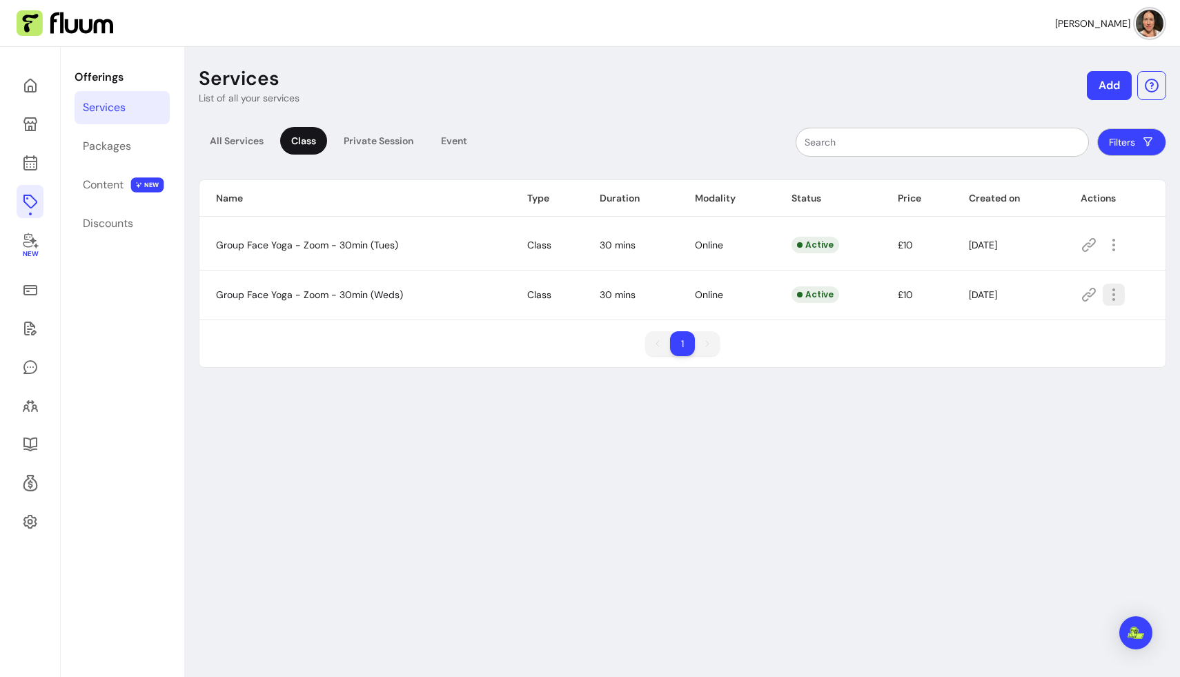
click at [738, 294] on icon "button" at bounding box center [1113, 294] width 17 height 17
click at [634, 466] on div "Services List of all your services Add All Services Class Private Session Event…" at bounding box center [682, 385] width 995 height 677
click at [124, 149] on div "Packages" at bounding box center [107, 146] width 48 height 17
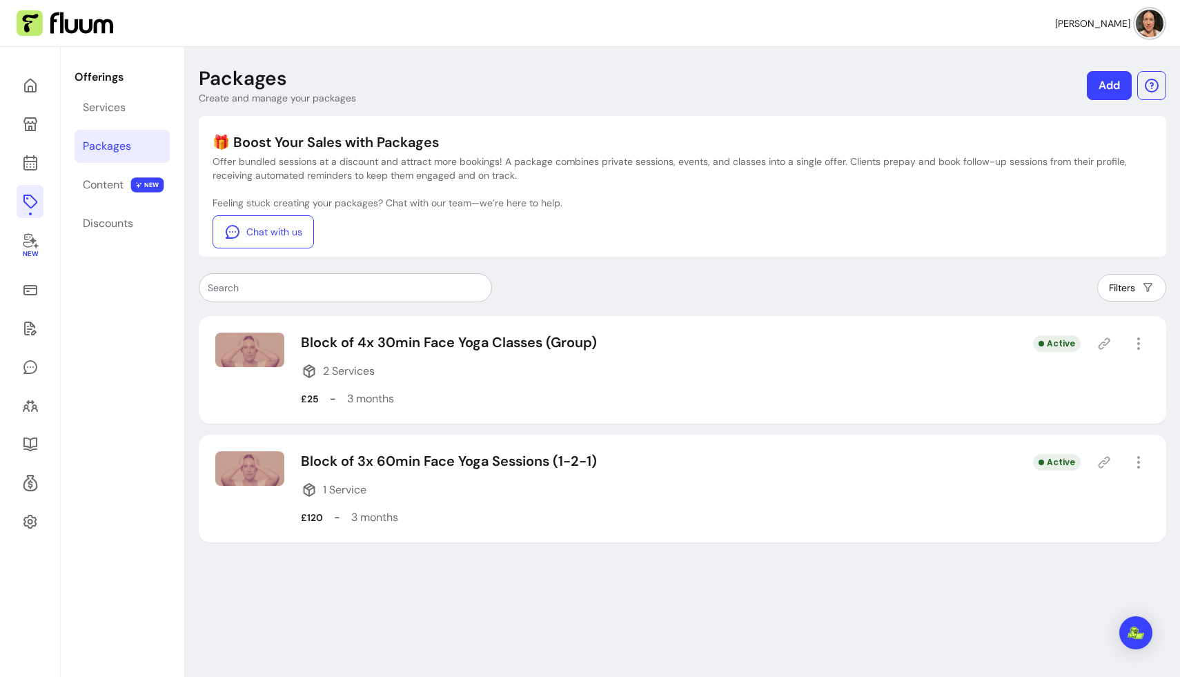
click at [26, 201] on icon at bounding box center [30, 201] width 17 height 17
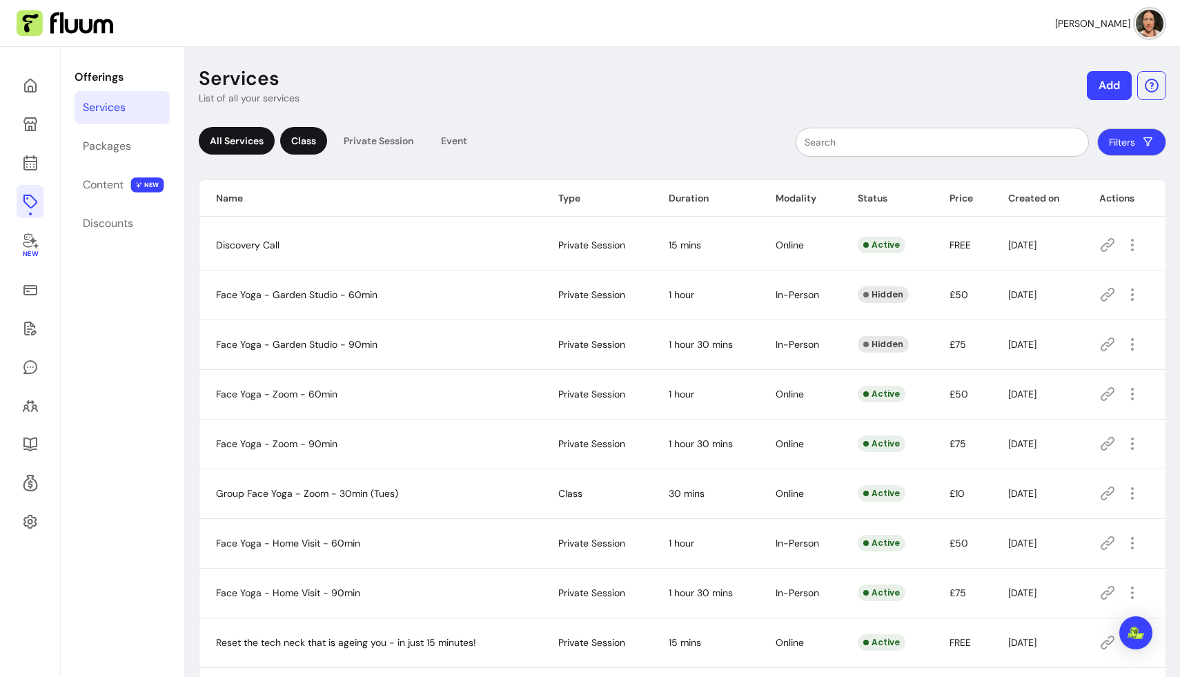
click at [307, 136] on div "Class" at bounding box center [303, 141] width 47 height 28
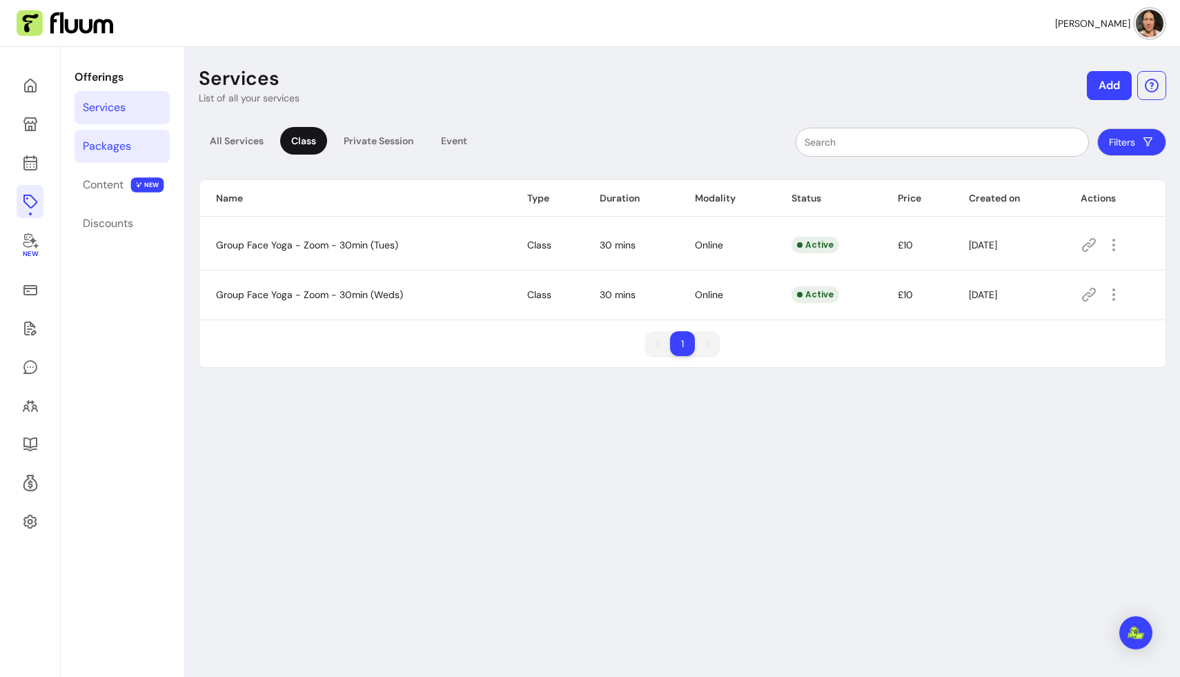
click at [134, 137] on link "Packages" at bounding box center [122, 146] width 95 height 33
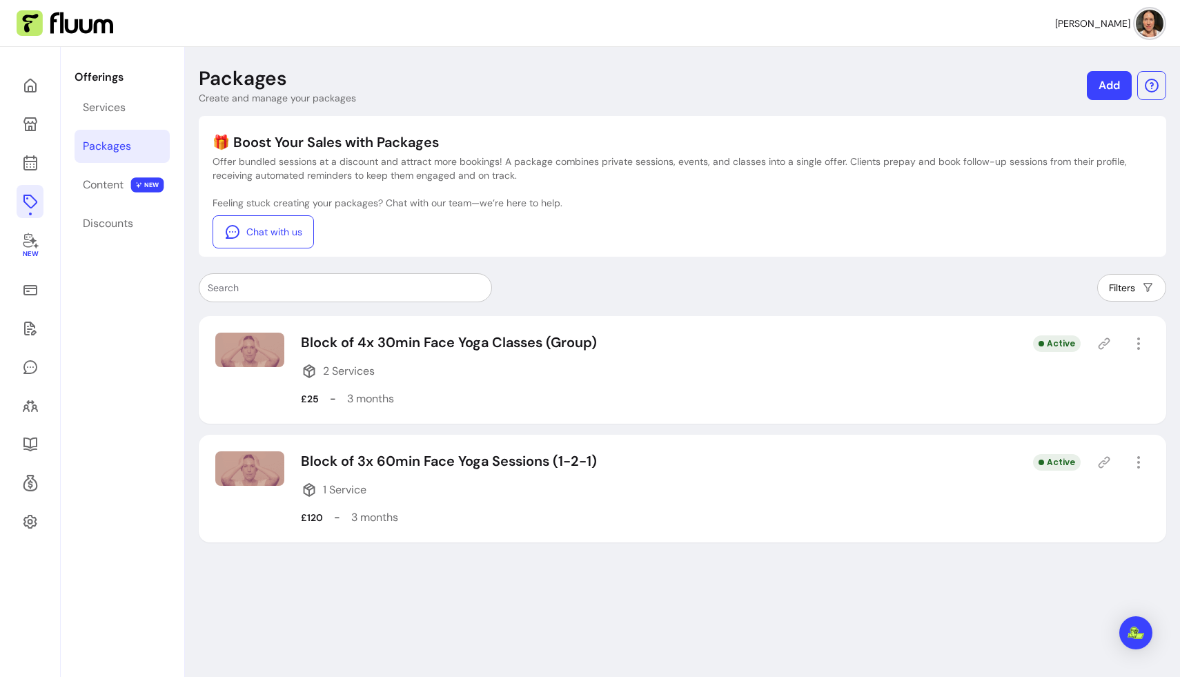
scroll to position [47, 0]
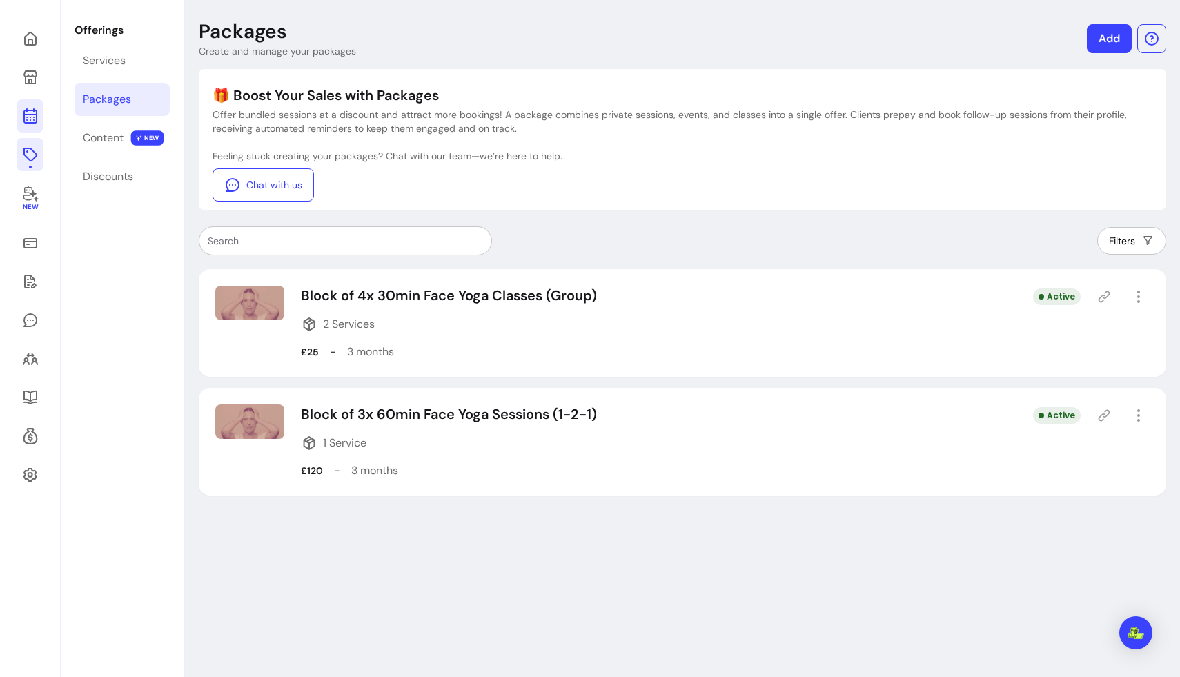
click at [21, 121] on link at bounding box center [30, 115] width 27 height 33
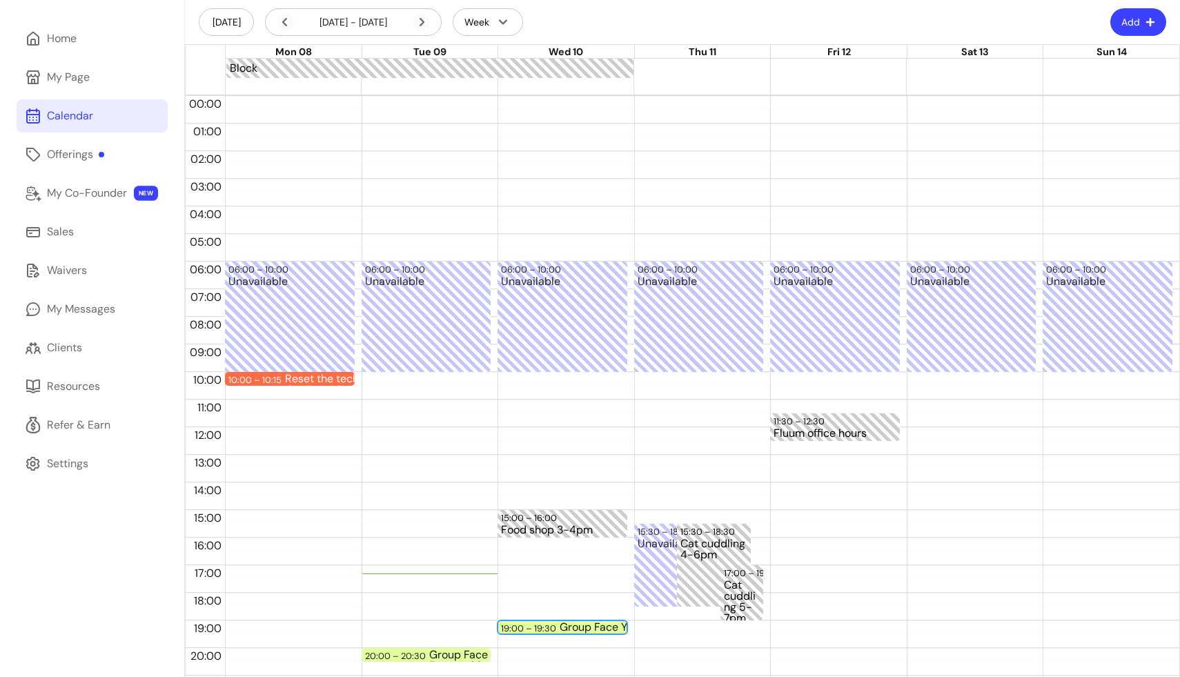
click at [562, 620] on div "Group Face Yoga - Zoom - 30min (Weds)" at bounding box center [621, 627] width 123 height 11
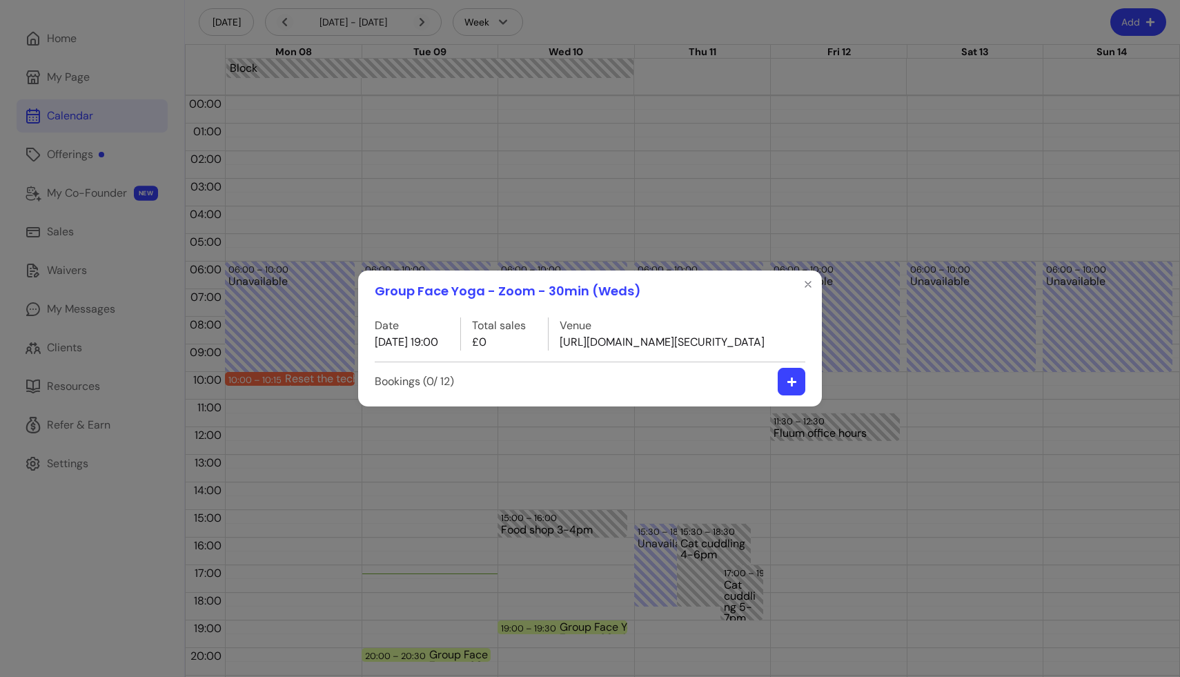
click at [738, 395] on button "button" at bounding box center [792, 382] width 28 height 28
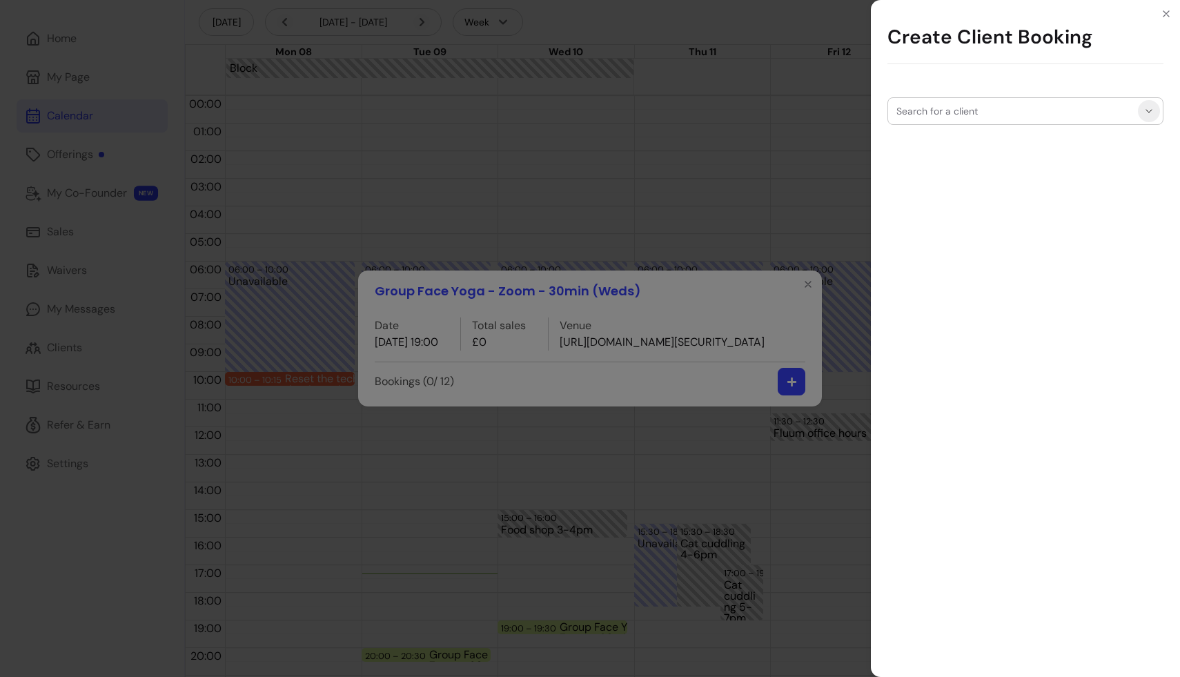
click at [738, 109] on input "Search for a client" at bounding box center [1016, 111] width 241 height 14
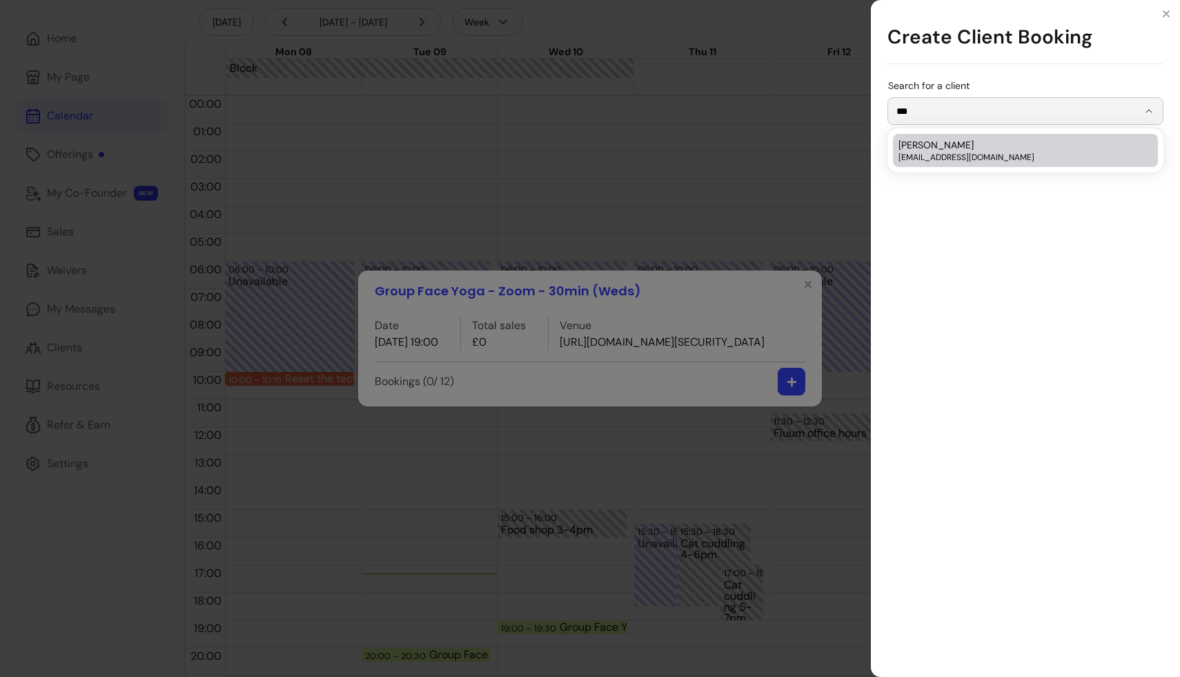
click at [738, 159] on span "[EMAIL_ADDRESS][DOMAIN_NAME]" at bounding box center [1018, 157] width 240 height 11
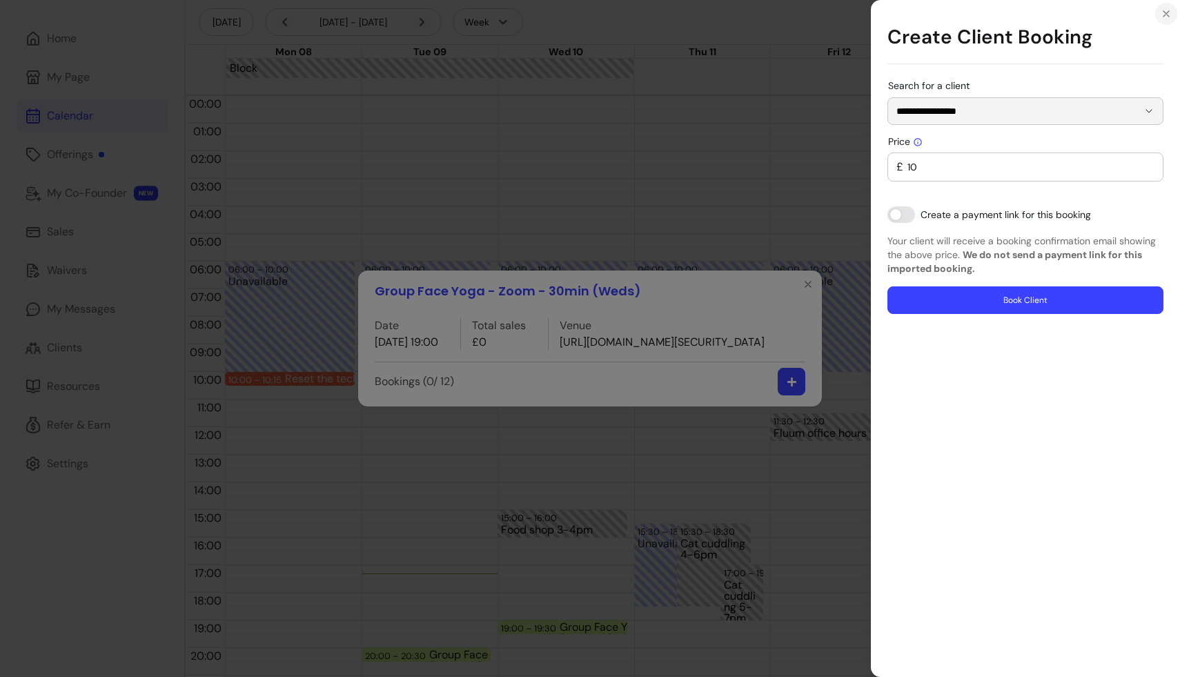
type input "**********"
click at [738, 17] on icon "Close" at bounding box center [1166, 13] width 11 height 11
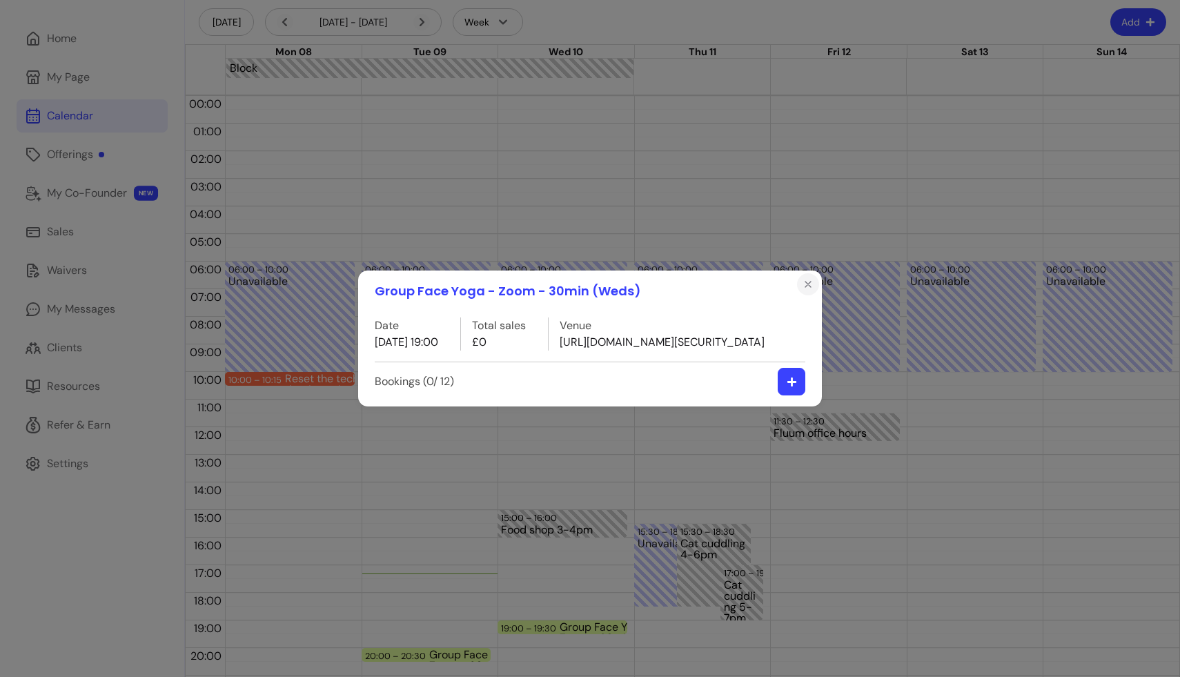
click at [738, 279] on icon "Close" at bounding box center [807, 284] width 11 height 11
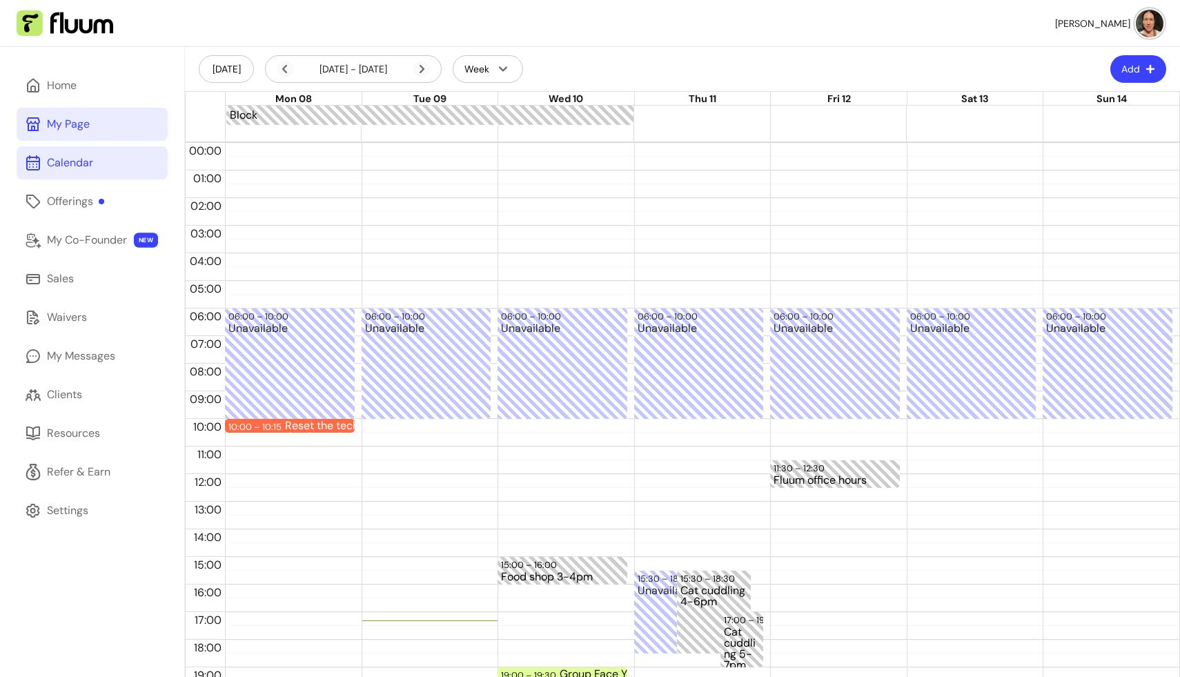
click at [72, 132] on div "My Page" at bounding box center [68, 124] width 43 height 17
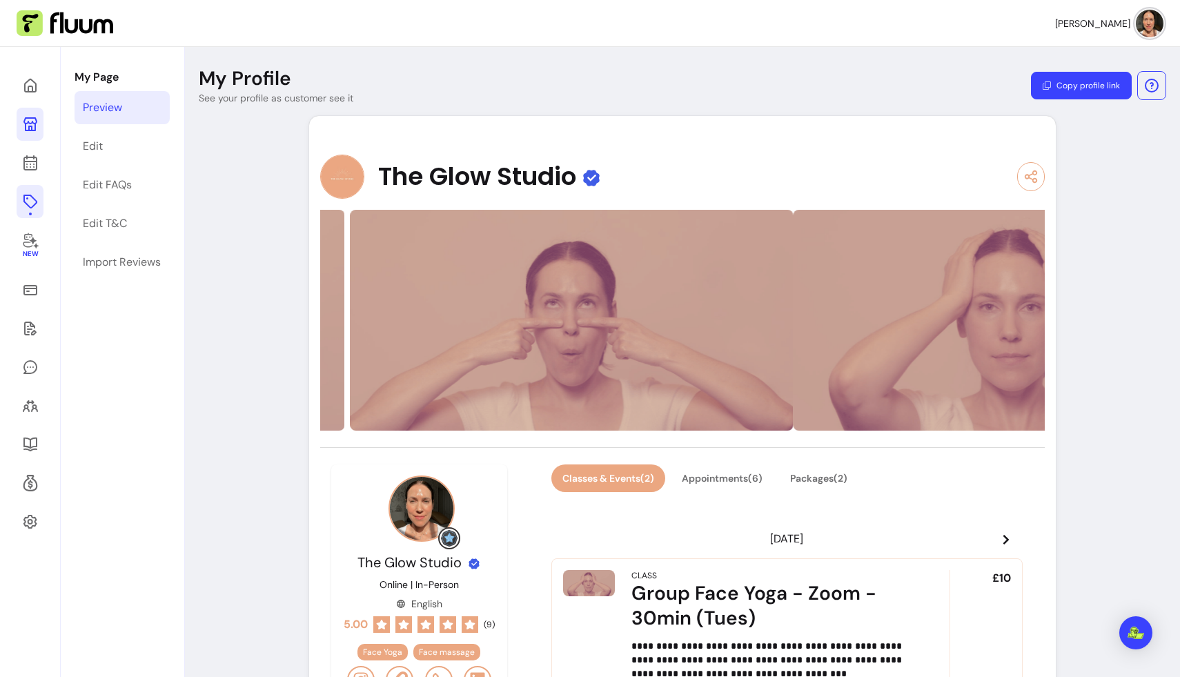
click at [23, 199] on icon at bounding box center [30, 202] width 14 height 14
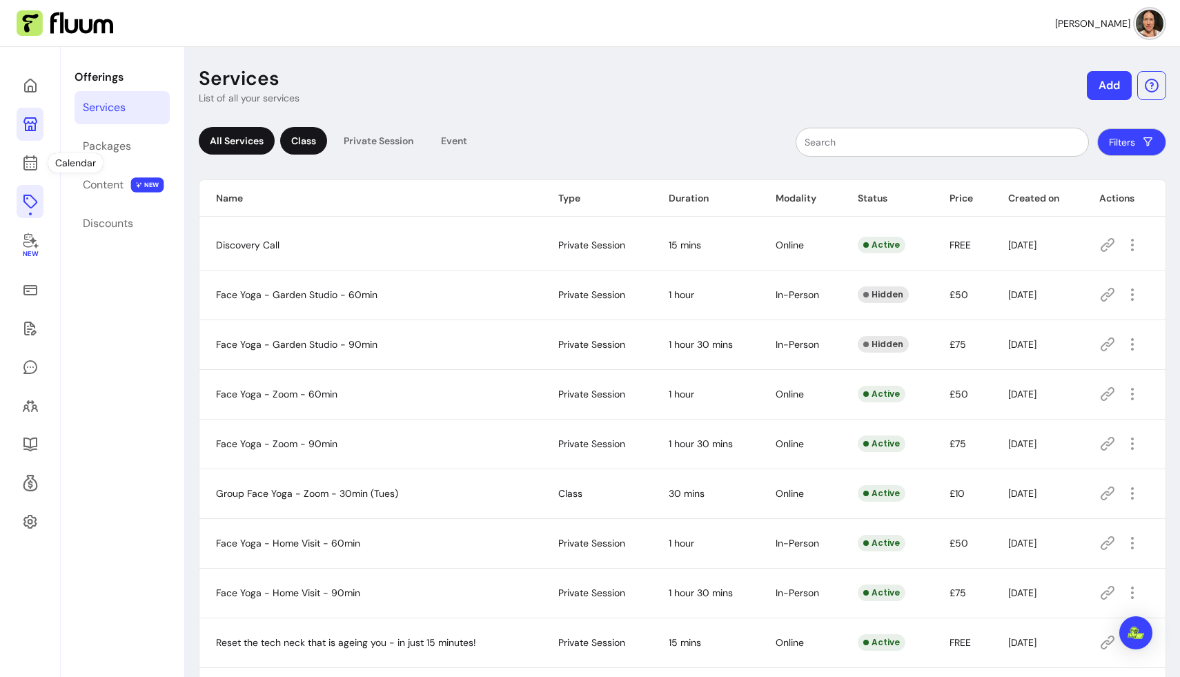
click at [316, 137] on div "Class" at bounding box center [303, 141] width 47 height 28
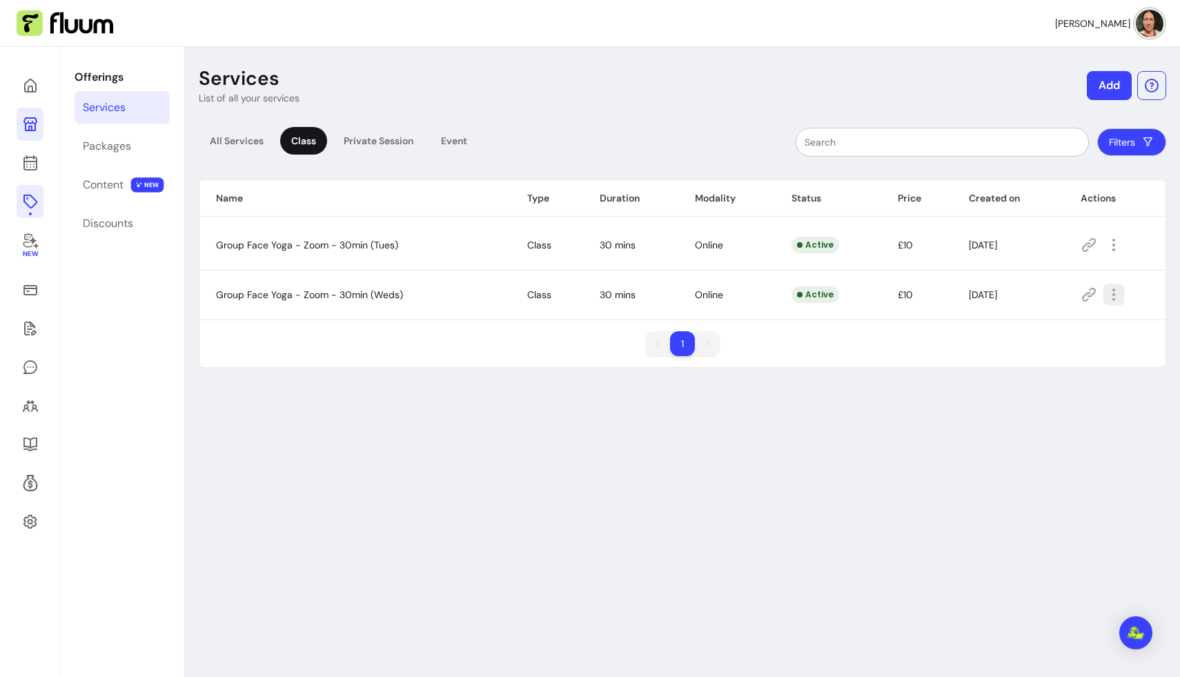
click at [738, 294] on icon "button" at bounding box center [1113, 295] width 16 height 16
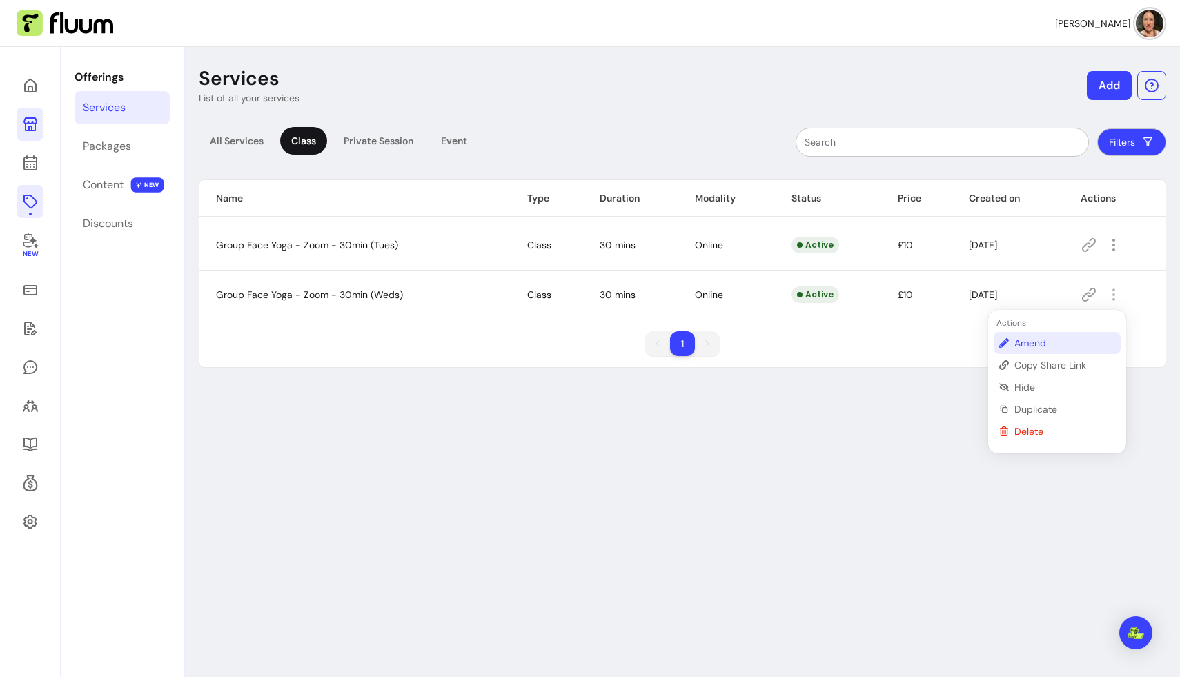
click at [738, 339] on span "Amend" at bounding box center [1064, 343] width 101 height 14
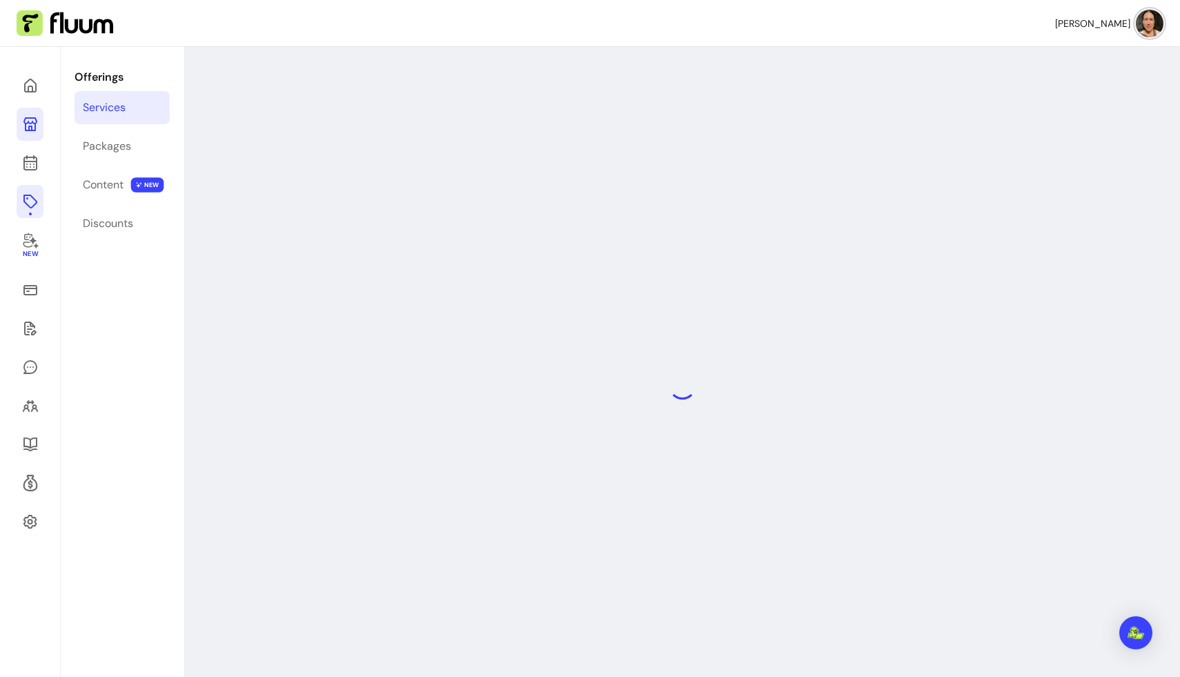
select select "**"
select select "***"
select select "******"
select select "*********"
select select "*****"
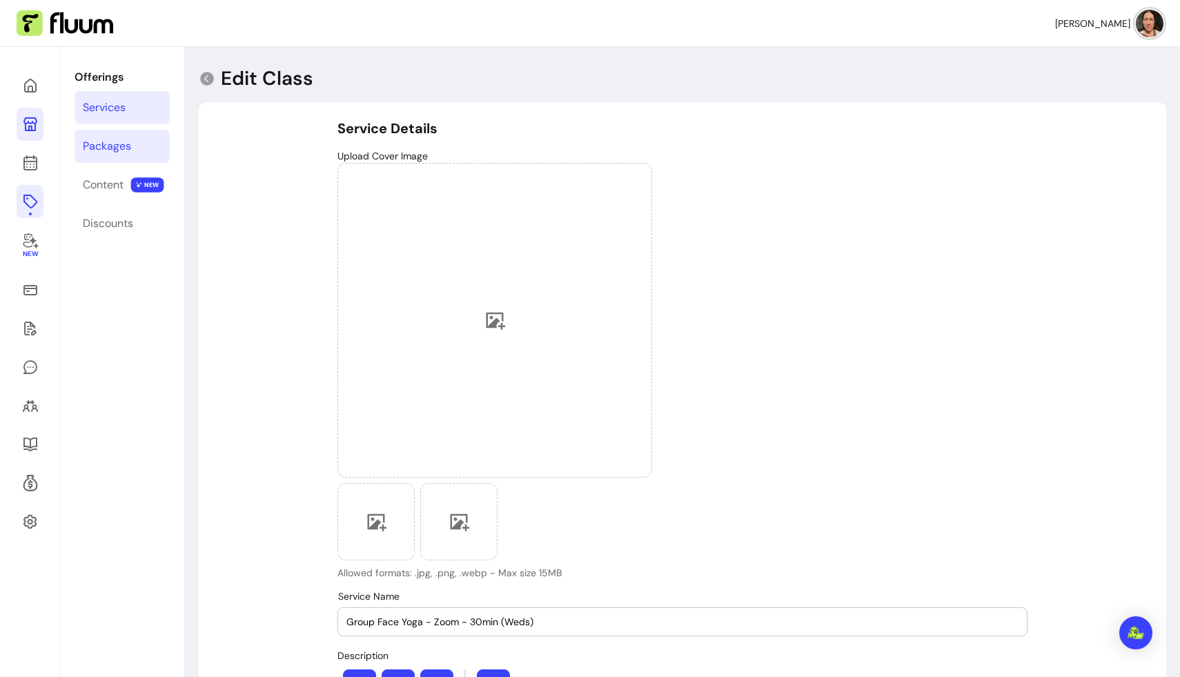
click at [115, 141] on div "Packages" at bounding box center [107, 146] width 48 height 17
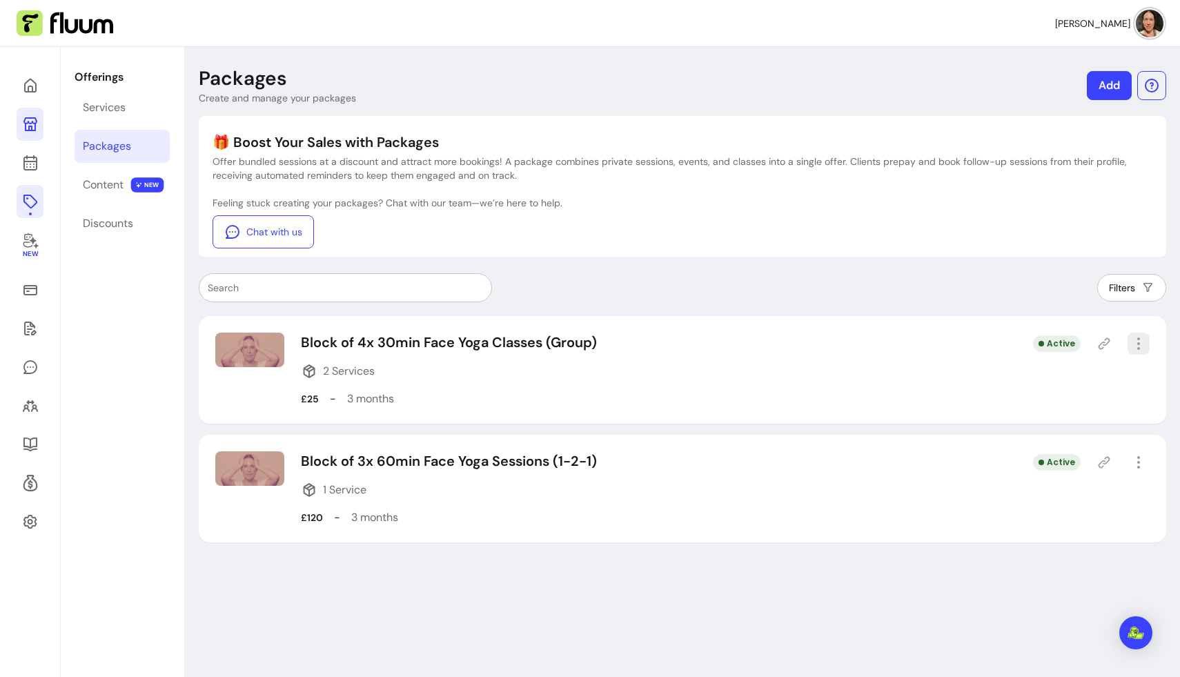
click at [738, 388] on span "Amend" at bounding box center [1088, 392] width 101 height 14
select select "***"
select select "******"
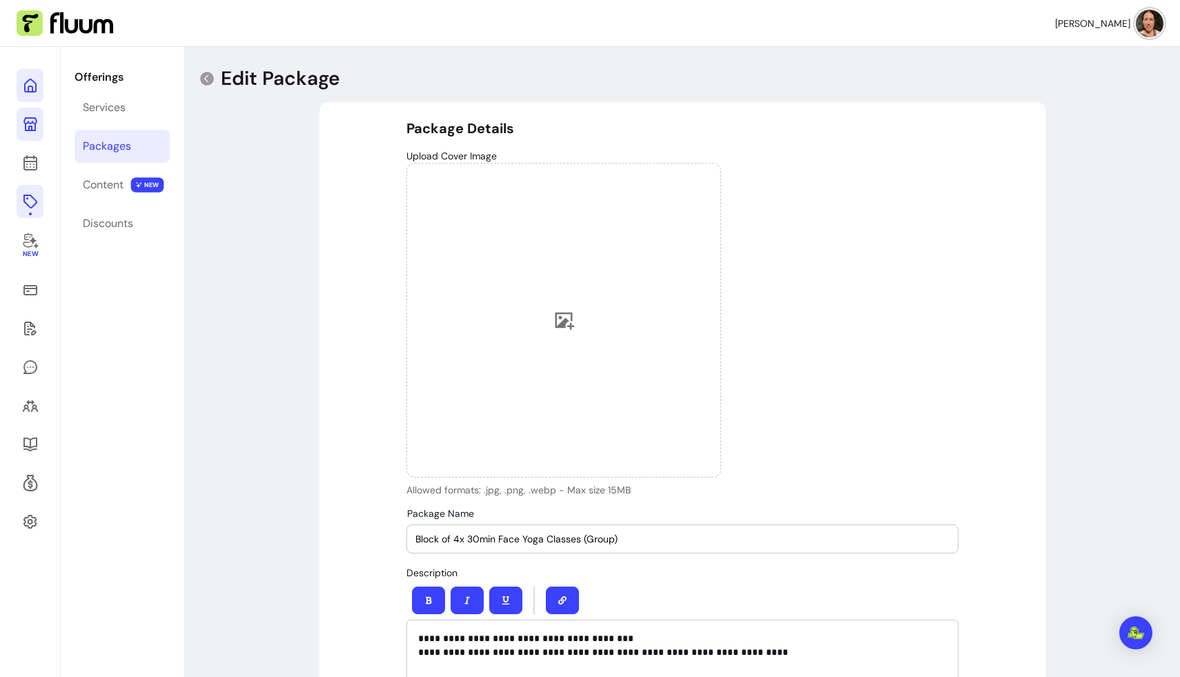
click at [26, 79] on icon at bounding box center [30, 85] width 17 height 17
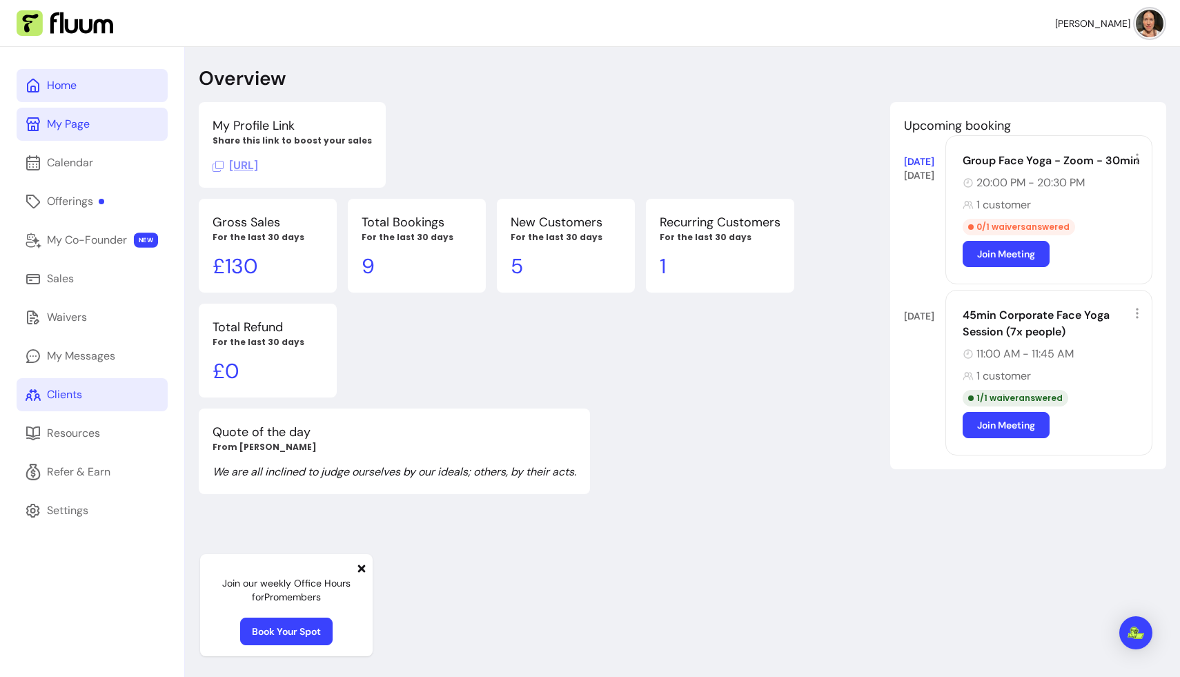
click at [85, 394] on link "Clients" at bounding box center [92, 394] width 151 height 33
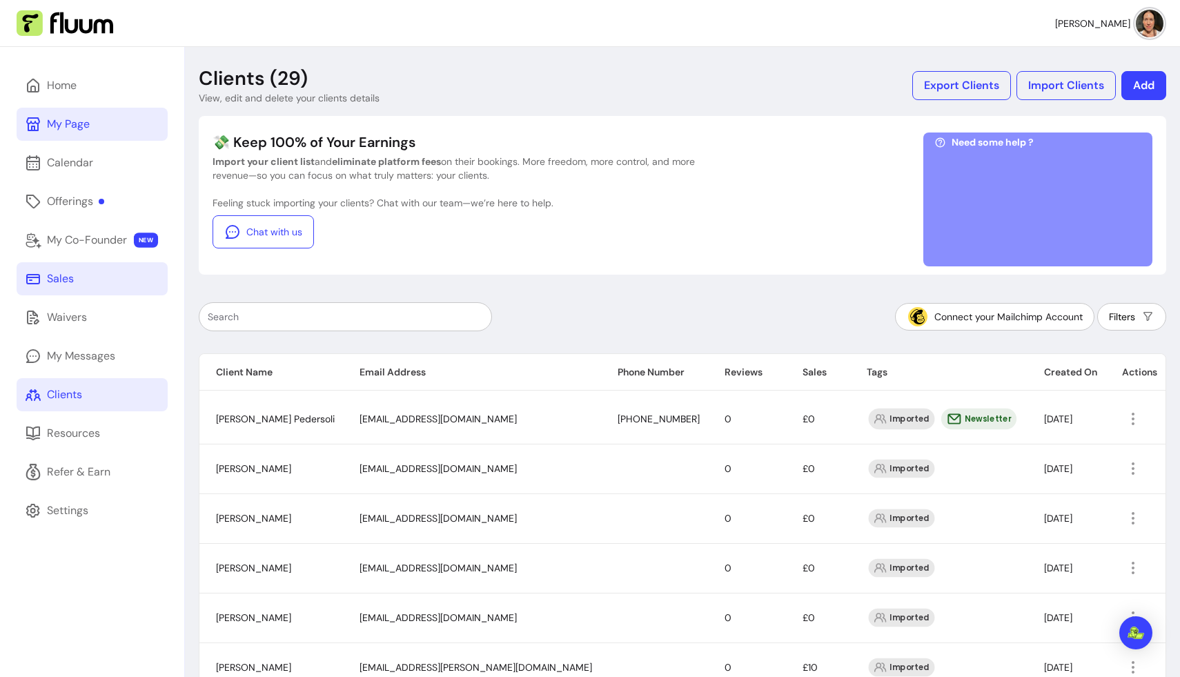
click at [86, 279] on link "Sales" at bounding box center [92, 278] width 151 height 33
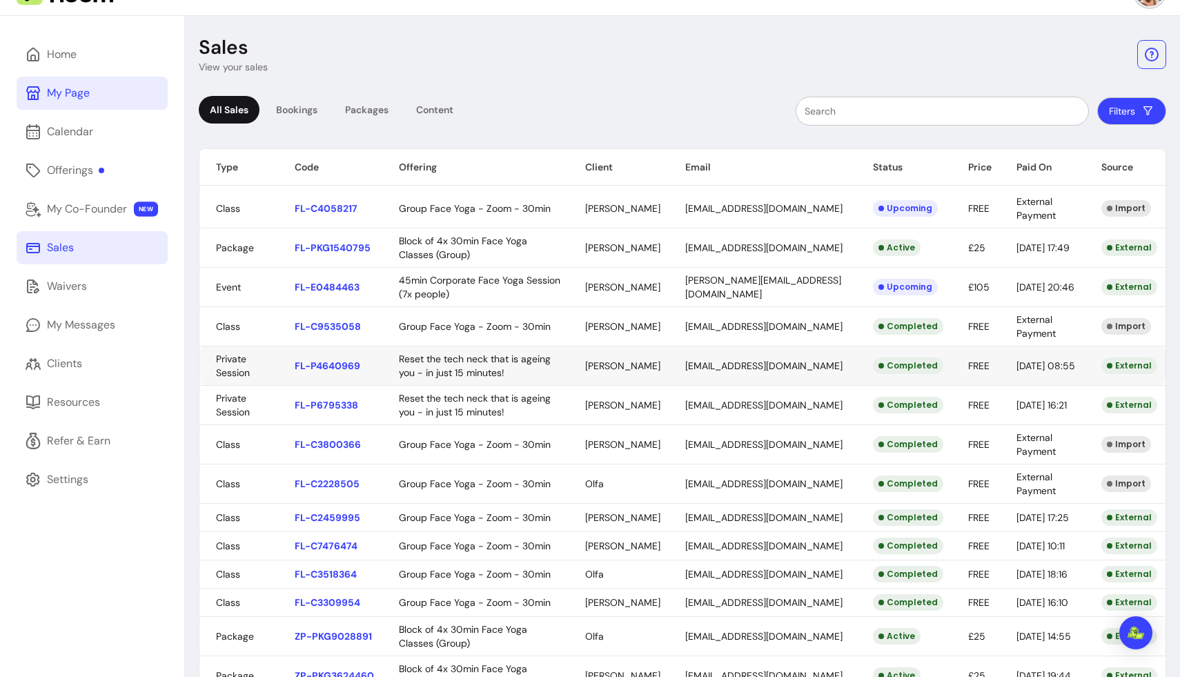
scroll to position [37, 0]
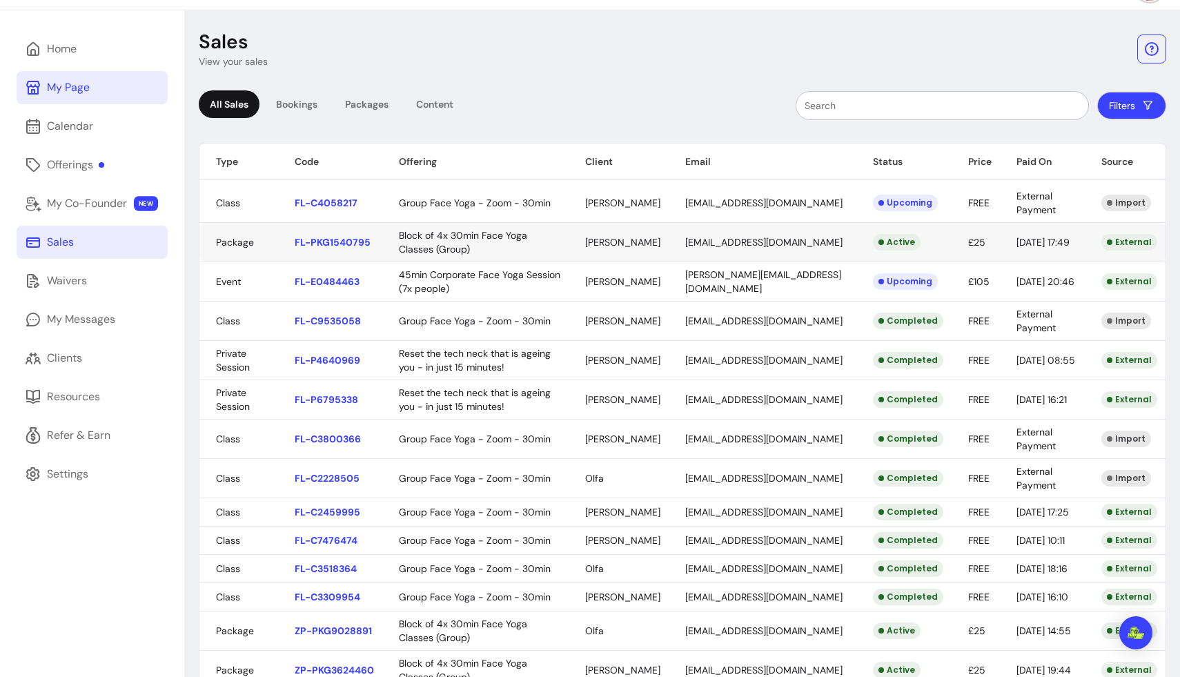
click at [631, 236] on body "[PERSON_NAME] Home My Page Calendar Offerings My Co-Founder NEW Sales Waivers M…" at bounding box center [590, 338] width 1180 height 677
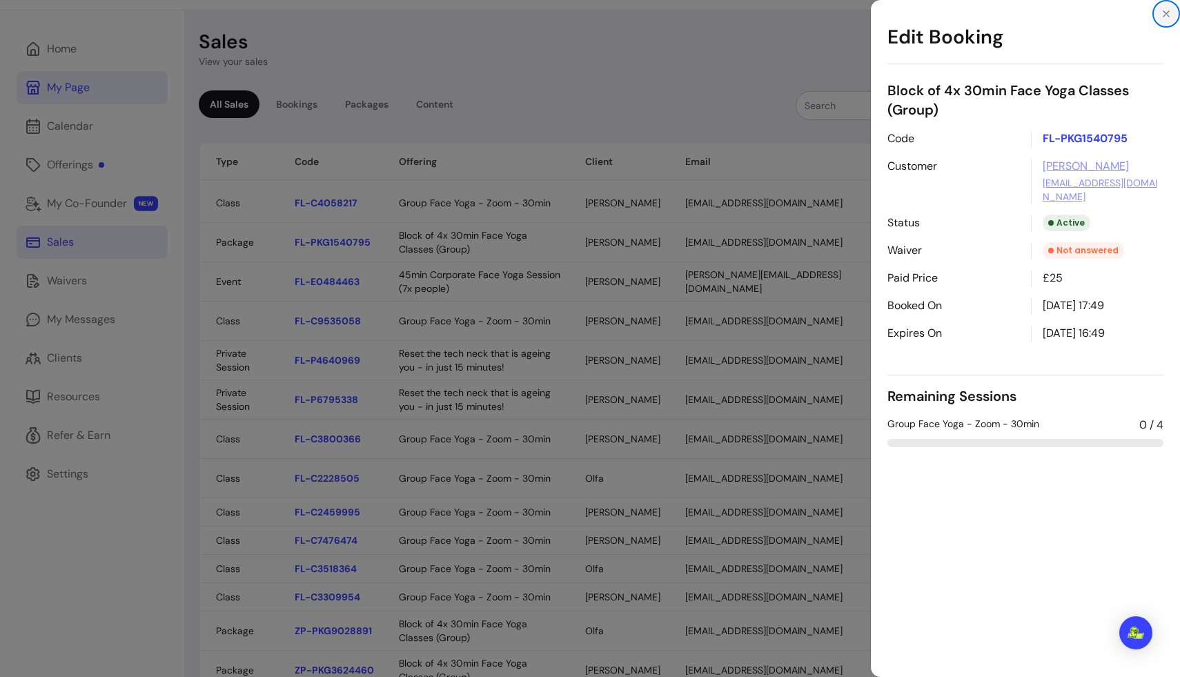
click at [738, 5] on button "Close" at bounding box center [1166, 14] width 22 height 22
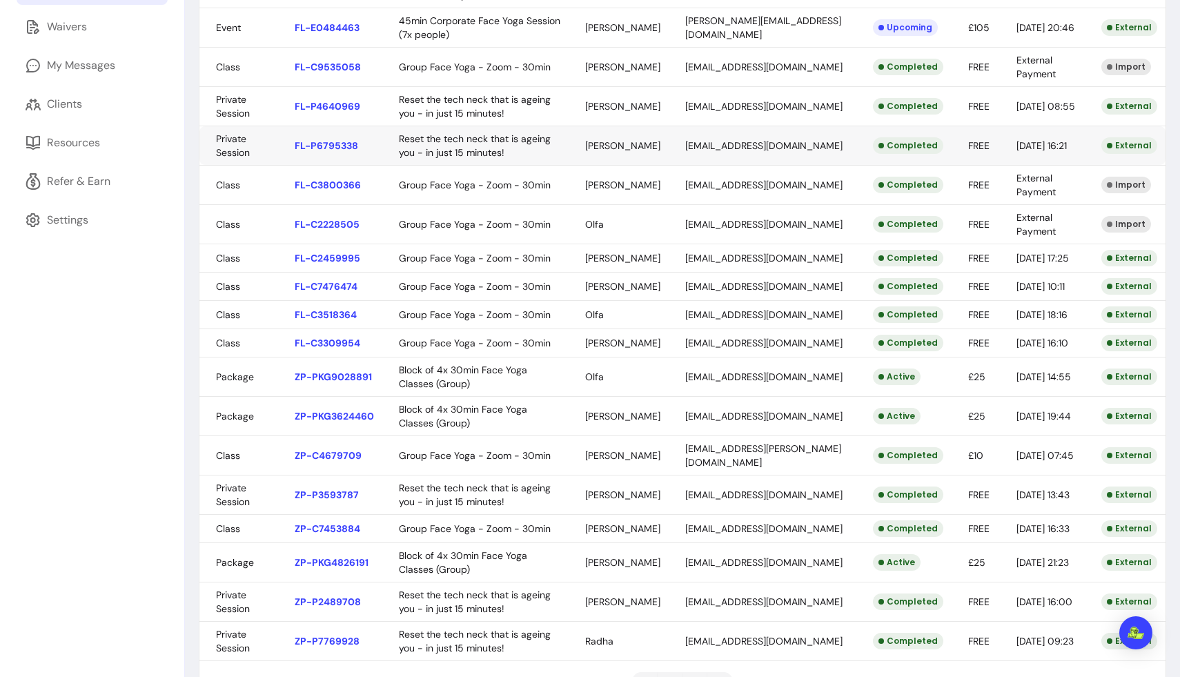
scroll to position [323, 0]
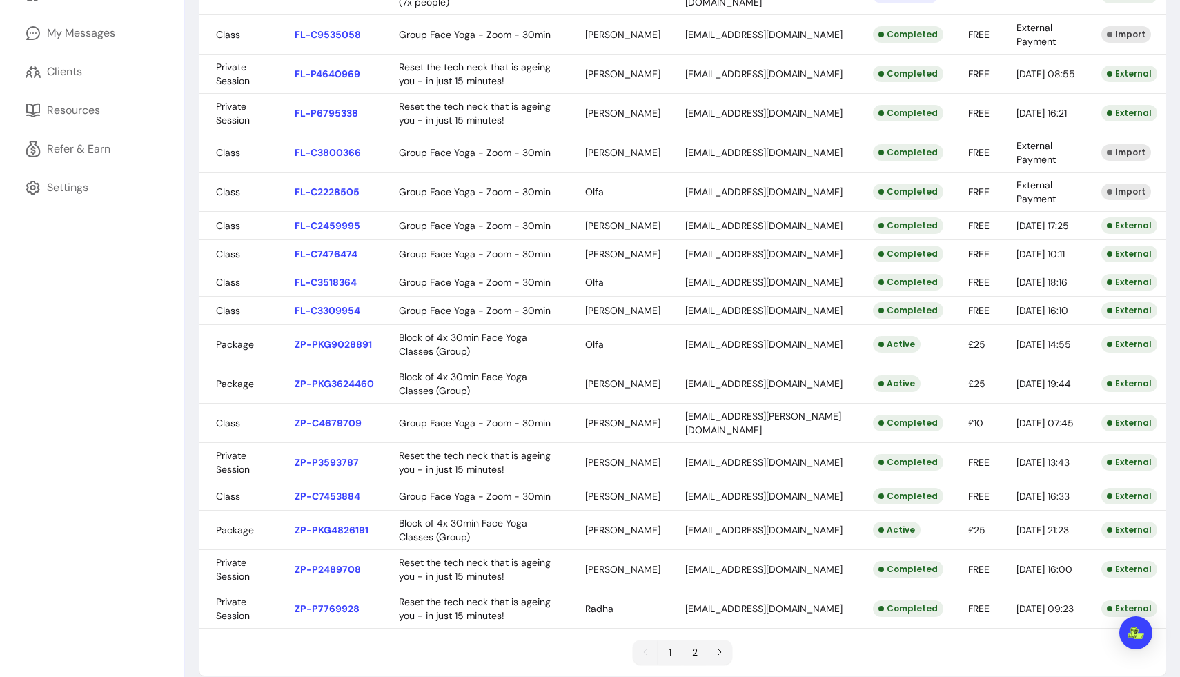
click at [506, 386] on body "[PERSON_NAME] Home My Page Calendar Offerings My Co-Founder NEW Sales Waivers M…" at bounding box center [590, 338] width 1180 height 677
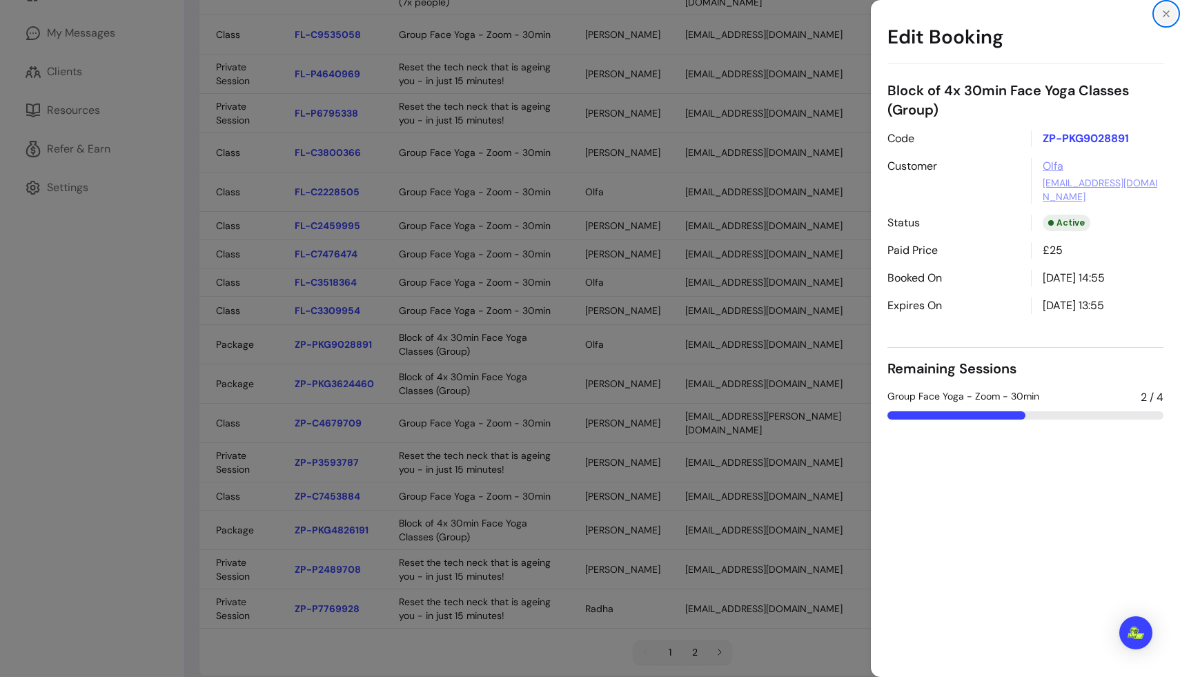
click at [738, 10] on icon "Close" at bounding box center [1166, 13] width 11 height 11
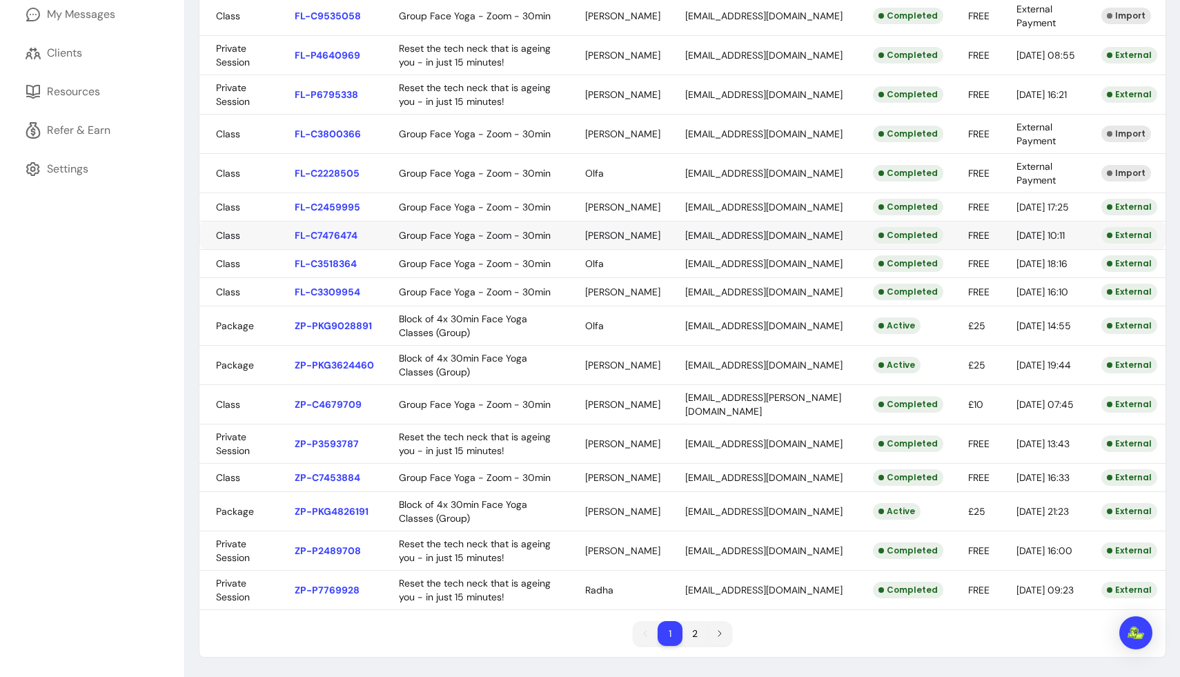
scroll to position [397, 0]
click at [694, 620] on li "2" at bounding box center [695, 634] width 24 height 24
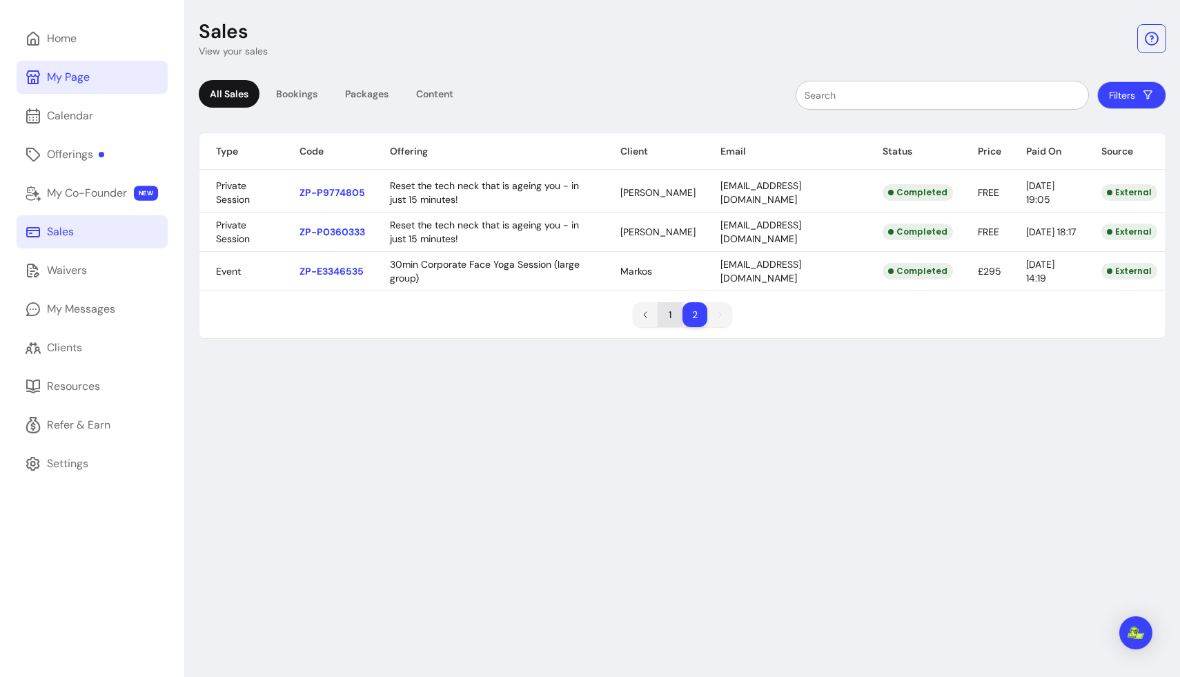
click at [668, 313] on li "1" at bounding box center [670, 314] width 25 height 25
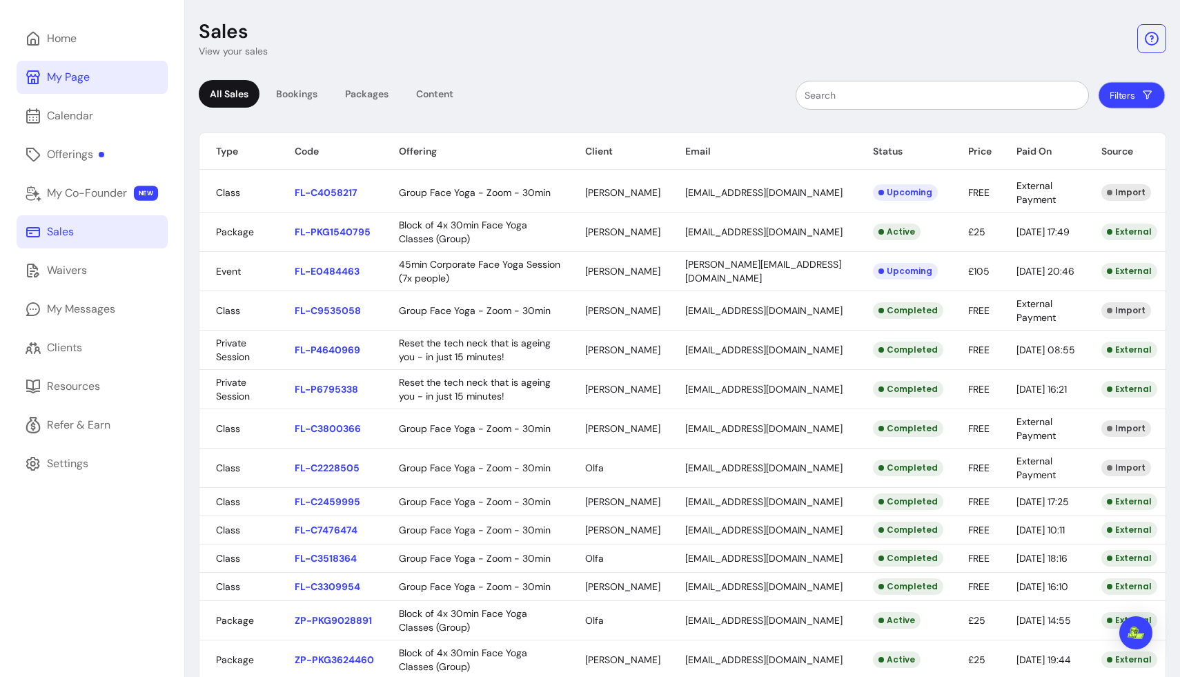
click at [738, 94] on button "Filters" at bounding box center [1131, 95] width 67 height 27
click at [738, 24] on header "Sales View your sales" at bounding box center [682, 38] width 967 height 39
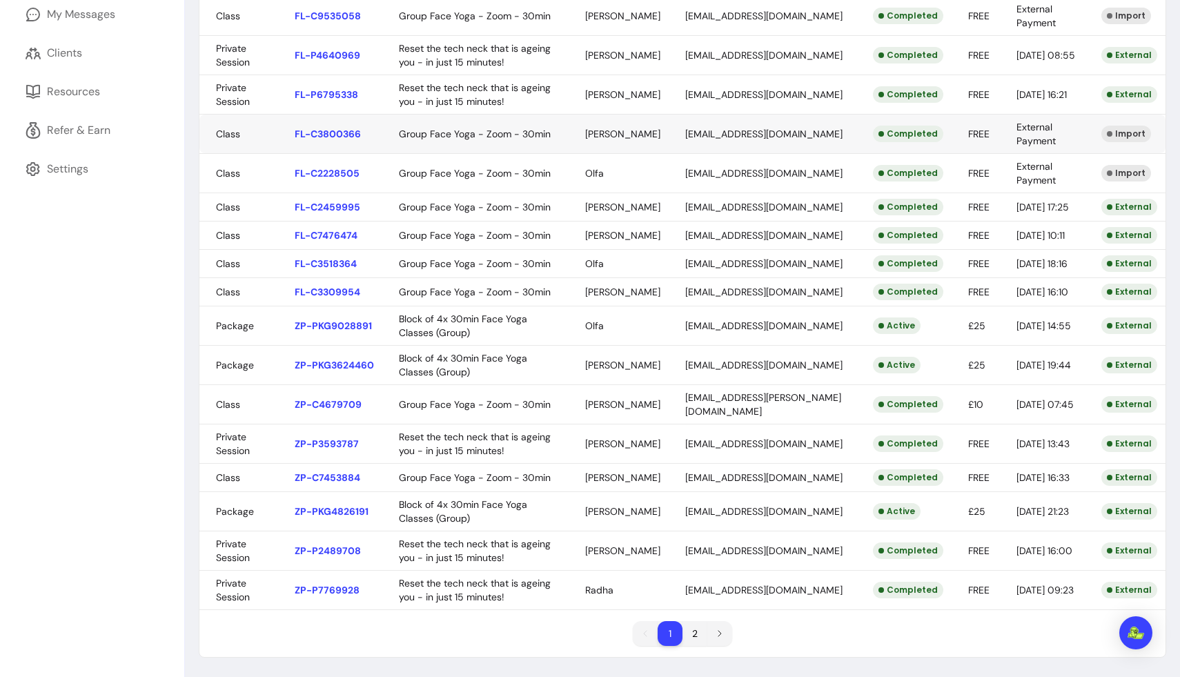
scroll to position [0, 0]
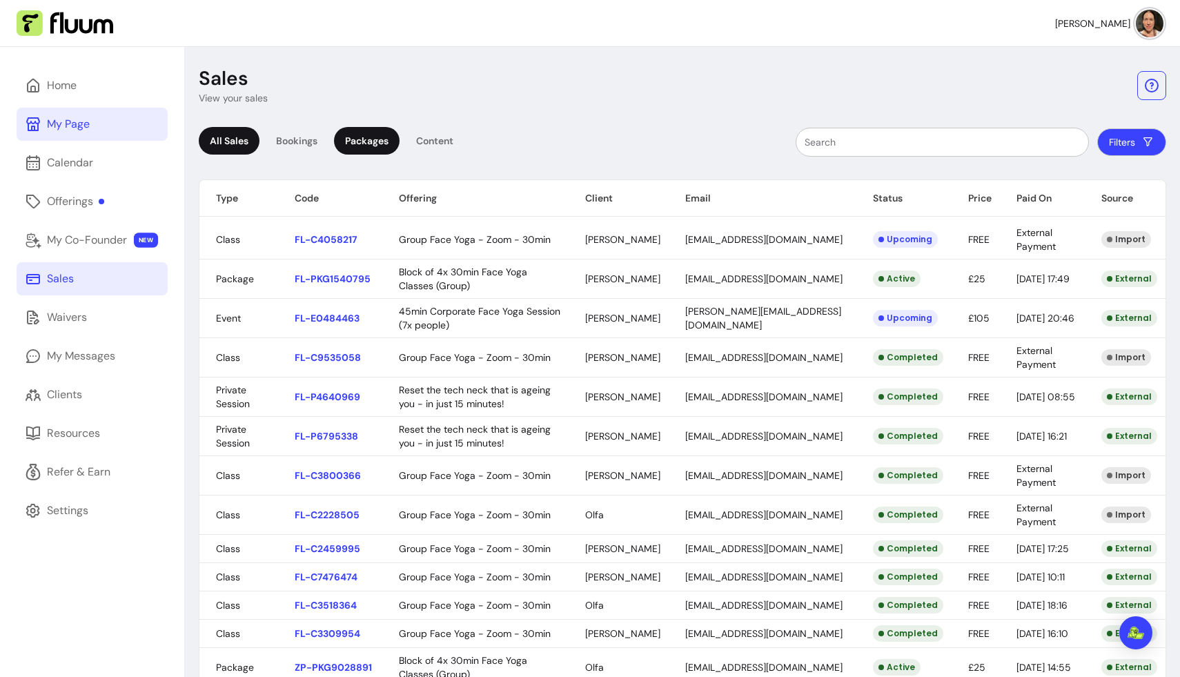
click at [359, 134] on div "Packages" at bounding box center [367, 141] width 66 height 28
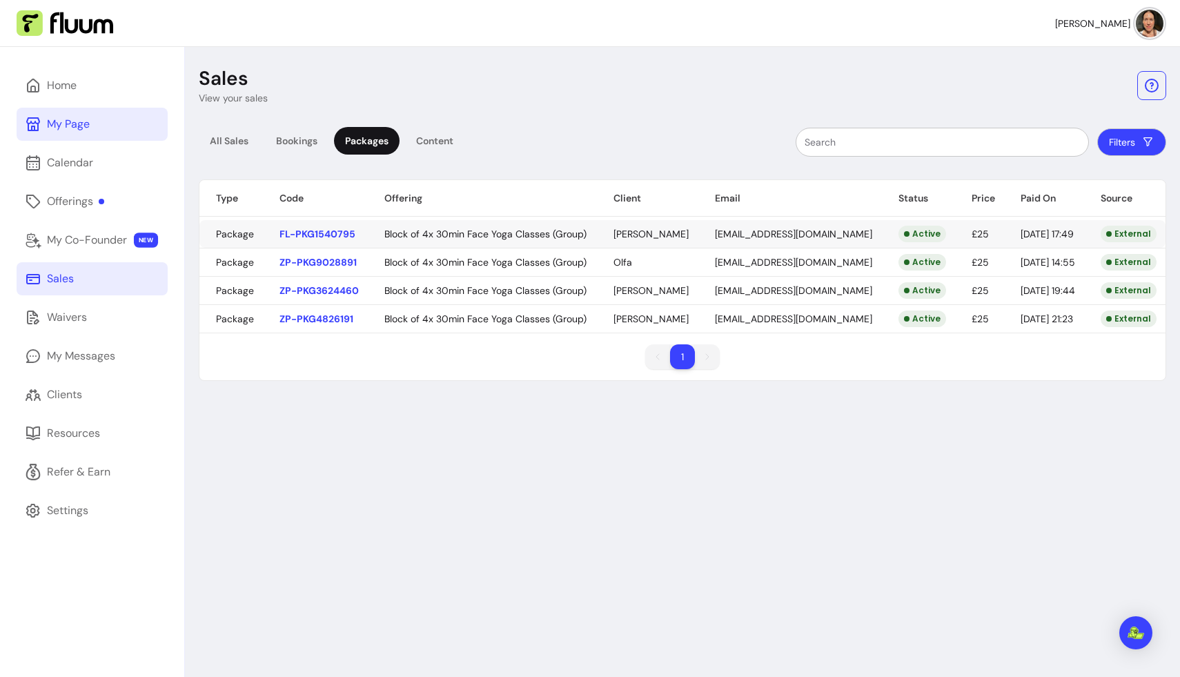
click at [313, 231] on body "[PERSON_NAME] Home My Page Calendar Offerings My Co-Founder NEW Sales Waivers M…" at bounding box center [590, 338] width 1180 height 677
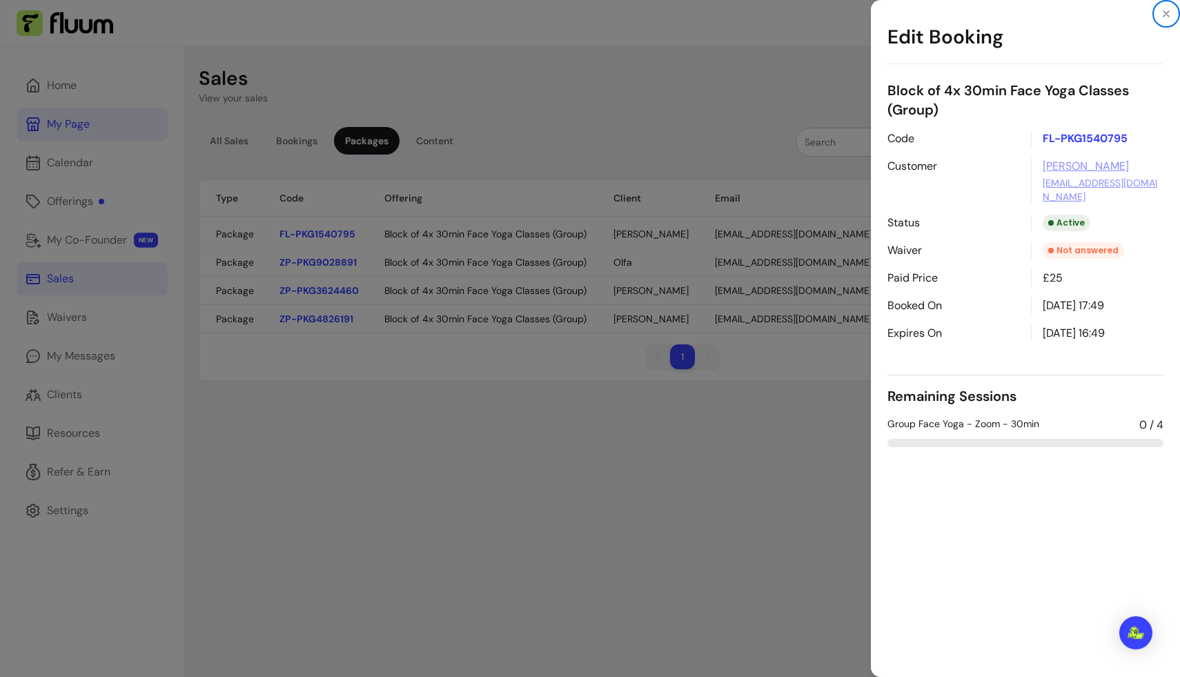
click at [346, 422] on div "Edit Booking Block of 4x 30min Face Yoga Classes (Group) Code FL-PKG1540795 Cus…" at bounding box center [590, 338] width 1180 height 677
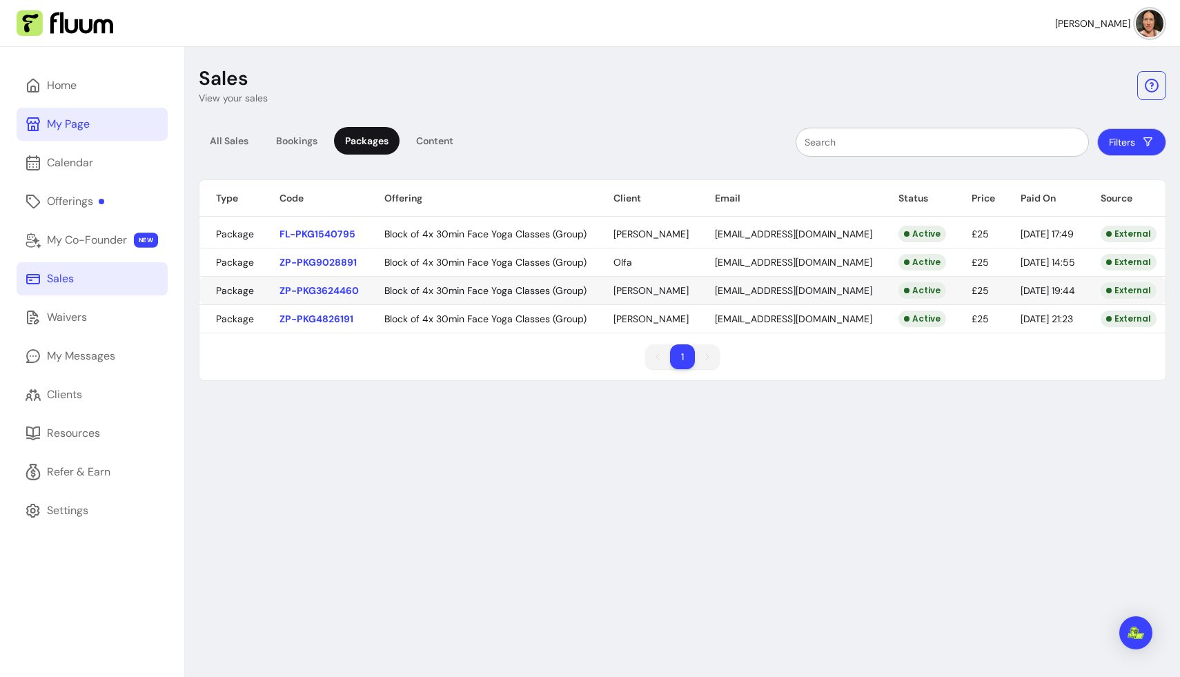
click at [323, 285] on body "[PERSON_NAME] Home My Page Calendar Offerings My Co-Founder NEW Sales Waivers M…" at bounding box center [590, 338] width 1180 height 677
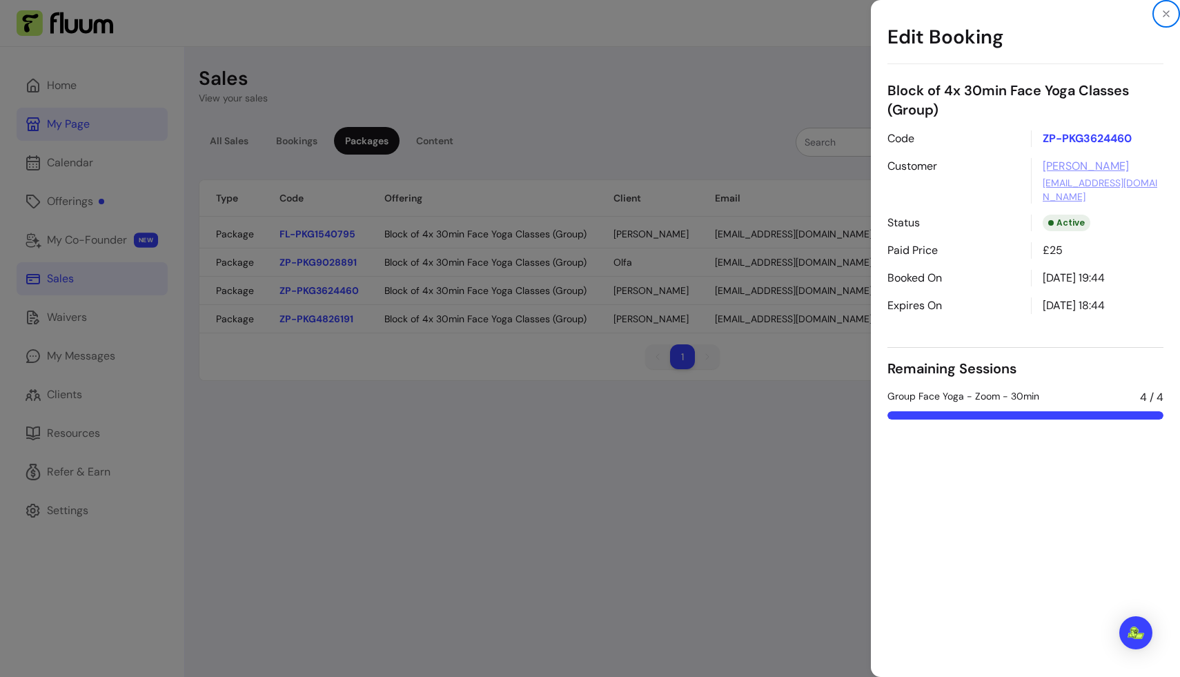
click at [324, 319] on div "Edit Booking Block of 4x 30min Face Yoga Classes (Group) Code ZP-PKG3624460 Cus…" at bounding box center [590, 338] width 1180 height 677
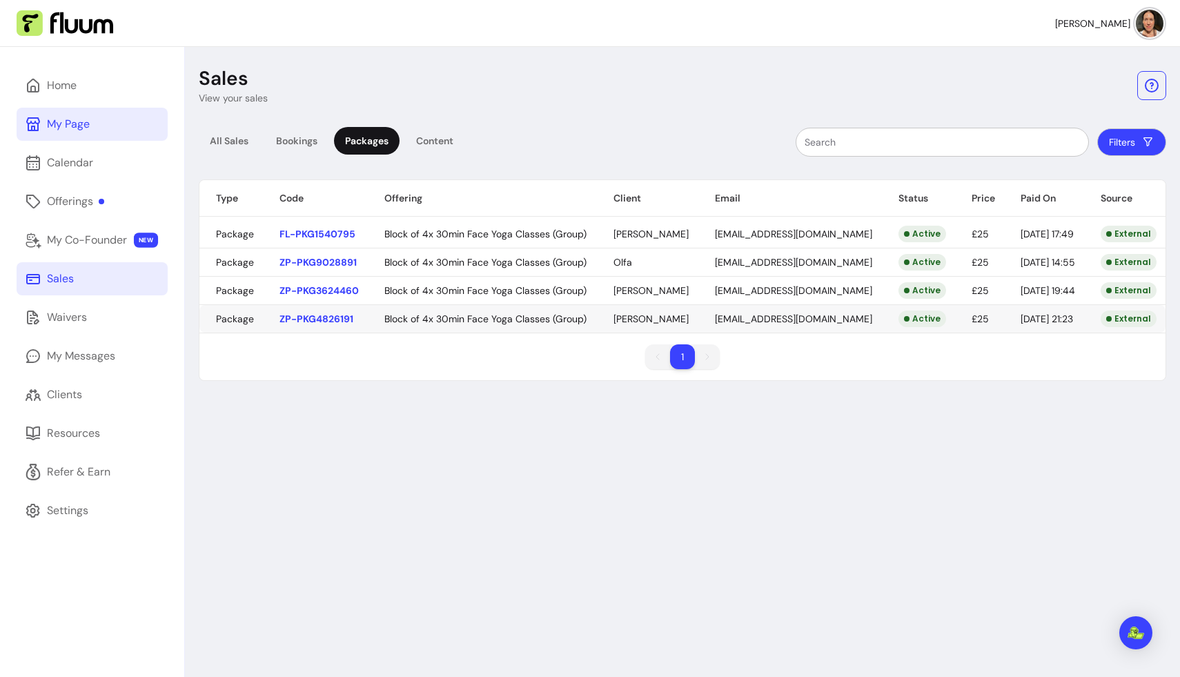
click at [324, 314] on body "[PERSON_NAME] Home My Page Calendar Offerings My Co-Founder NEW Sales Waivers M…" at bounding box center [590, 338] width 1180 height 677
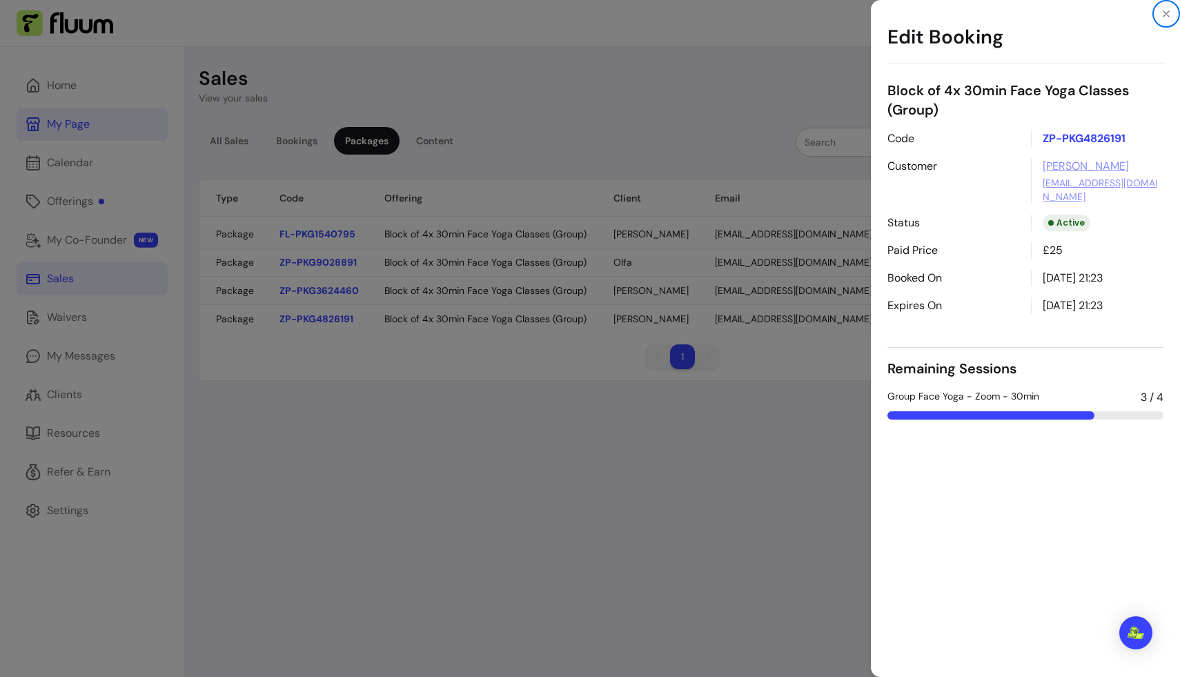
click at [328, 356] on div "Edit Booking Block of 4x 30min Face Yoga Classes (Group) Code ZP-PKG4826191 Cus…" at bounding box center [590, 338] width 1180 height 677
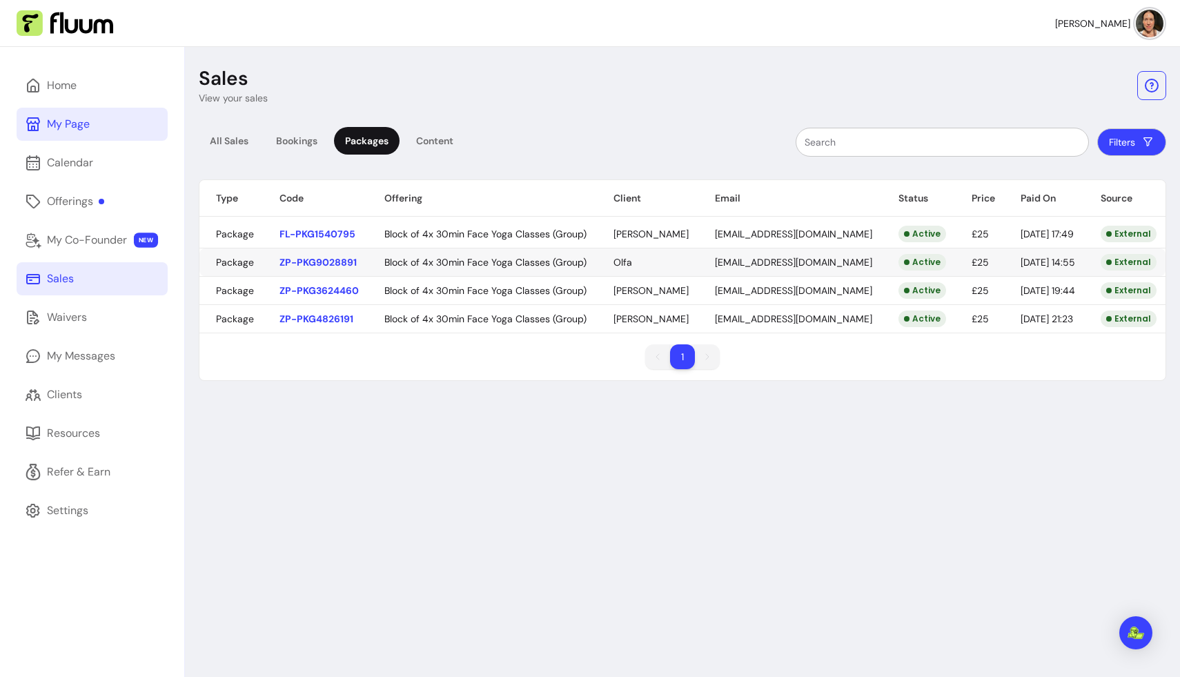
click at [328, 260] on body "[PERSON_NAME] Home My Page Calendar Offerings My Co-Founder NEW Sales Waivers M…" at bounding box center [590, 338] width 1180 height 677
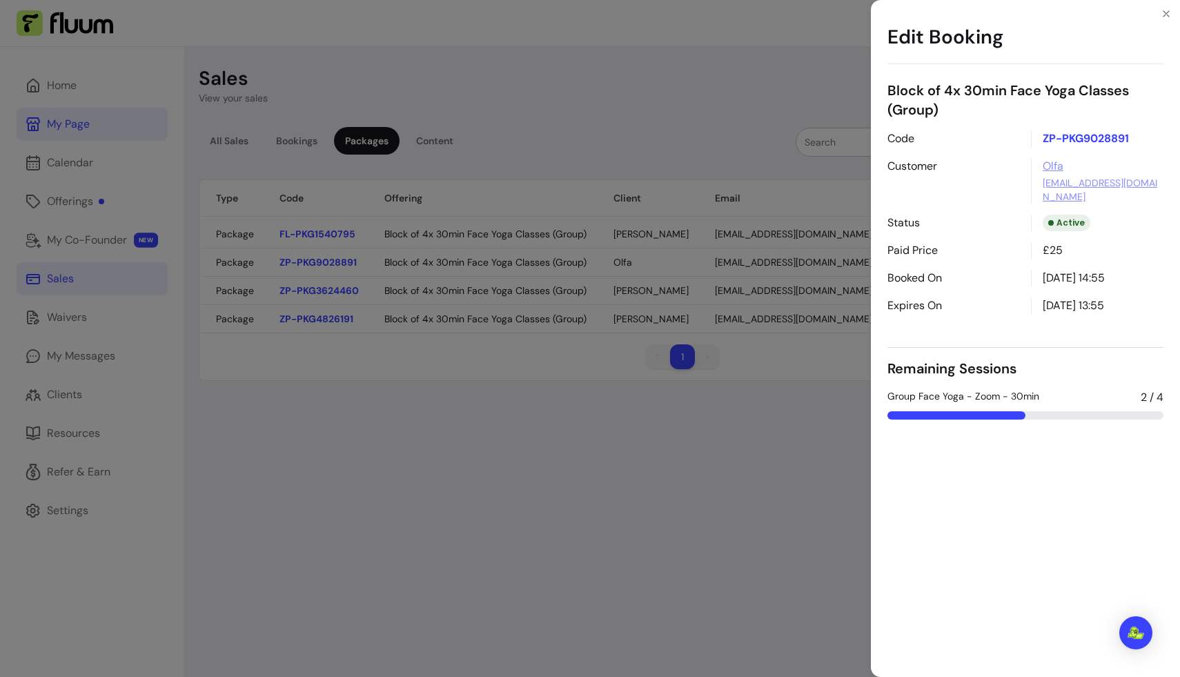
click at [329, 406] on div "Edit Booking Block of 4x 30min Face Yoga Classes (Group) Code ZP-PKG9028891 Cus…" at bounding box center [590, 338] width 1180 height 677
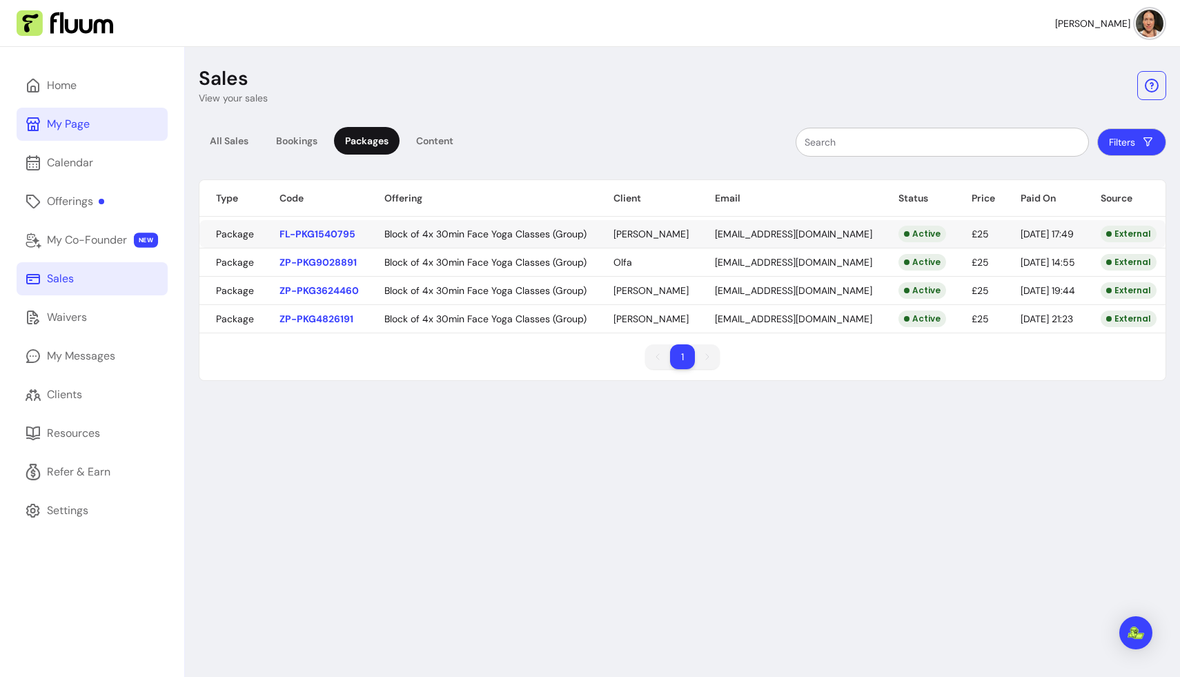
click at [334, 231] on body "[PERSON_NAME] Home My Page Calendar Offerings My Co-Founder NEW Sales Waivers M…" at bounding box center [590, 338] width 1180 height 677
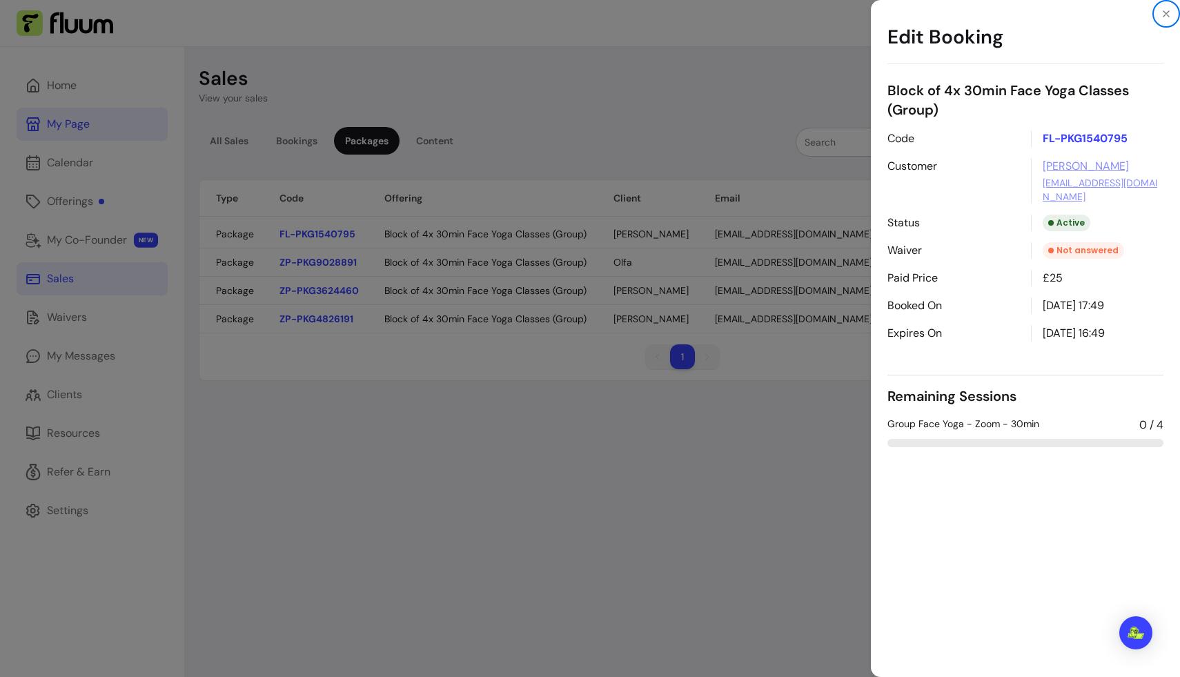
click at [346, 456] on div "Edit Booking Block of 4x 30min Face Yoga Classes (Group) Code FL-PKG1540795 Cus…" at bounding box center [590, 338] width 1180 height 677
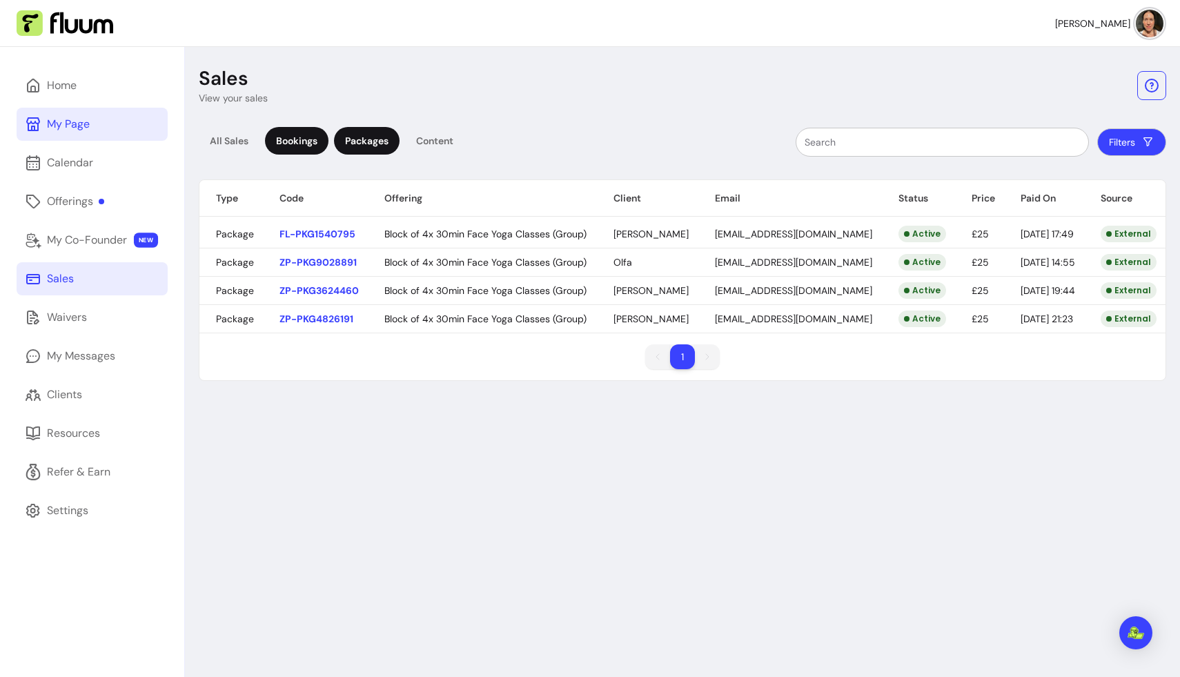
click at [310, 135] on div "Bookings" at bounding box center [296, 141] width 63 height 28
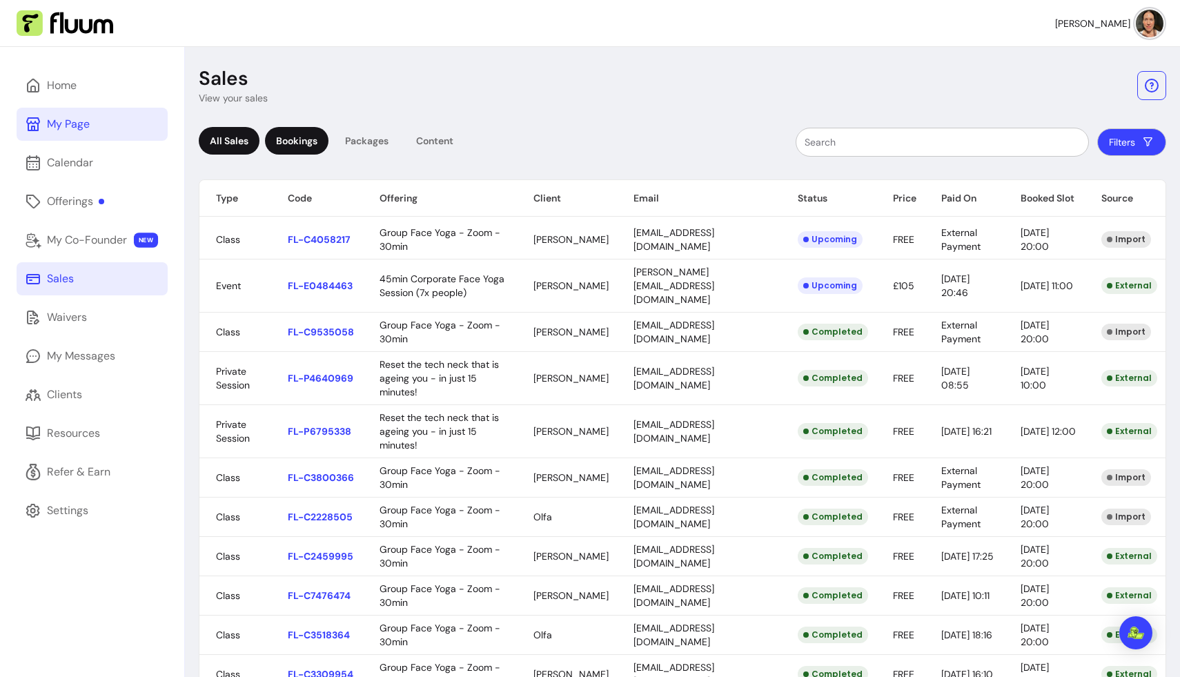
click at [242, 133] on div "All Sales" at bounding box center [229, 141] width 61 height 28
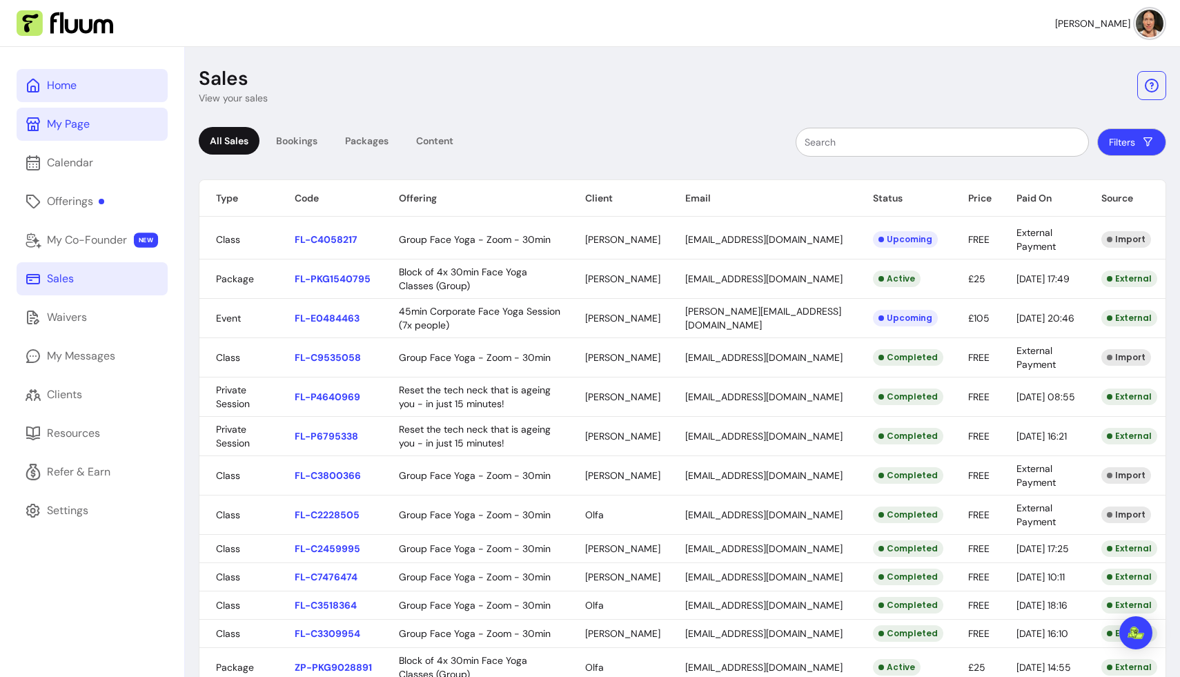
click at [81, 88] on link "Home" at bounding box center [92, 85] width 151 height 33
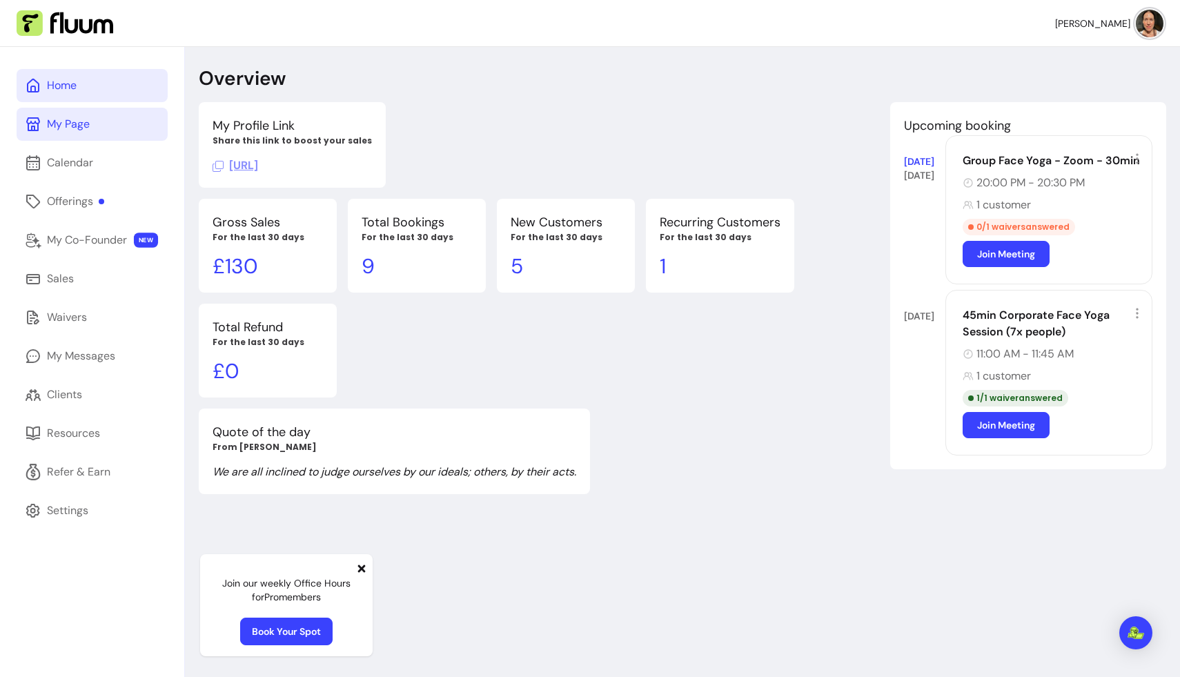
click at [70, 124] on div "My Page" at bounding box center [68, 124] width 43 height 17
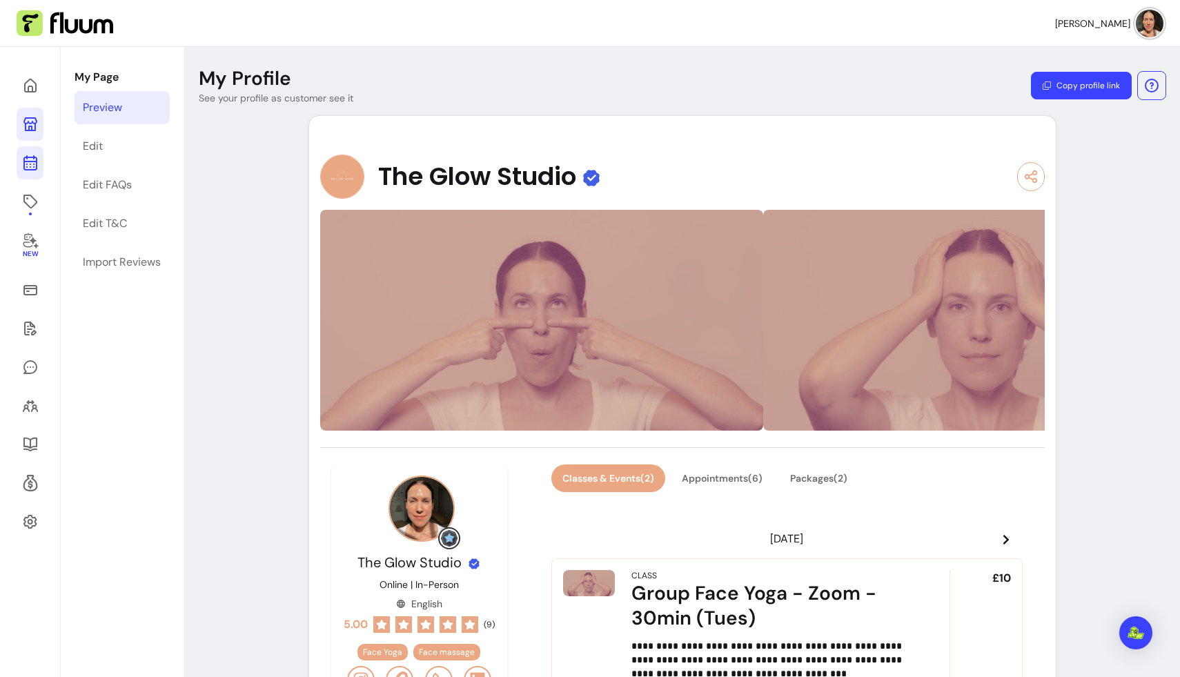
click at [29, 158] on icon at bounding box center [30, 163] width 17 height 17
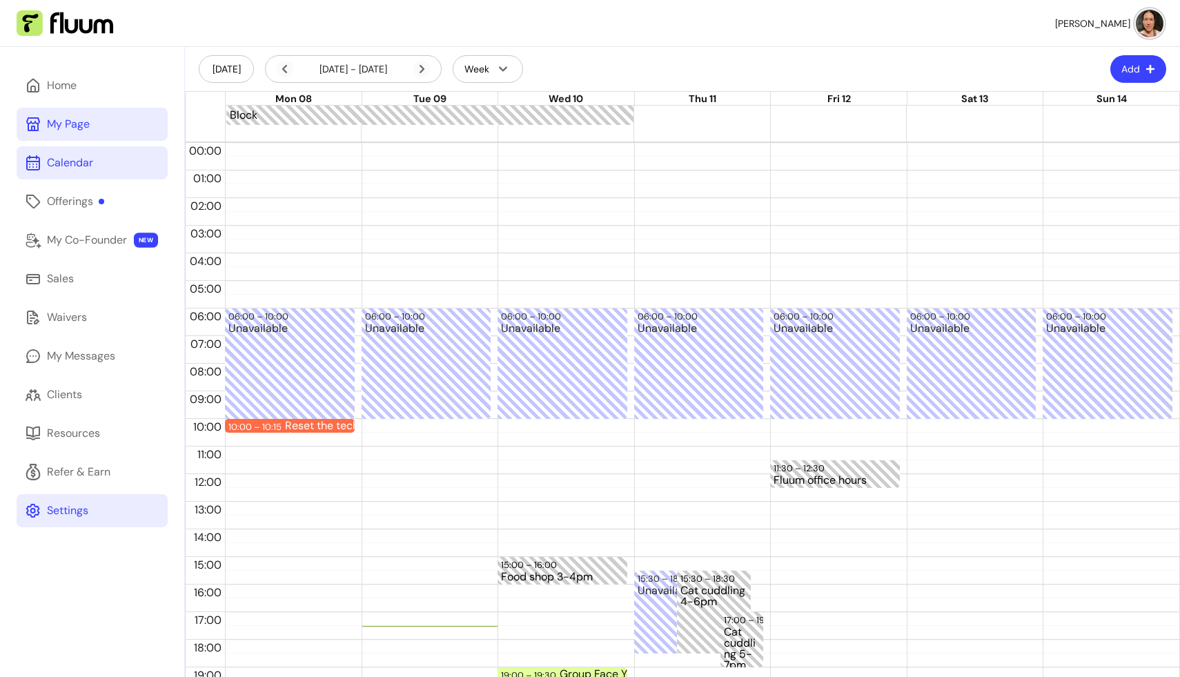
click at [80, 507] on div "Settings" at bounding box center [67, 510] width 41 height 17
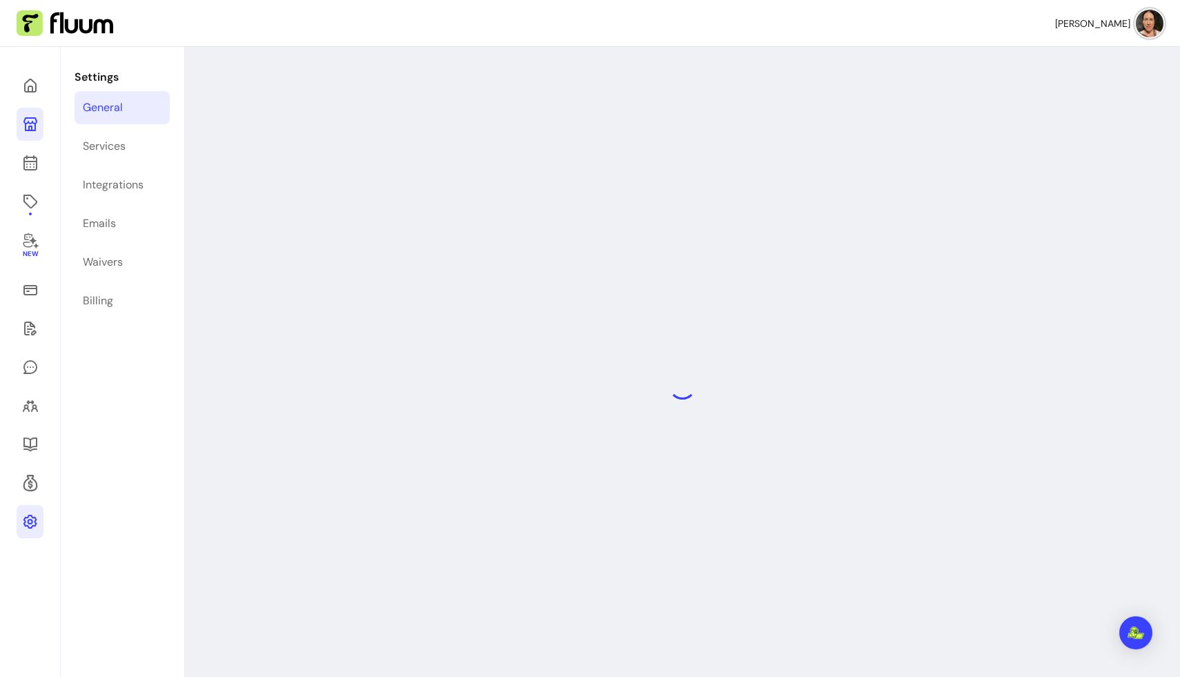
select select "**********"
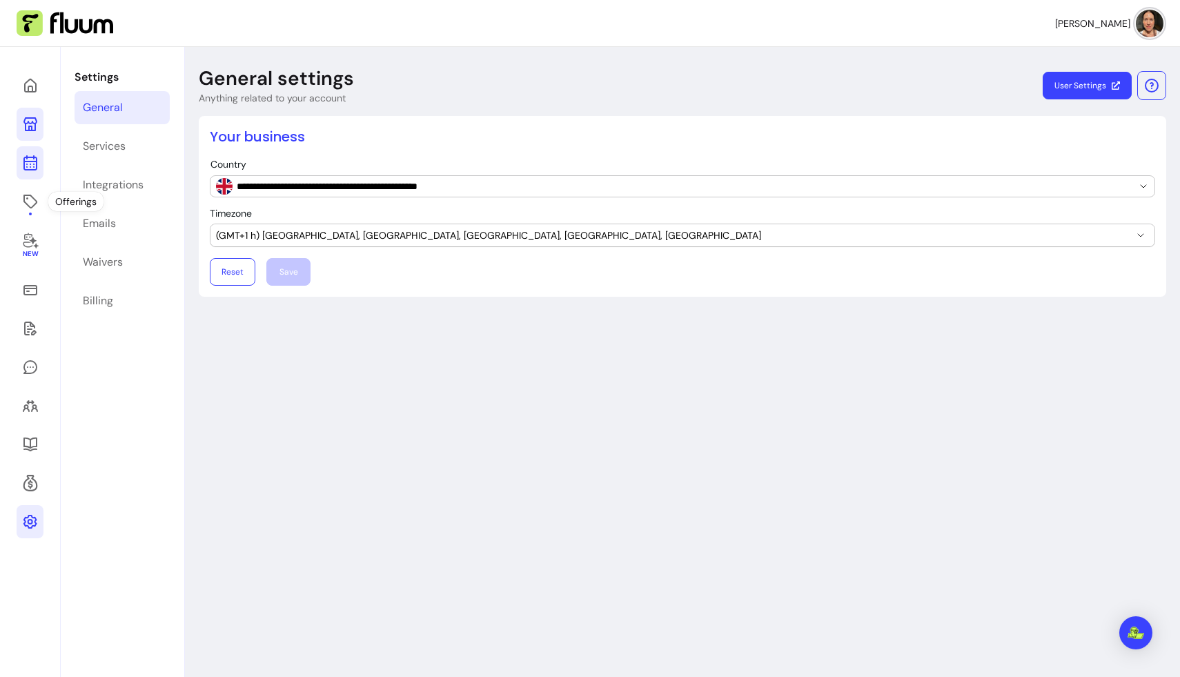
click at [30, 152] on link at bounding box center [30, 162] width 27 height 33
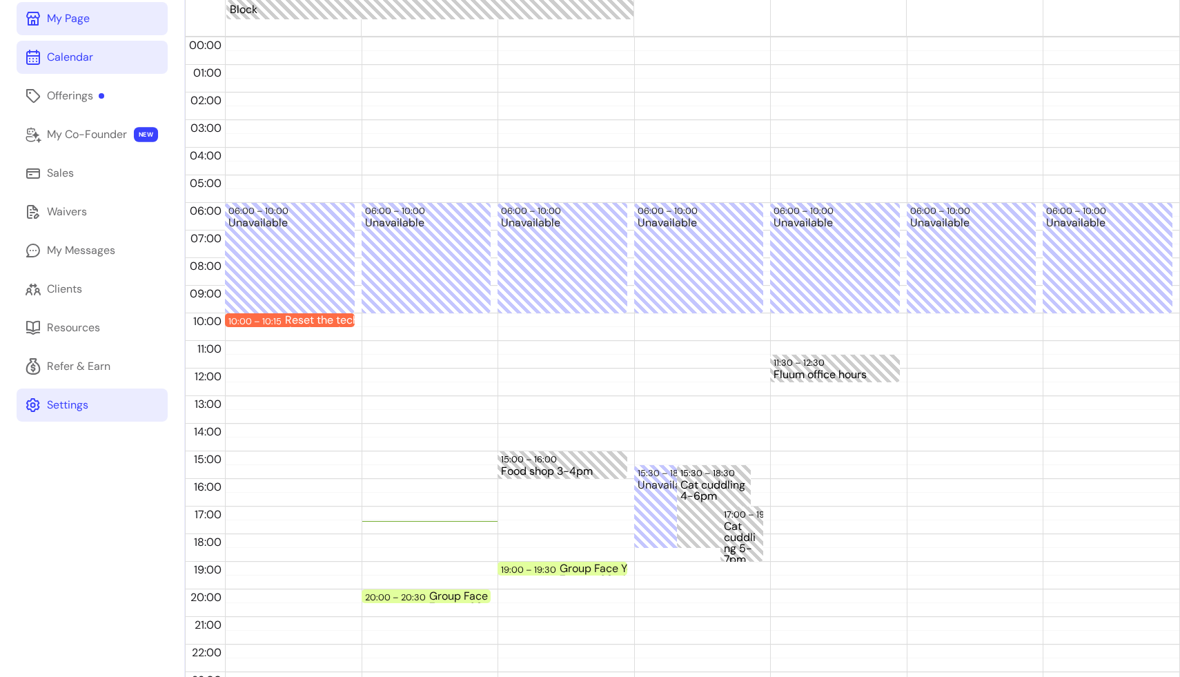
scroll to position [114, 0]
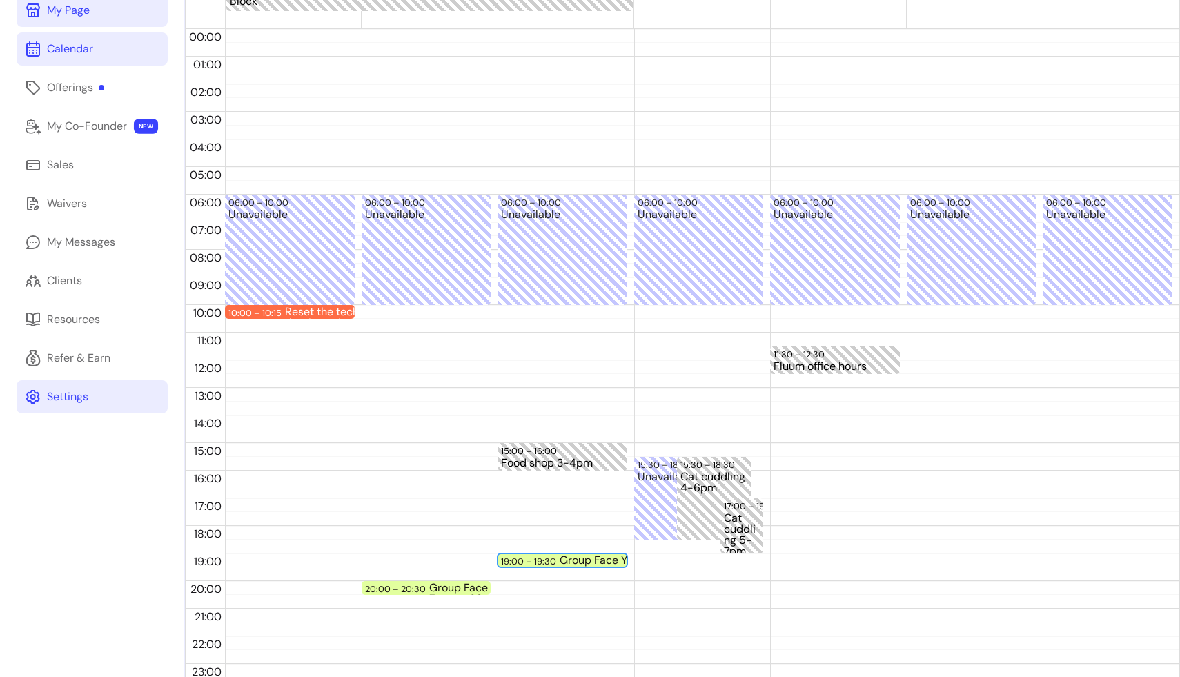
click at [584, 559] on div "Group Face Yoga - Zoom - 30min (Weds)" at bounding box center [621, 560] width 123 height 11
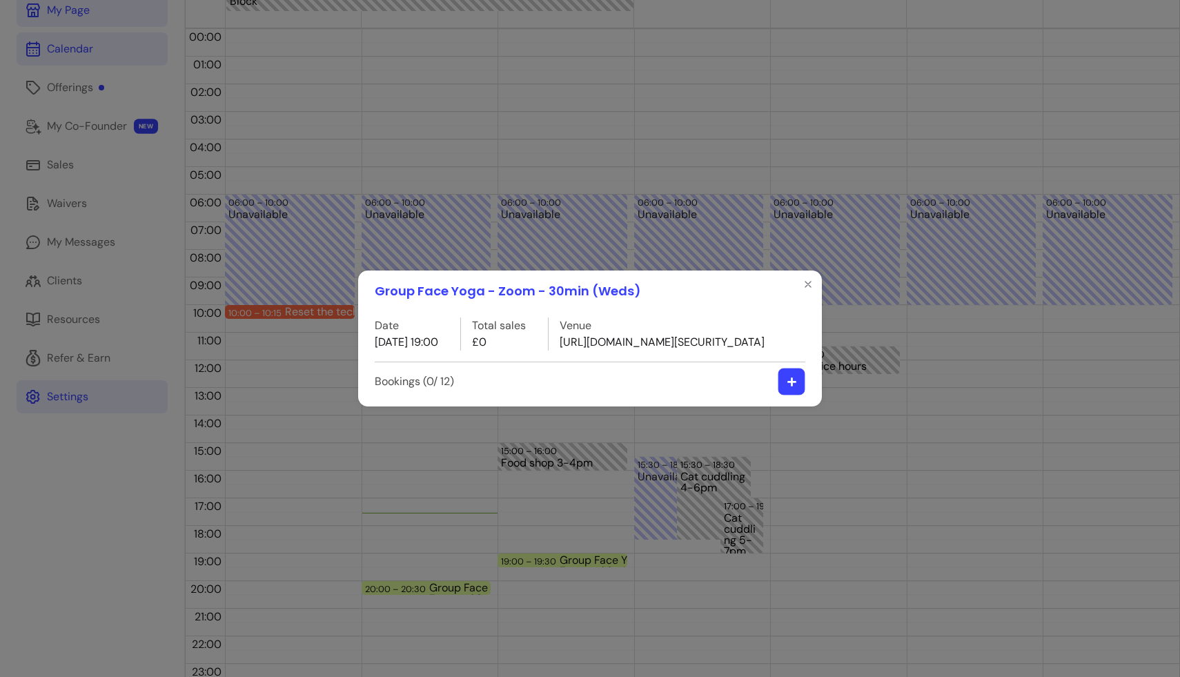
click at [800, 394] on button "button" at bounding box center [791, 381] width 27 height 27
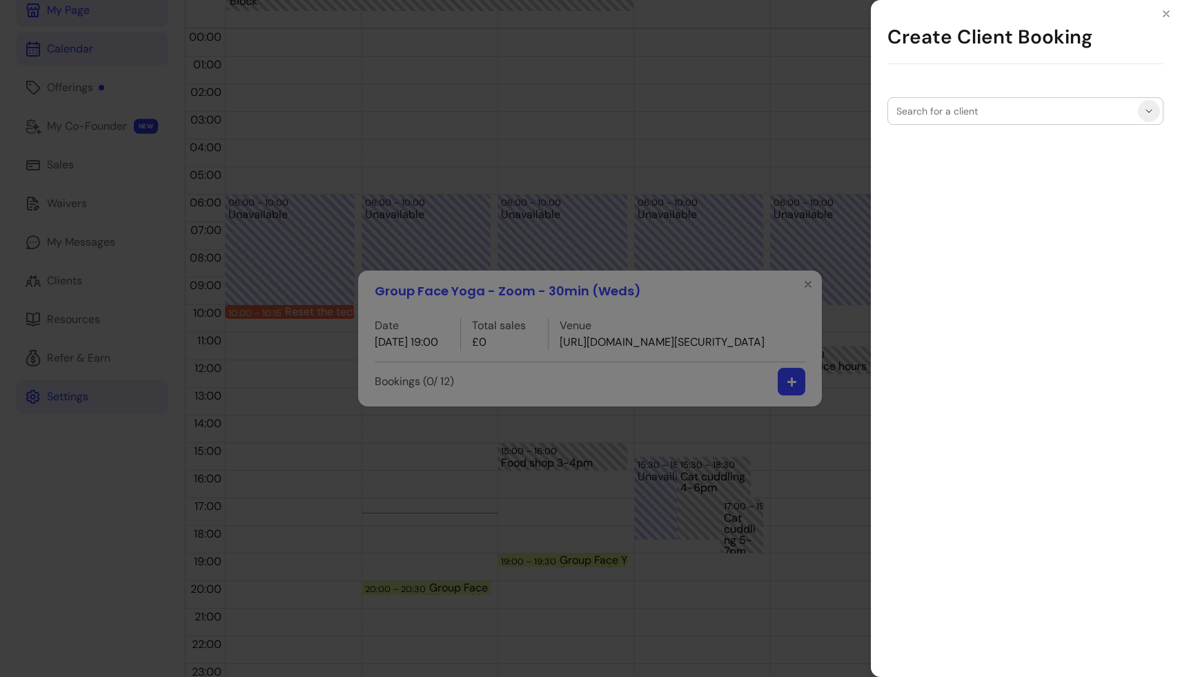
click at [1142, 109] on button "Show suggestions" at bounding box center [1149, 111] width 22 height 22
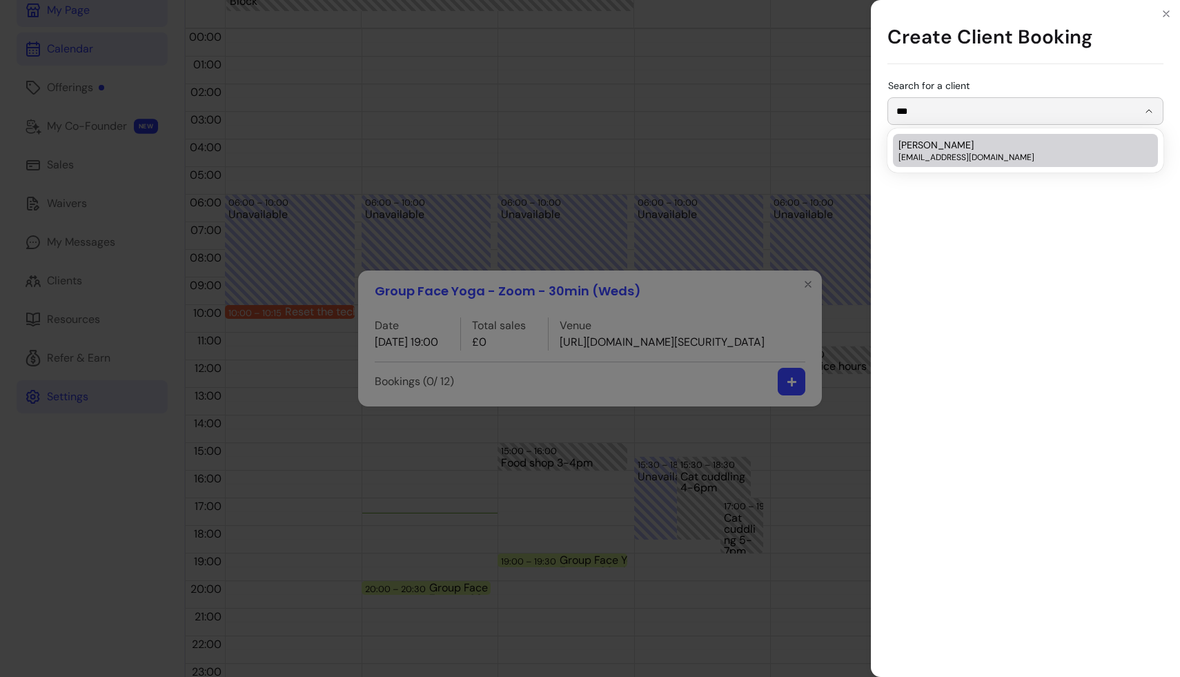
click at [1003, 152] on span "[EMAIL_ADDRESS][DOMAIN_NAME]" at bounding box center [1018, 157] width 240 height 11
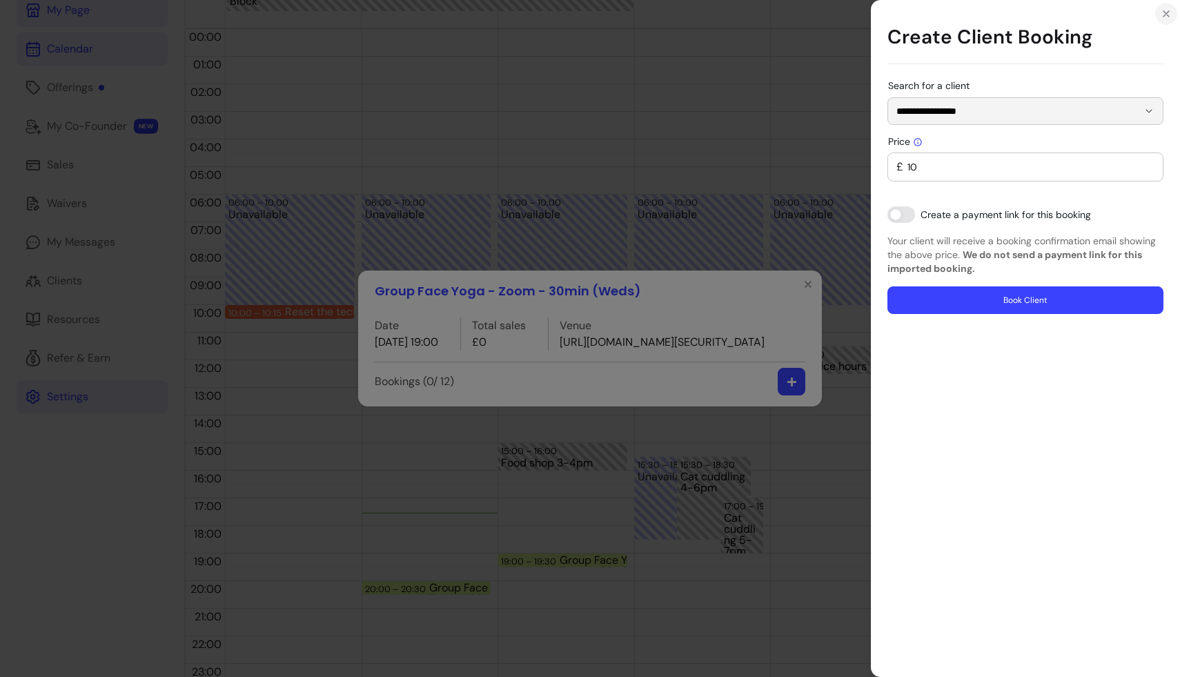
type input "**********"
click at [1169, 10] on icon "Close" at bounding box center [1166, 13] width 11 height 11
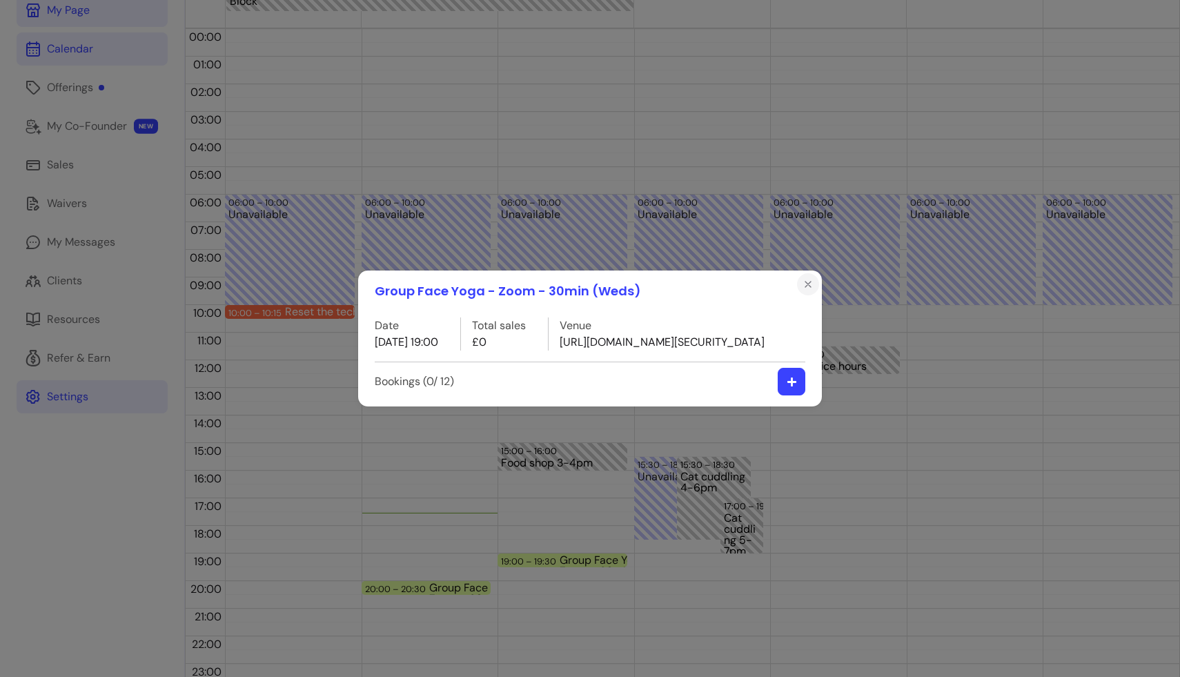
click at [808, 279] on icon "Close" at bounding box center [807, 284] width 11 height 11
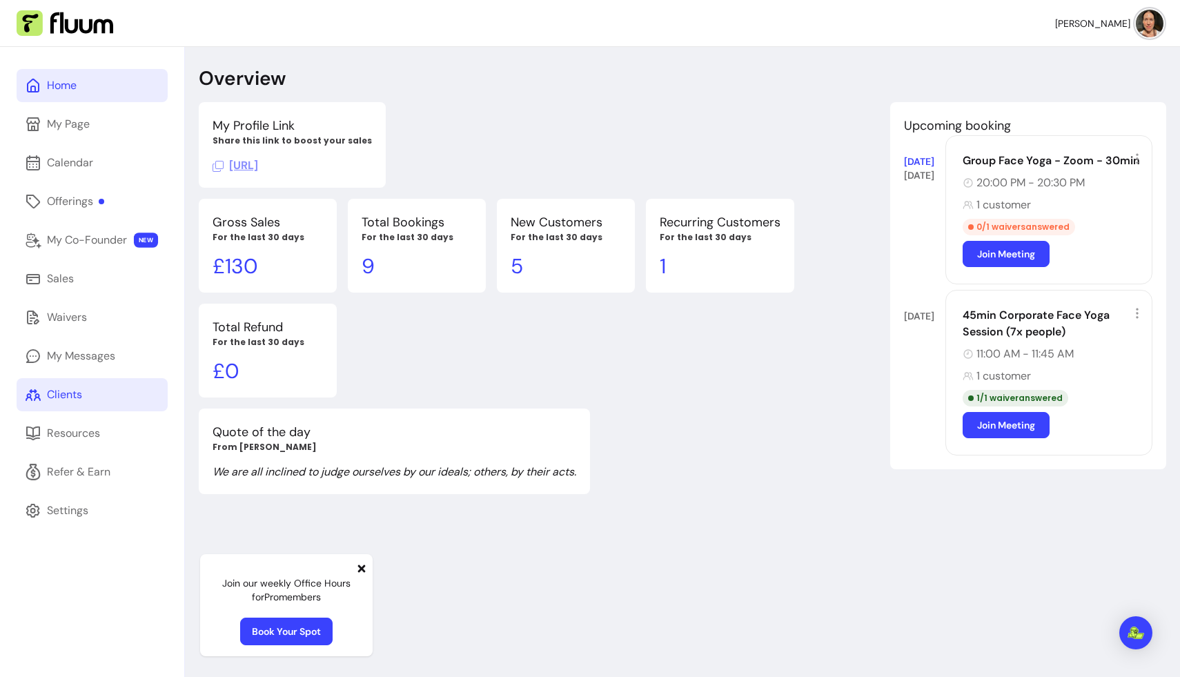
click at [75, 392] on div "Clients" at bounding box center [64, 394] width 35 height 17
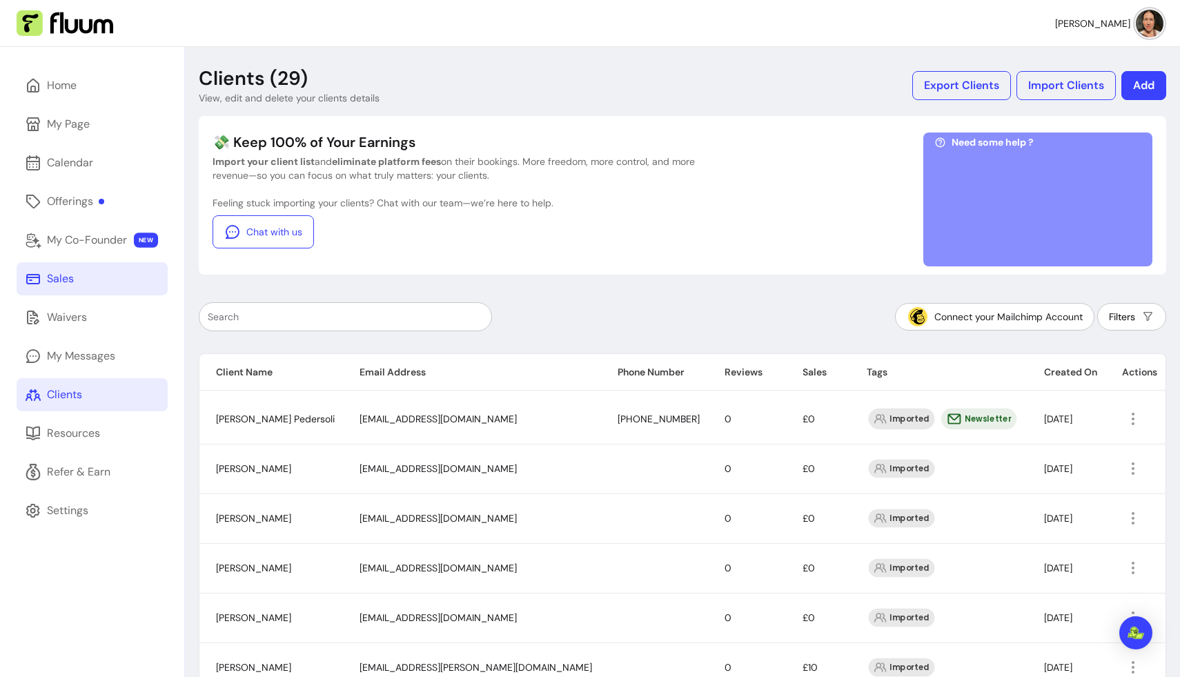
click at [77, 272] on link "Sales" at bounding box center [92, 278] width 151 height 33
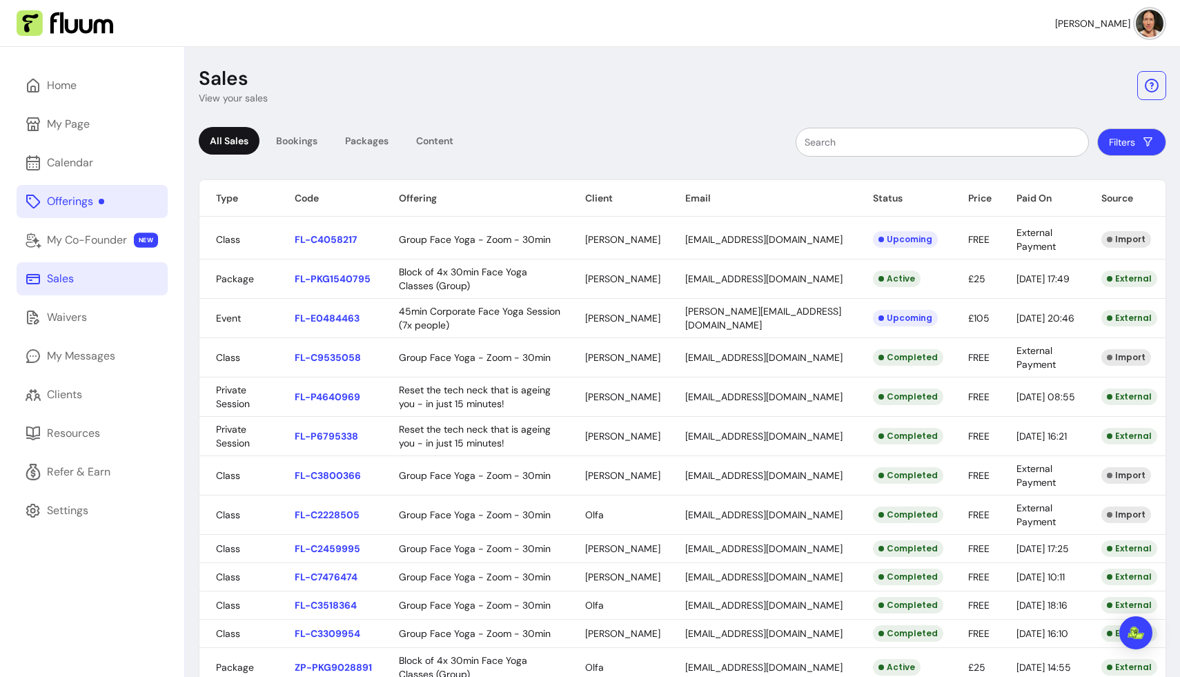
click at [86, 201] on div "Offerings" at bounding box center [75, 201] width 57 height 17
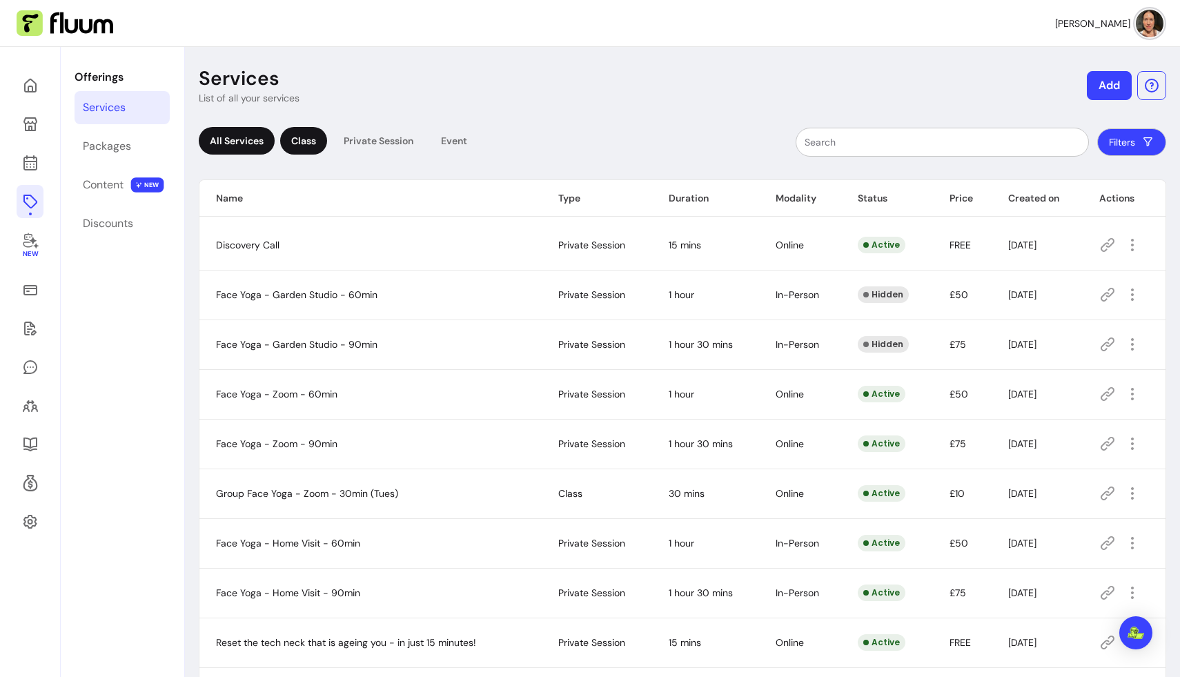
click at [293, 140] on div "Class" at bounding box center [303, 141] width 47 height 28
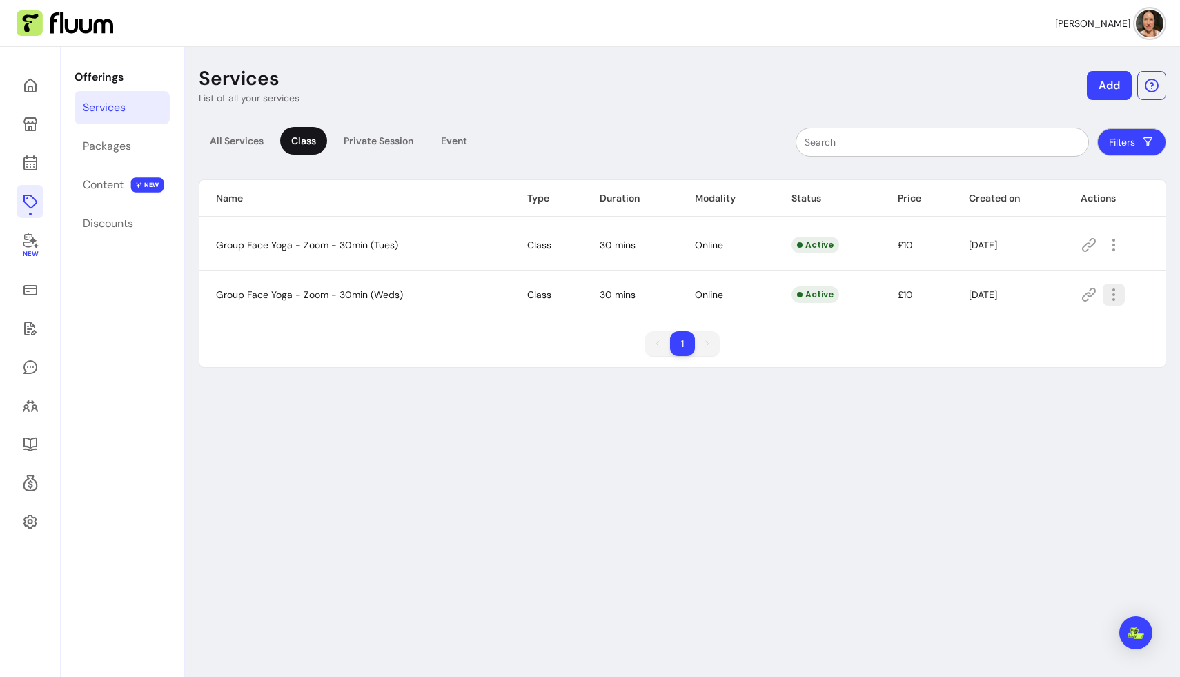
click at [738, 292] on icon "button" at bounding box center [1113, 294] width 17 height 17
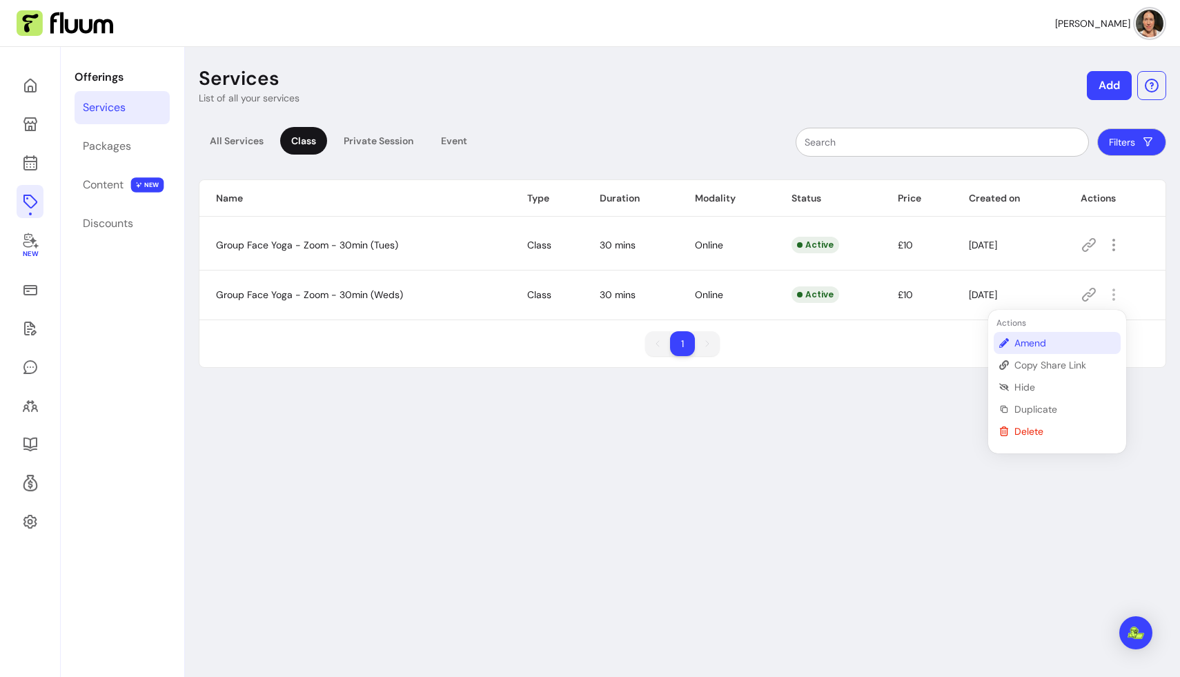
click at [738, 339] on span "Amend" at bounding box center [1064, 343] width 101 height 14
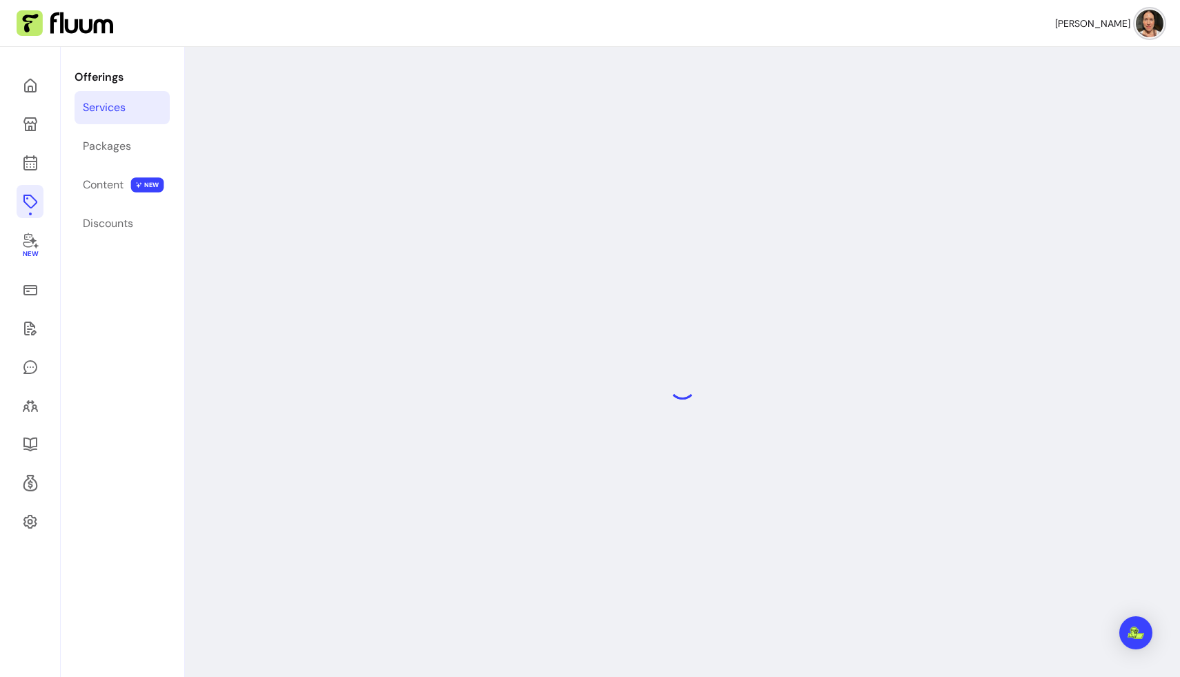
select select "**"
select select "***"
select select "******"
select select "*********"
select select "*****"
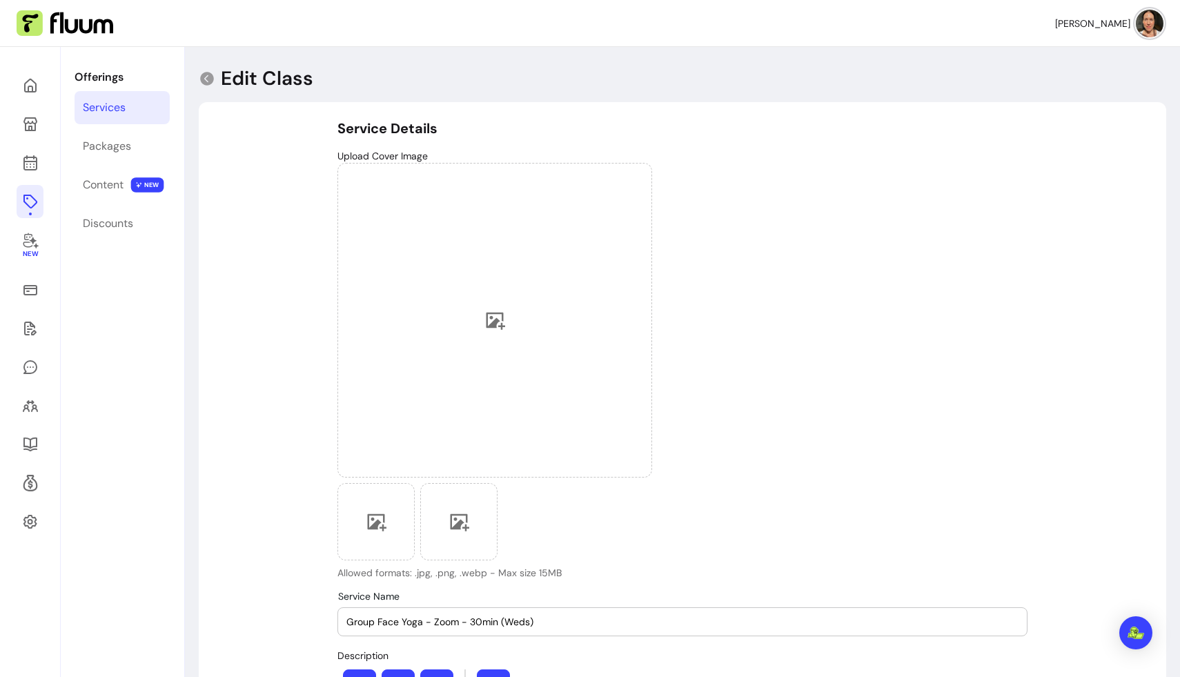
type input "**********"
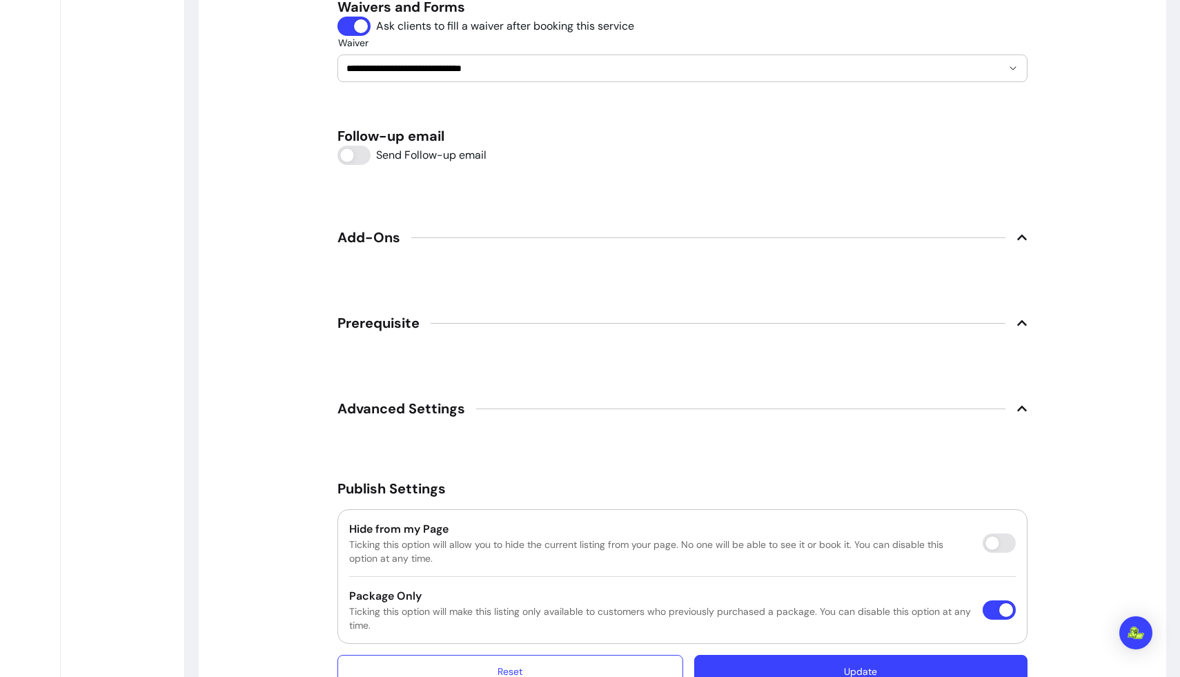
scroll to position [1802, 0]
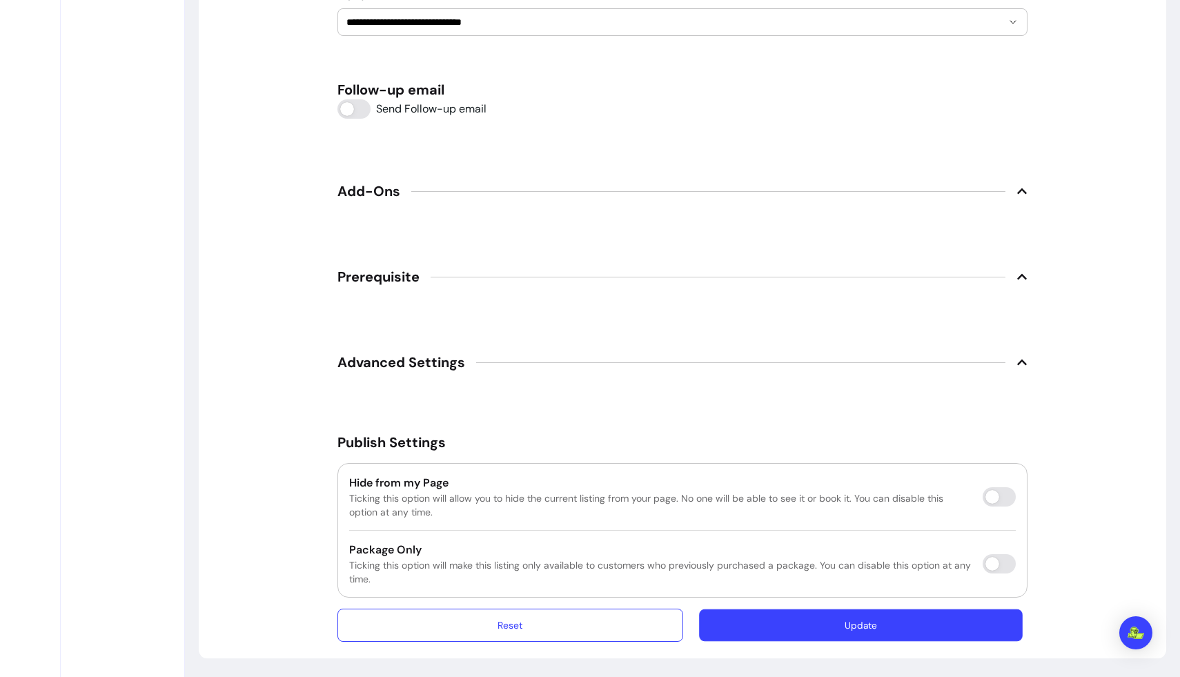
click at [738, 620] on button "Update" at bounding box center [861, 625] width 324 height 32
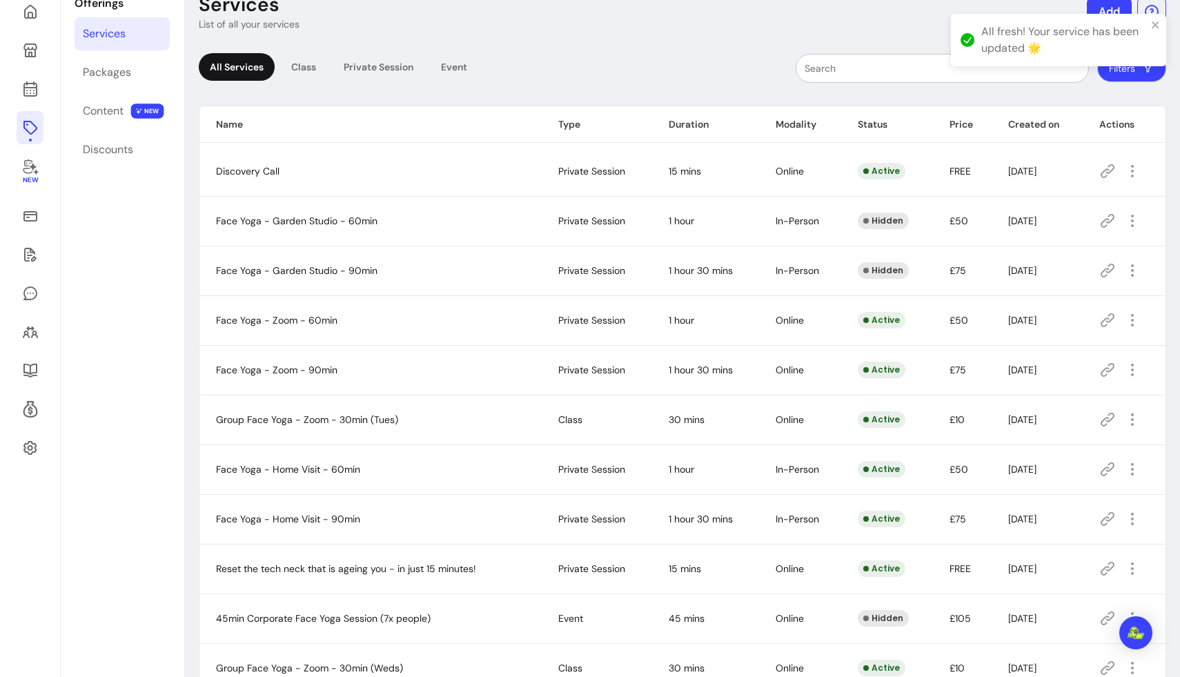
scroll to position [47, 0]
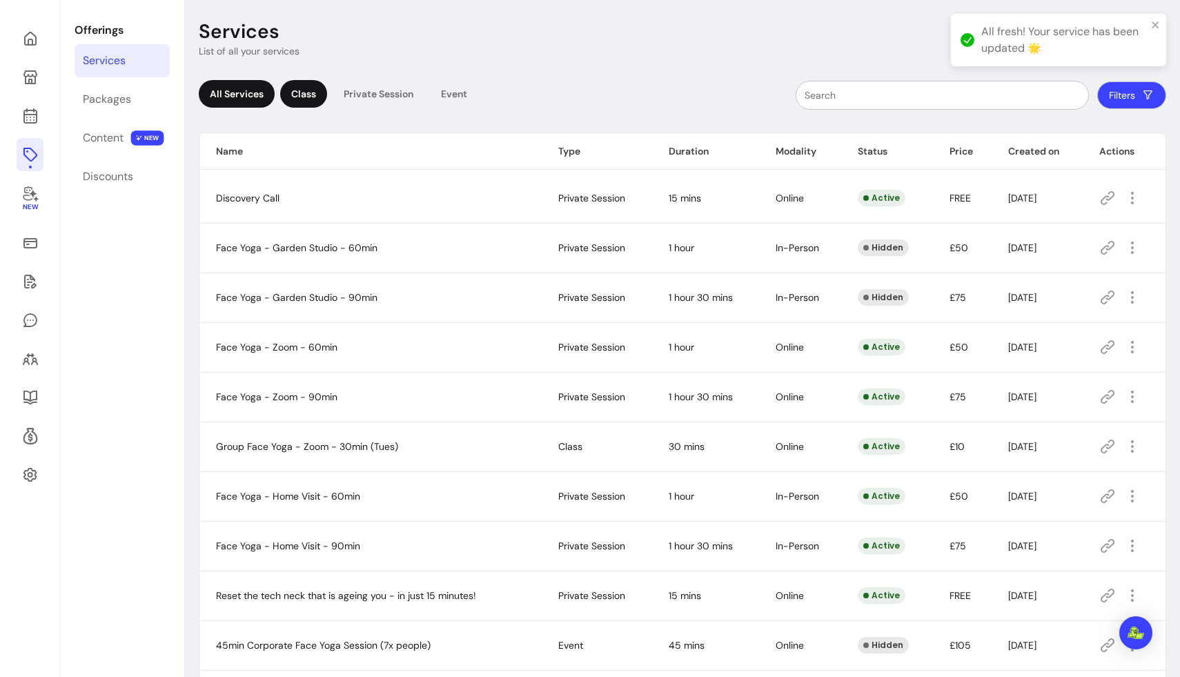
click at [313, 90] on div "Class" at bounding box center [303, 94] width 47 height 28
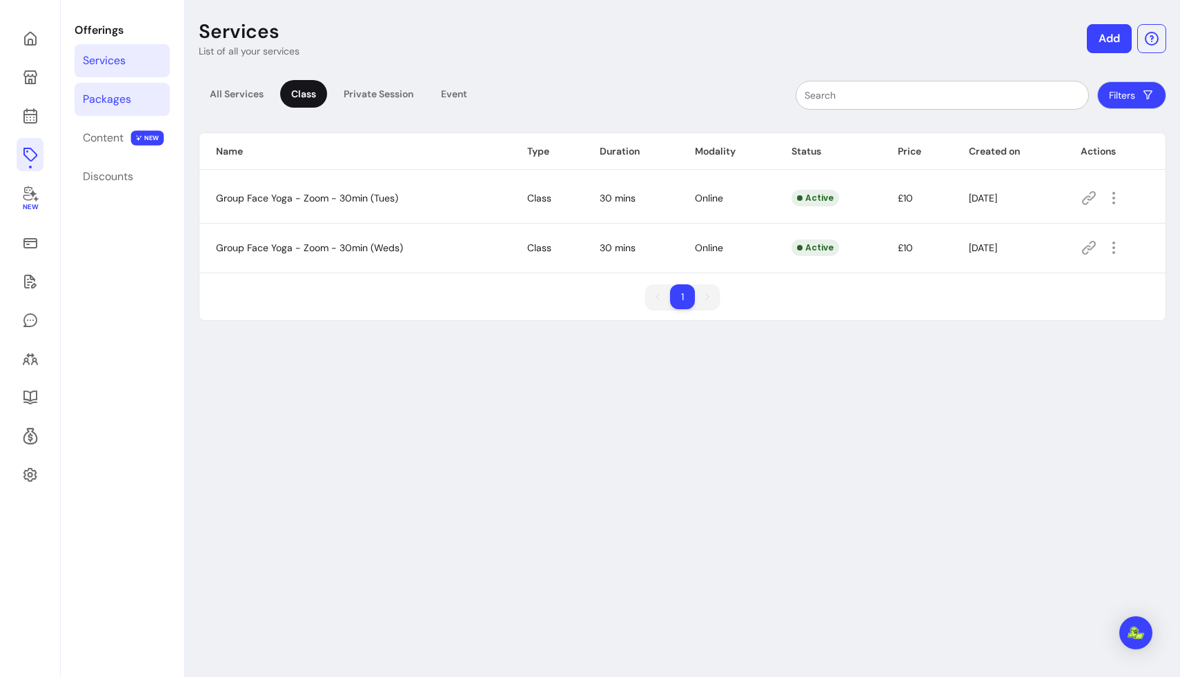
click at [124, 94] on div "Packages" at bounding box center [107, 99] width 48 height 17
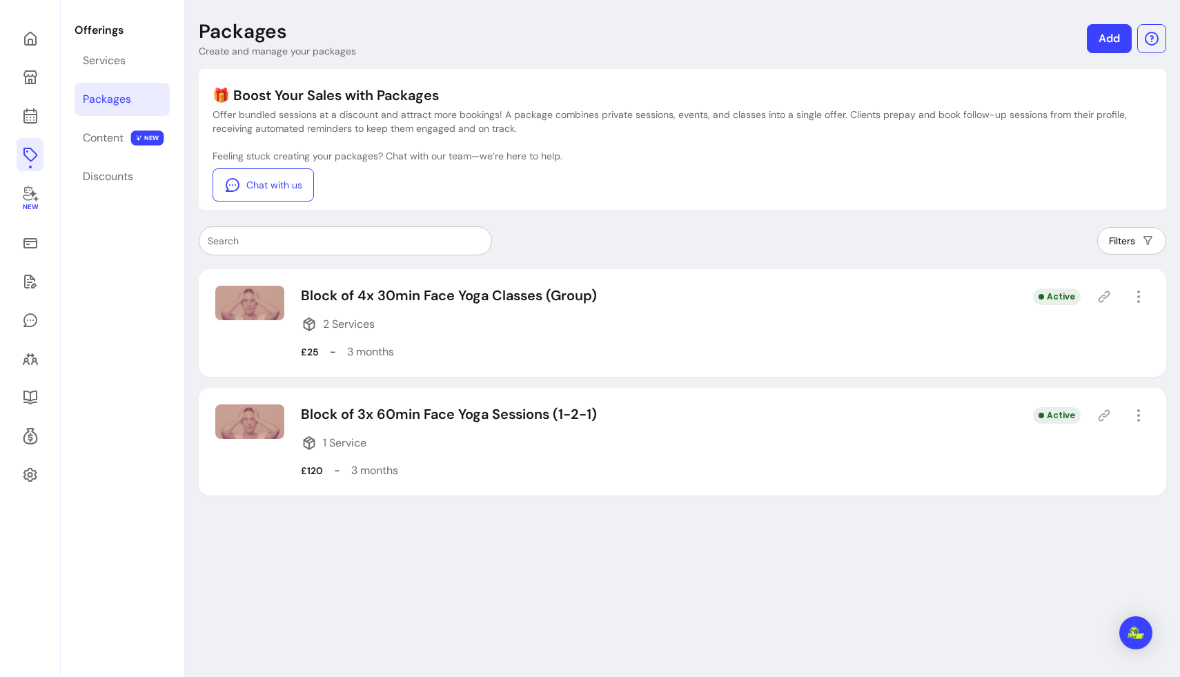
click at [541, 299] on p "Block of 4x 30min Face Yoga Classes (Group)" at bounding box center [449, 295] width 296 height 19
click at [738, 286] on button "button" at bounding box center [1137, 296] width 21 height 21
click at [738, 343] on span "Amend" at bounding box center [1088, 345] width 101 height 14
select select "***"
select select "******"
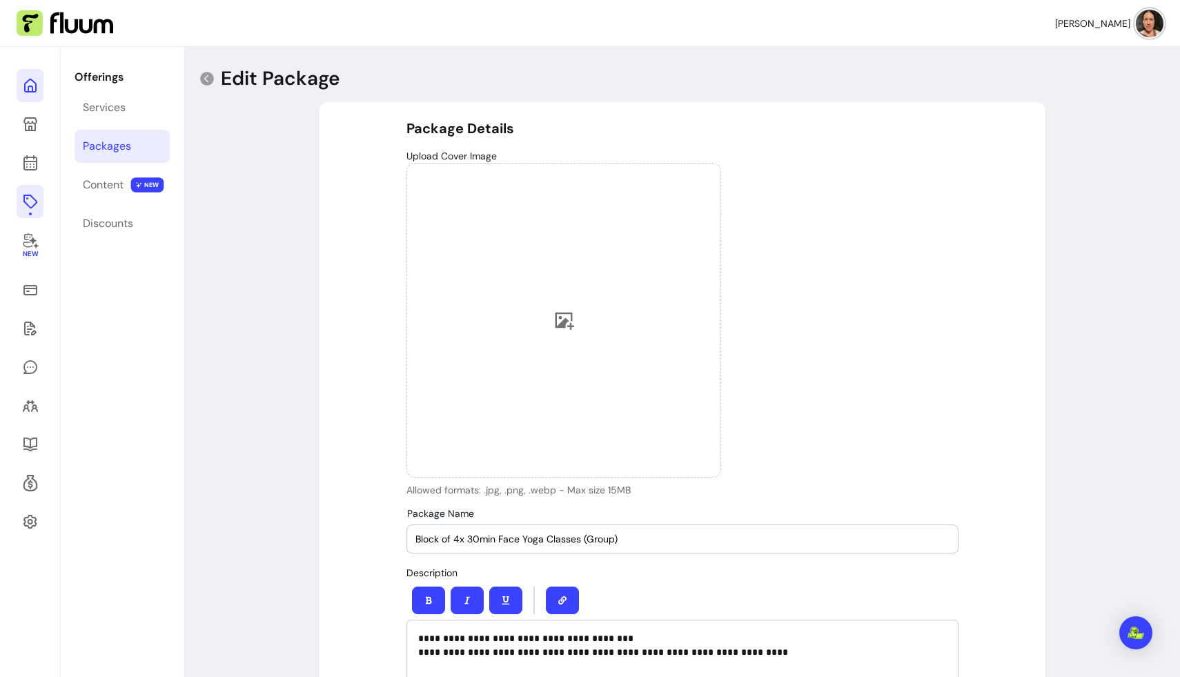
click at [35, 81] on icon at bounding box center [30, 85] width 17 height 17
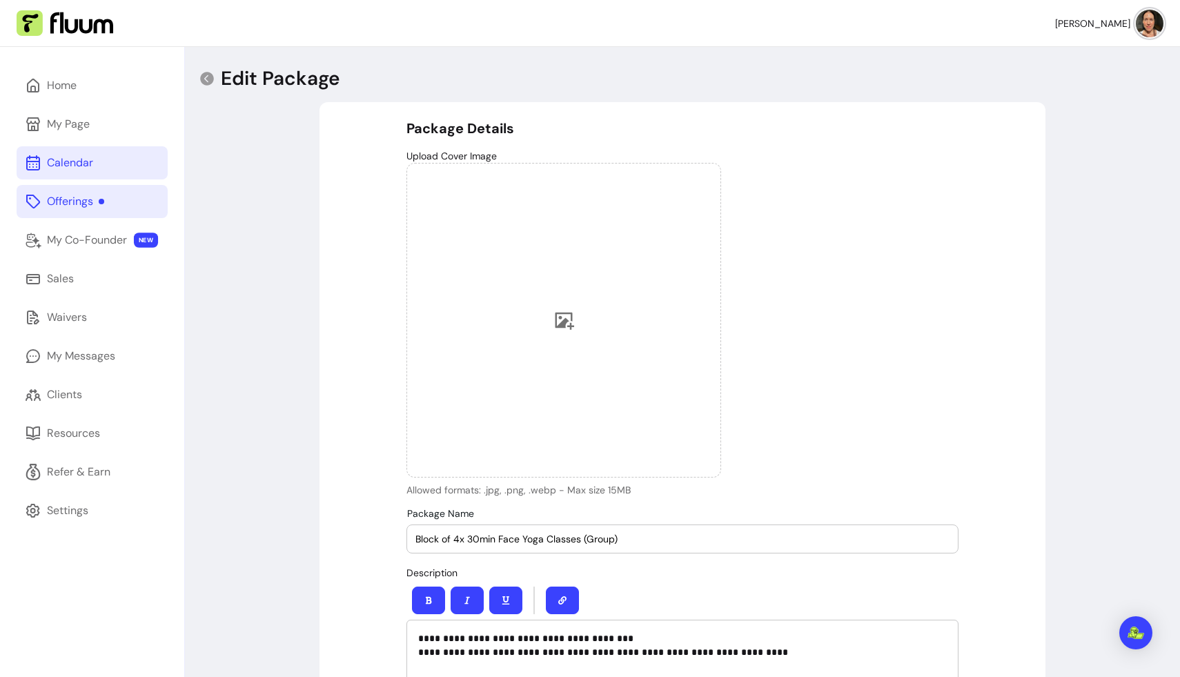
click at [67, 166] on div "Calendar" at bounding box center [70, 163] width 46 height 17
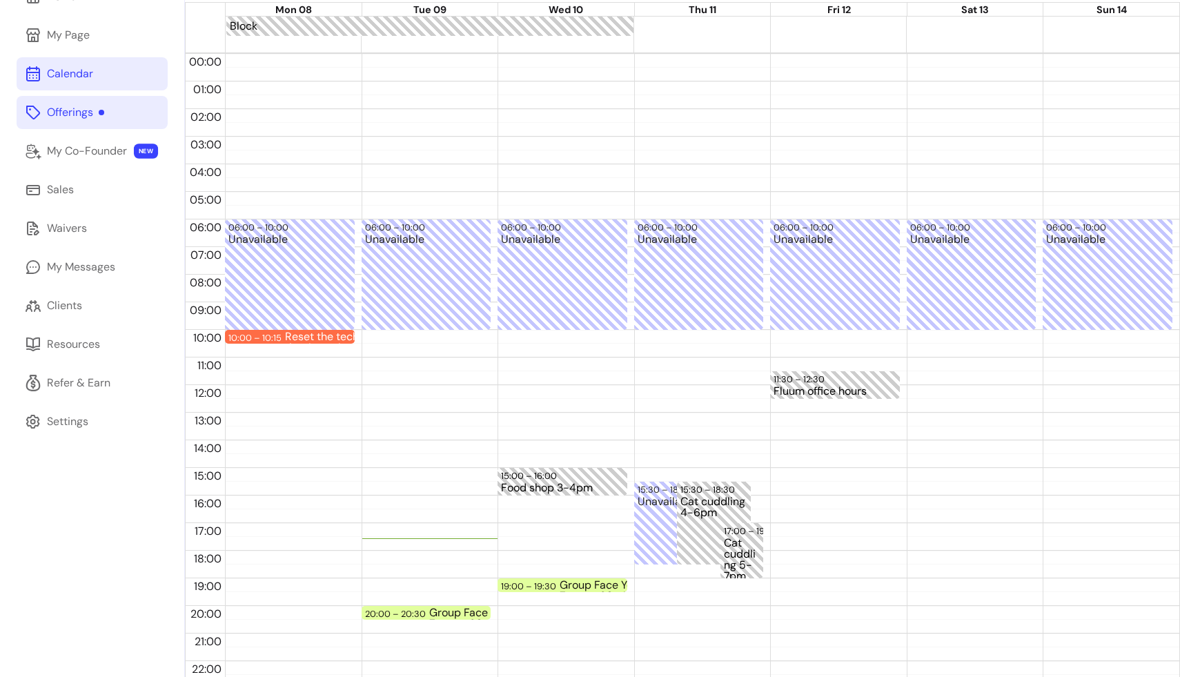
scroll to position [128, 0]
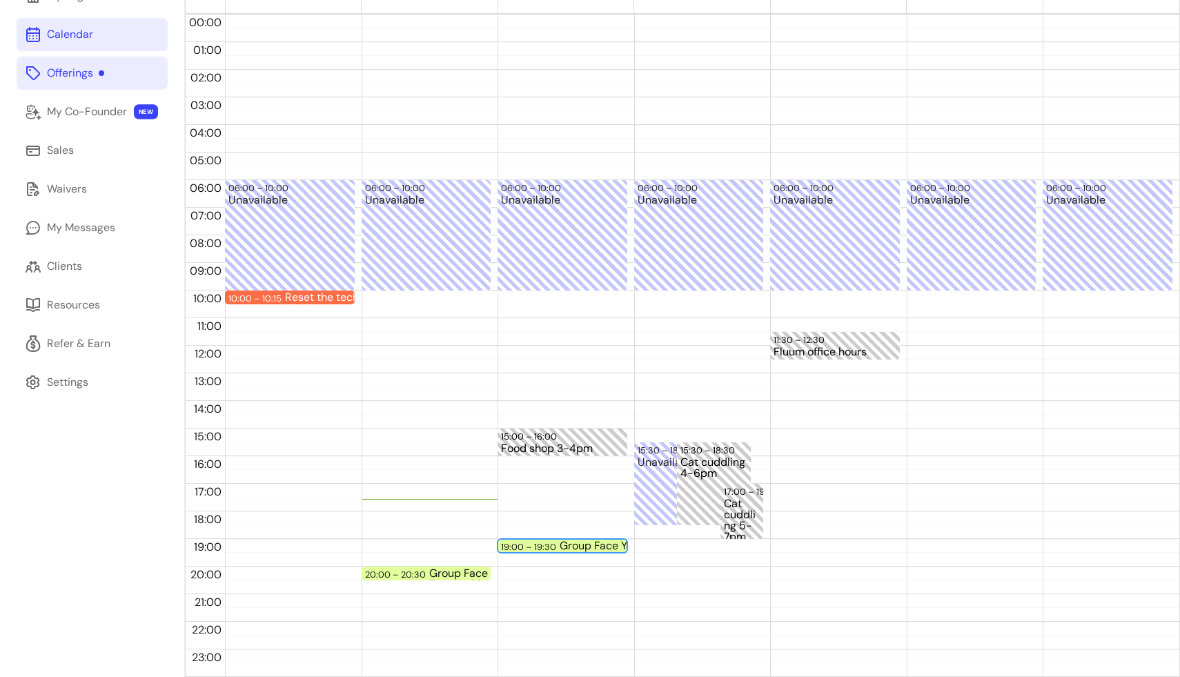
click at [544, 545] on div "19:00 – 19:30" at bounding box center [530, 546] width 59 height 13
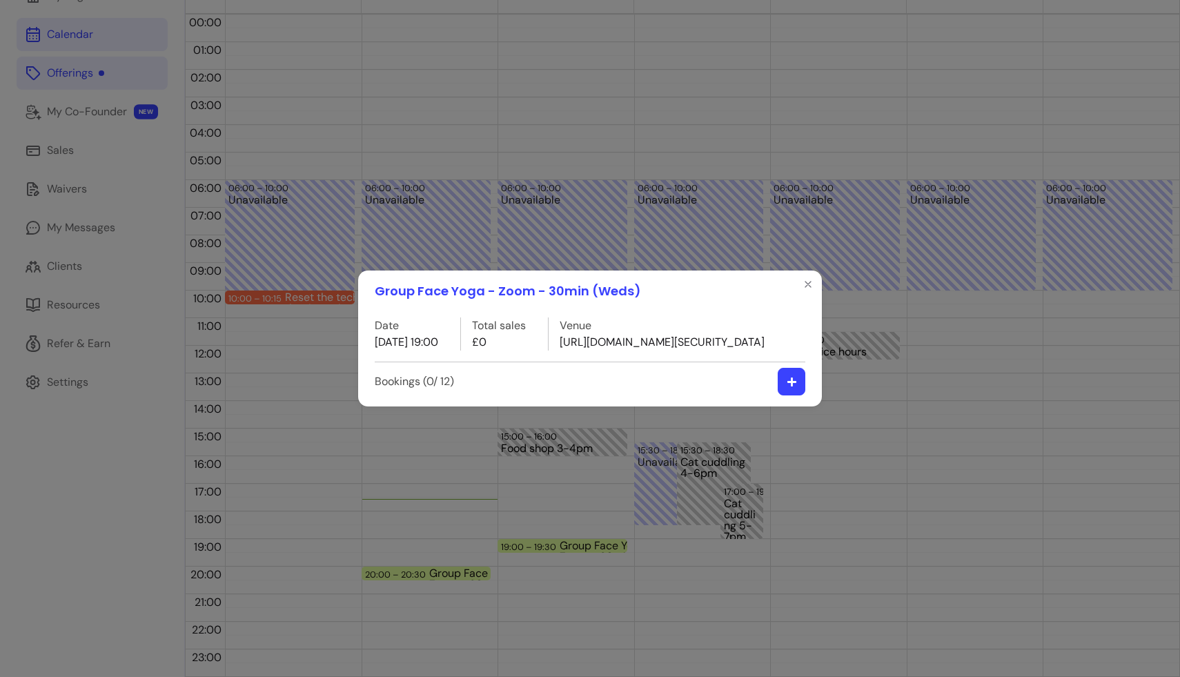
click at [738, 395] on button "button" at bounding box center [792, 382] width 28 height 28
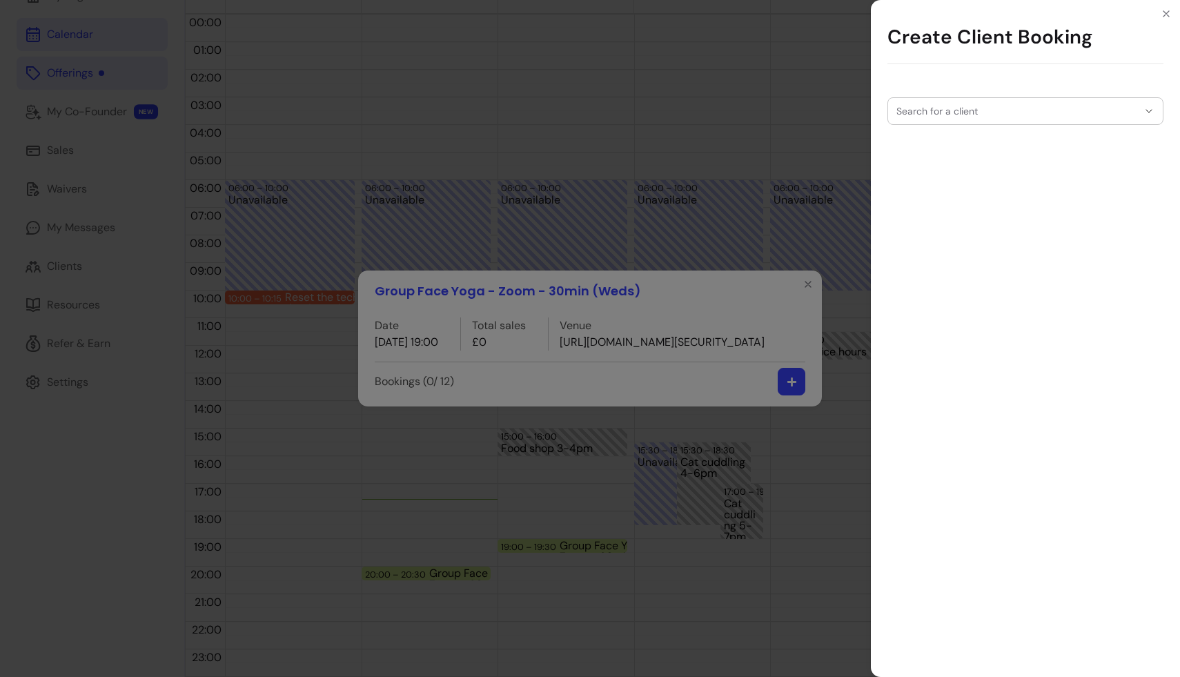
click at [738, 109] on input "Search for a client" at bounding box center [1016, 111] width 241 height 14
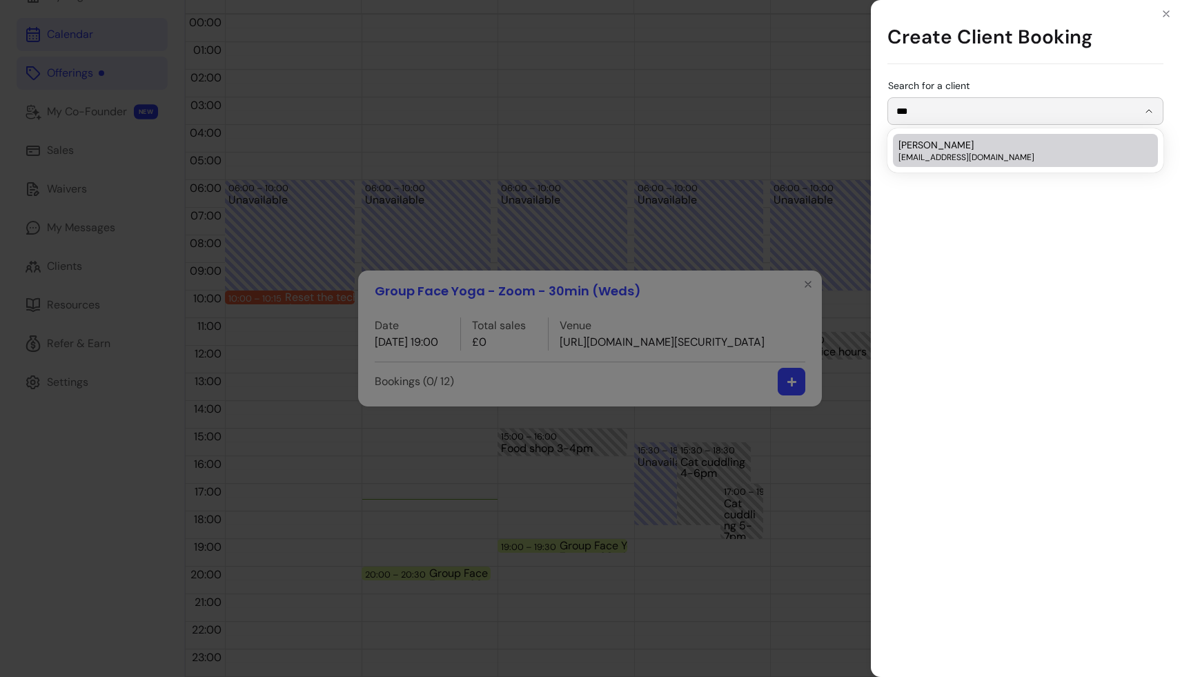
click at [738, 154] on span "[EMAIL_ADDRESS][DOMAIN_NAME]" at bounding box center [1018, 157] width 240 height 11
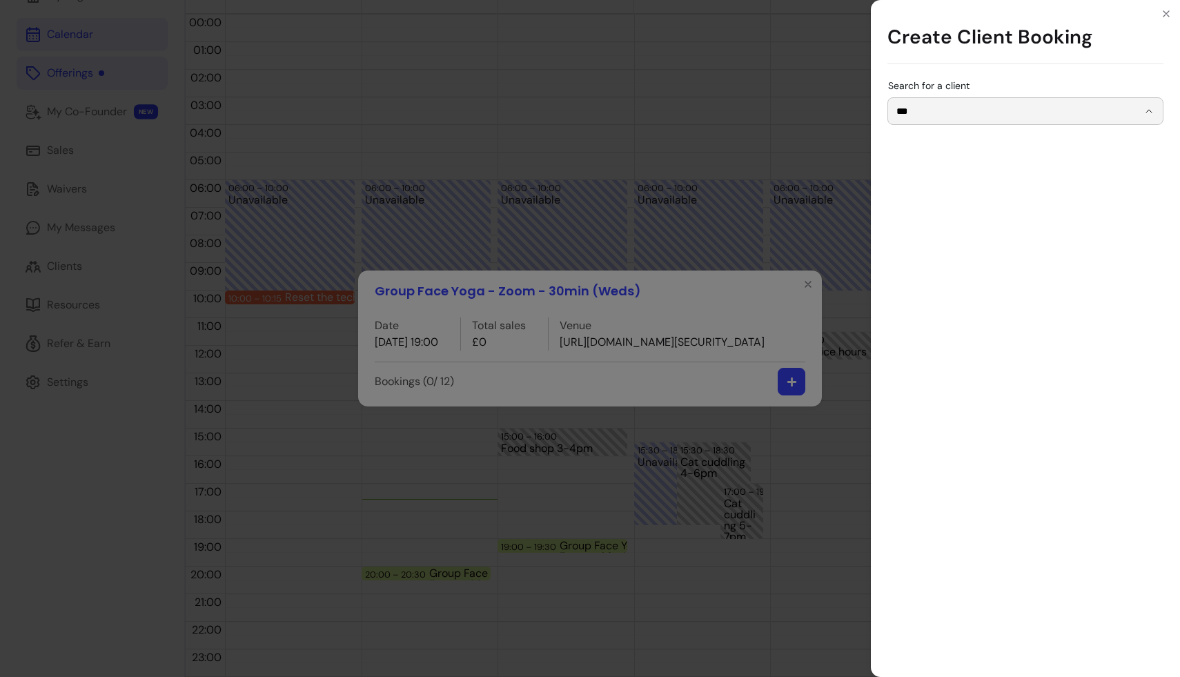
type input "**********"
